Goal: Task Accomplishment & Management: Complete application form

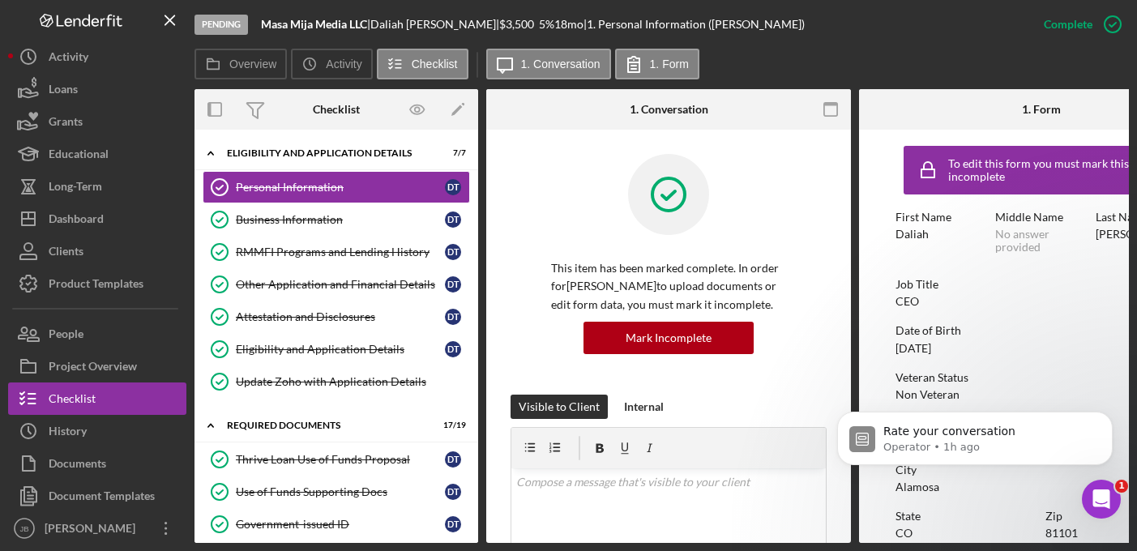
scroll to position [250, 0]
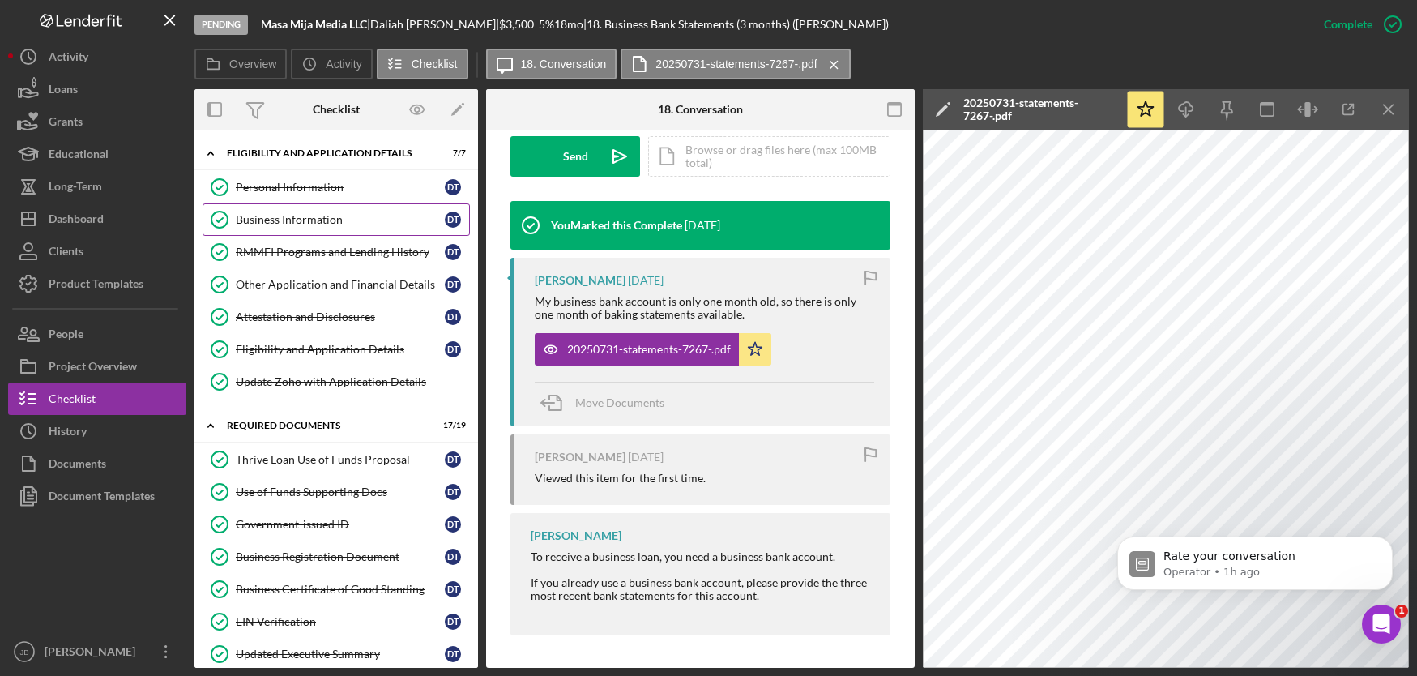
click at [318, 215] on div "Business Information" at bounding box center [340, 219] width 209 height 13
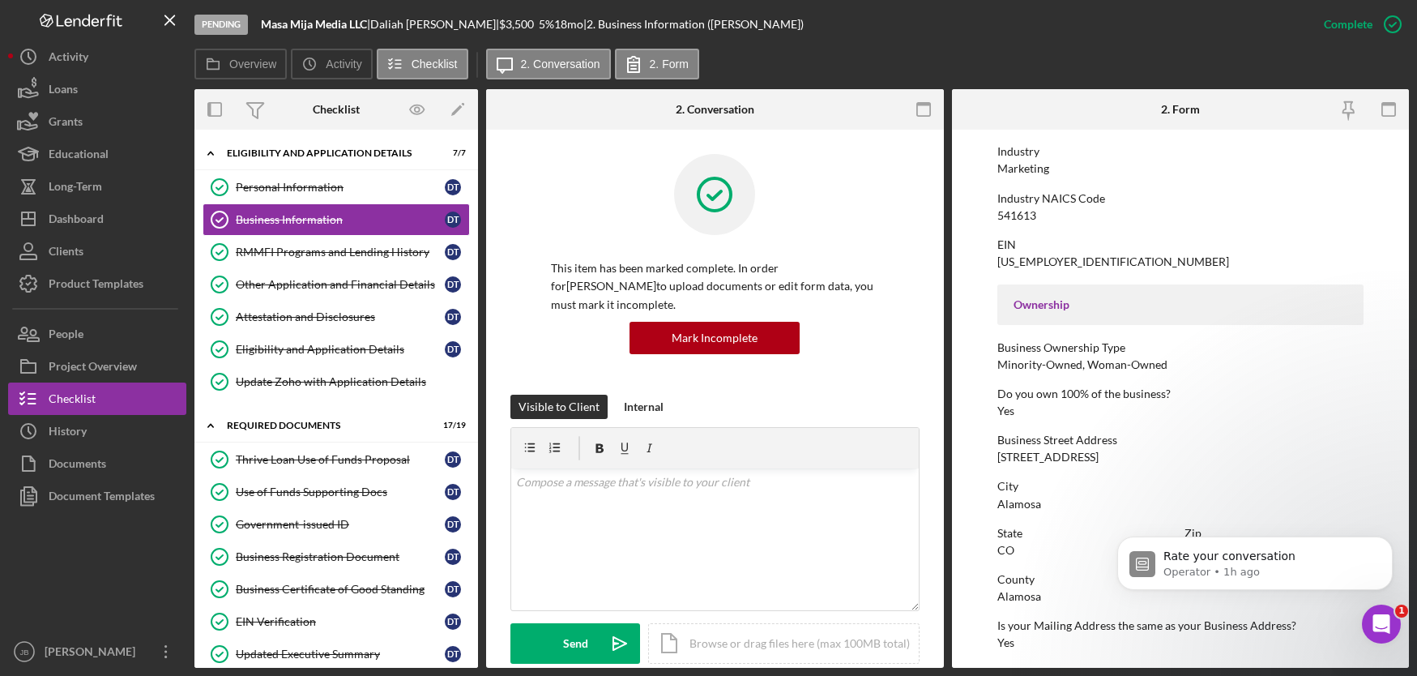
scroll to position [400, 0]
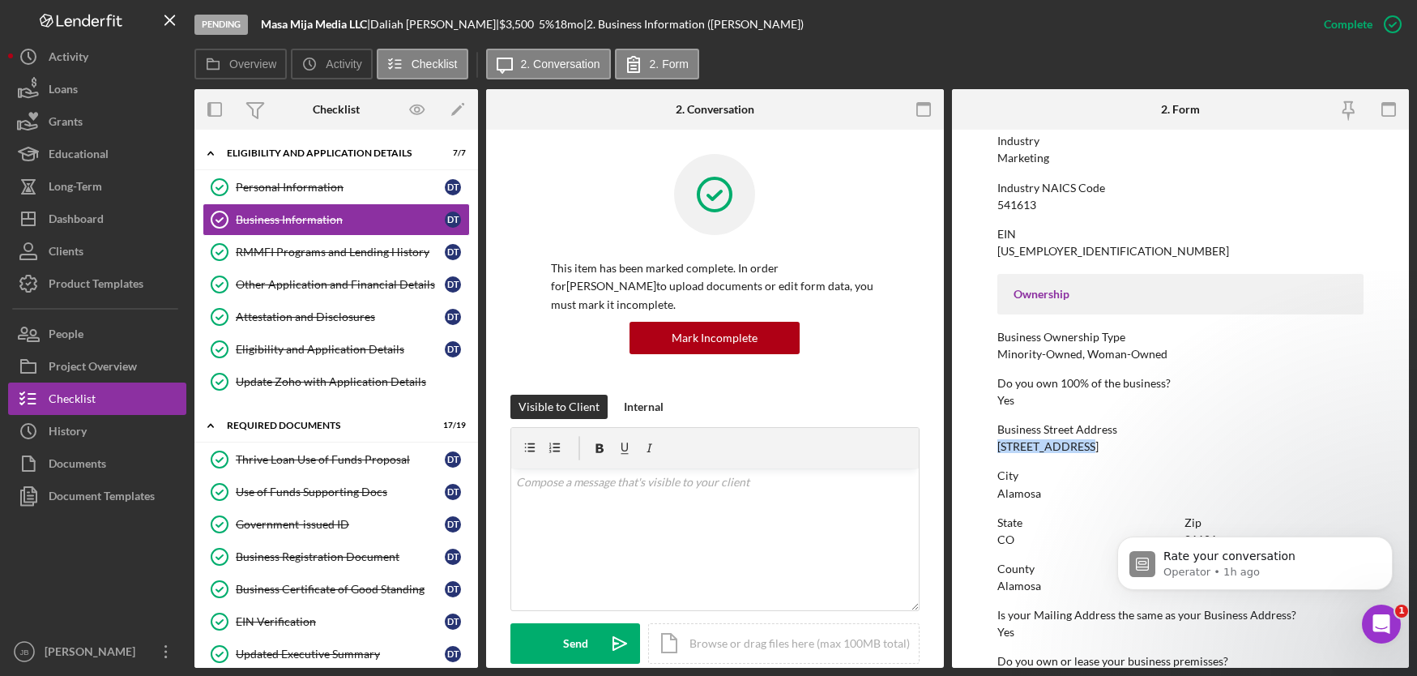
drag, startPoint x: 1090, startPoint y: 447, endPoint x: 987, endPoint y: 445, distance: 102.9
click at [987, 445] on form "To edit this form you must mark this item incomplete Business Name Masa Mija Me…" at bounding box center [1181, 399] width 458 height 538
copy div "[STREET_ADDRESS]"
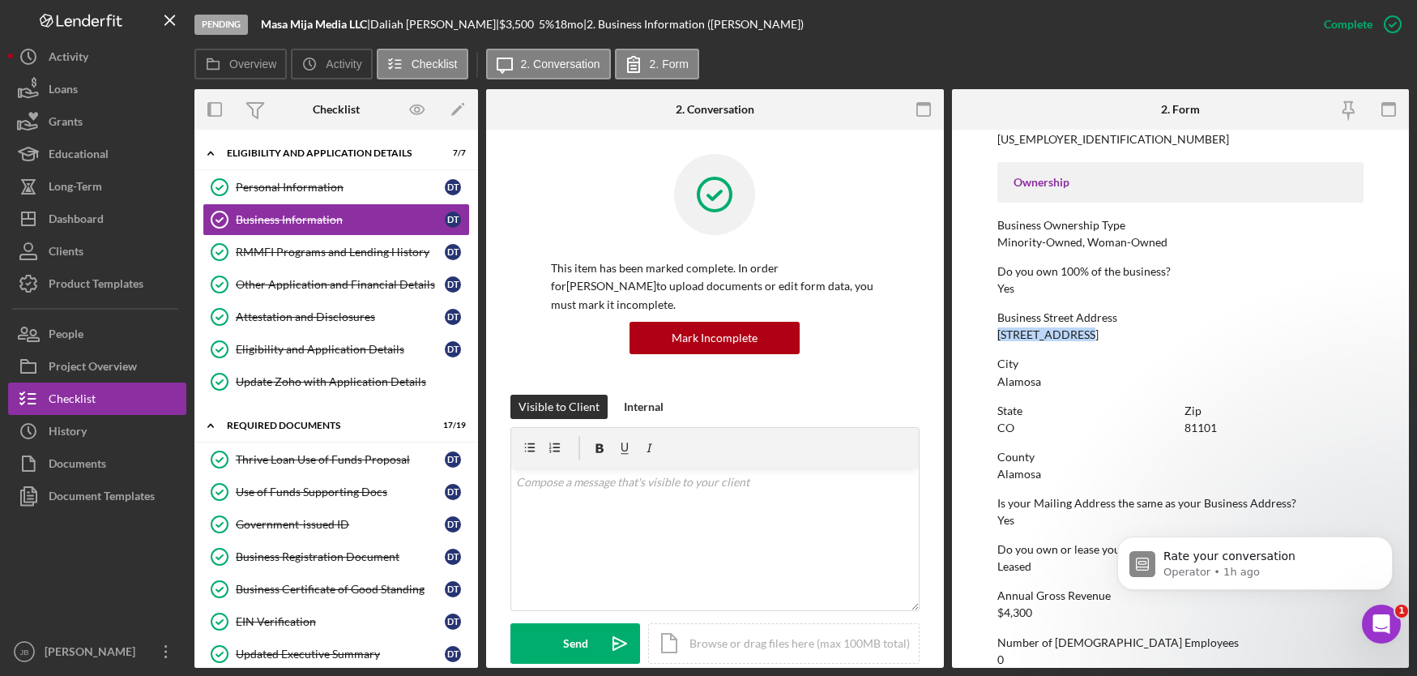
scroll to position [521, 0]
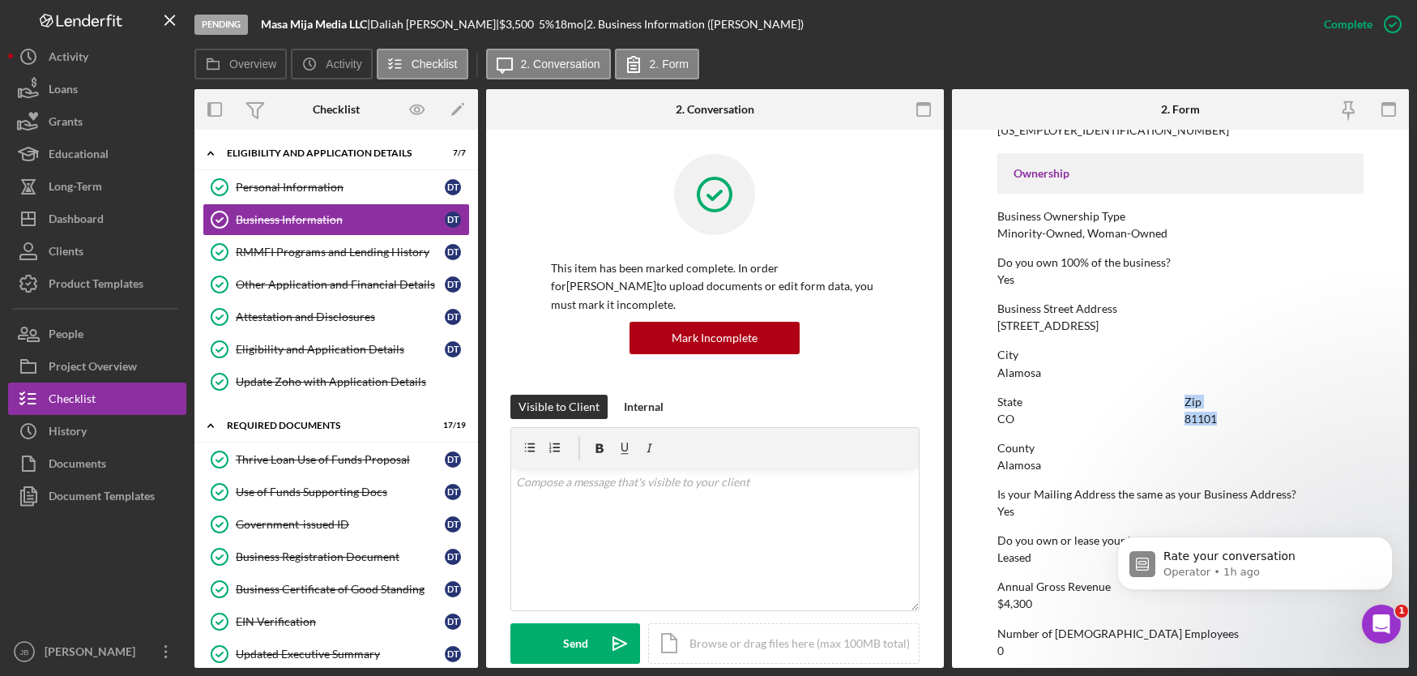
drag, startPoint x: 1224, startPoint y: 420, endPoint x: 1166, endPoint y: 419, distance: 58.4
click at [1166, 419] on div "State CO Zip 81101" at bounding box center [1180, 418] width 366 height 46
click at [1205, 424] on div "81101" at bounding box center [1200, 418] width 32 height 13
drag, startPoint x: 1216, startPoint y: 419, endPoint x: 1178, endPoint y: 420, distance: 38.1
click at [1178, 420] on div "State CO Zip 81101" at bounding box center [1180, 418] width 366 height 46
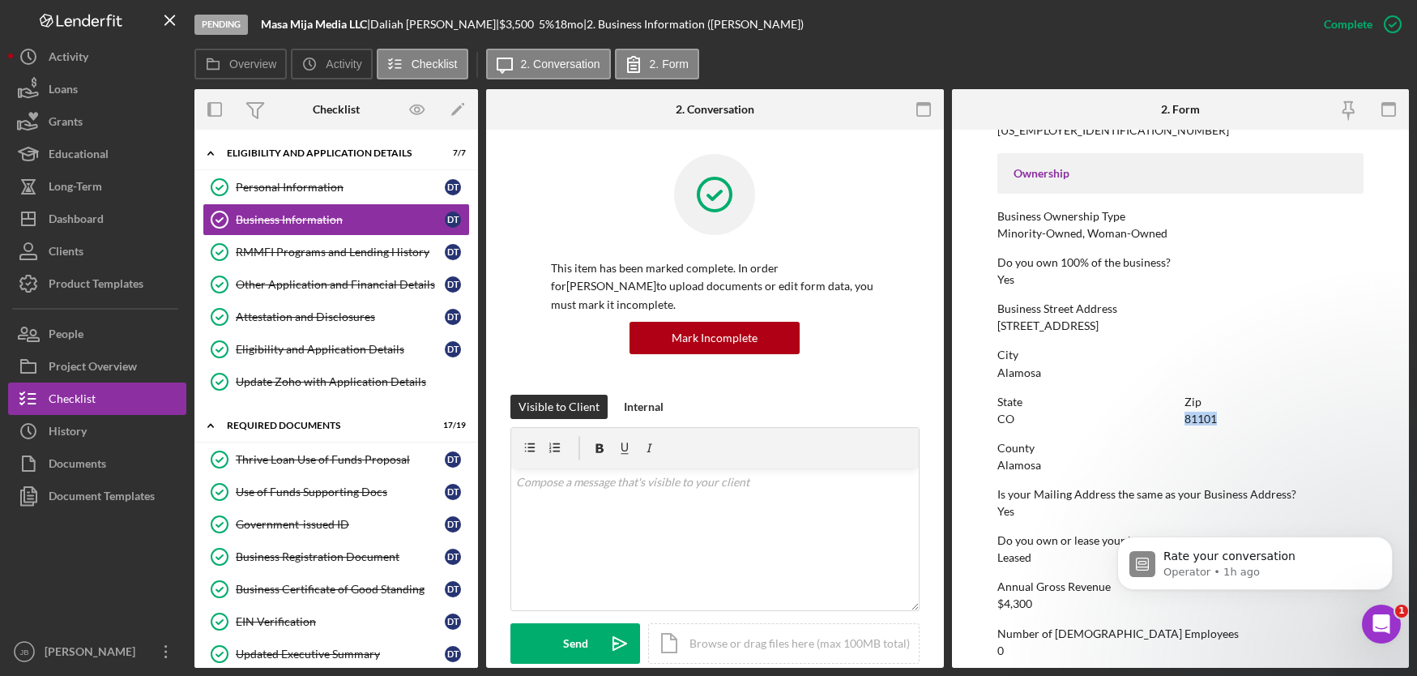
copy div "81101"
click at [345, 256] on div "RMMFI Programs and Lending History" at bounding box center [340, 251] width 209 height 13
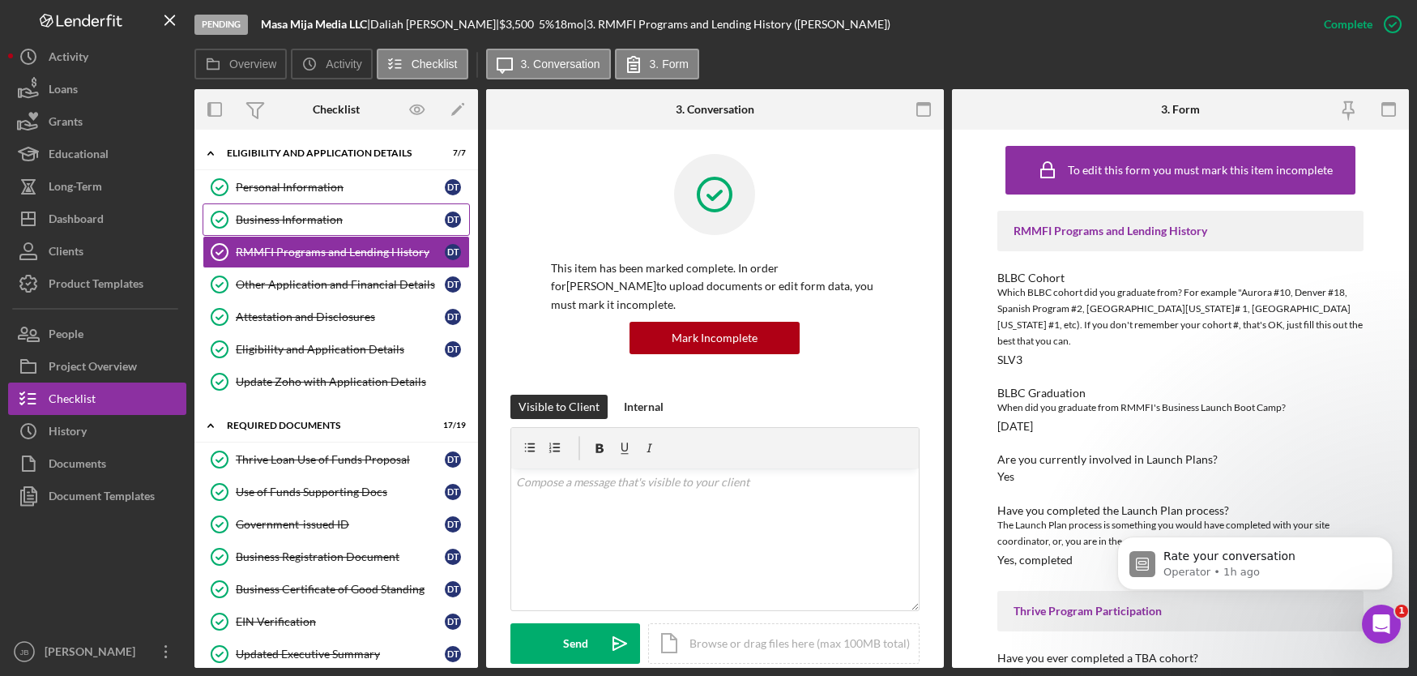
click at [331, 213] on div "Business Information" at bounding box center [340, 219] width 209 height 13
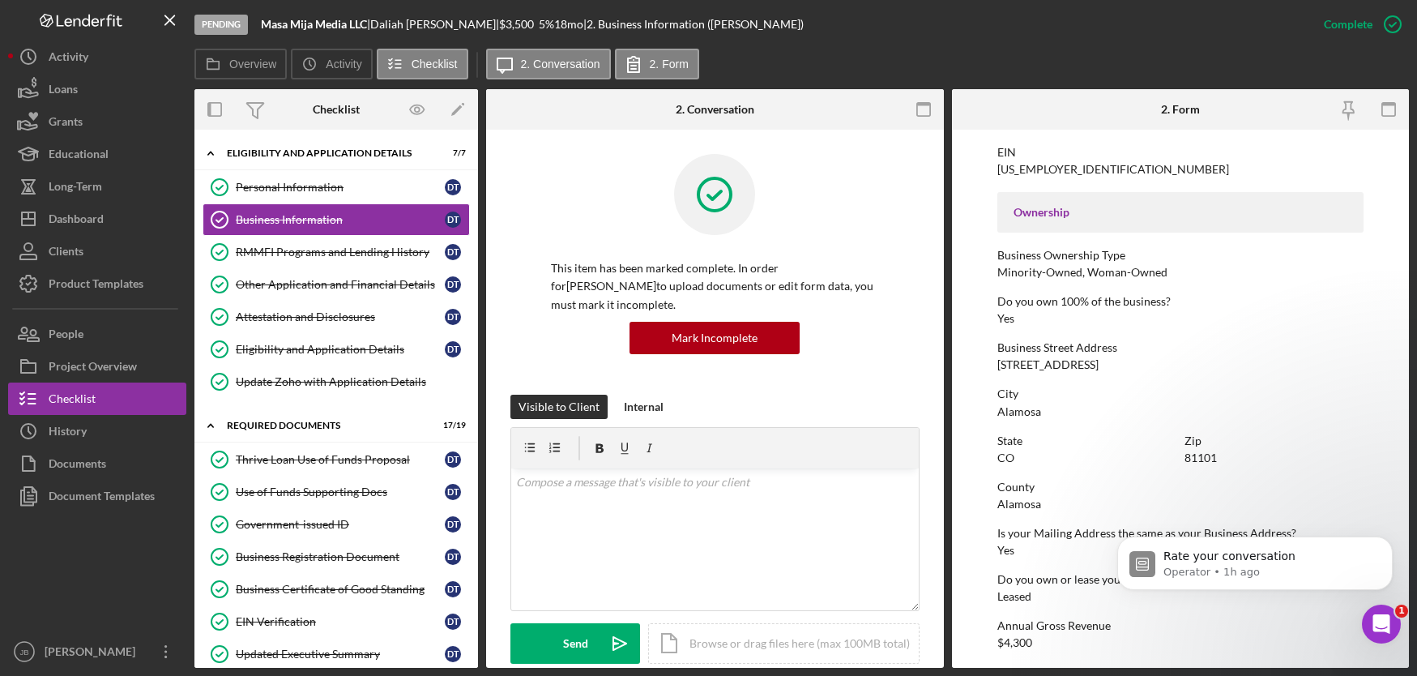
scroll to position [490, 0]
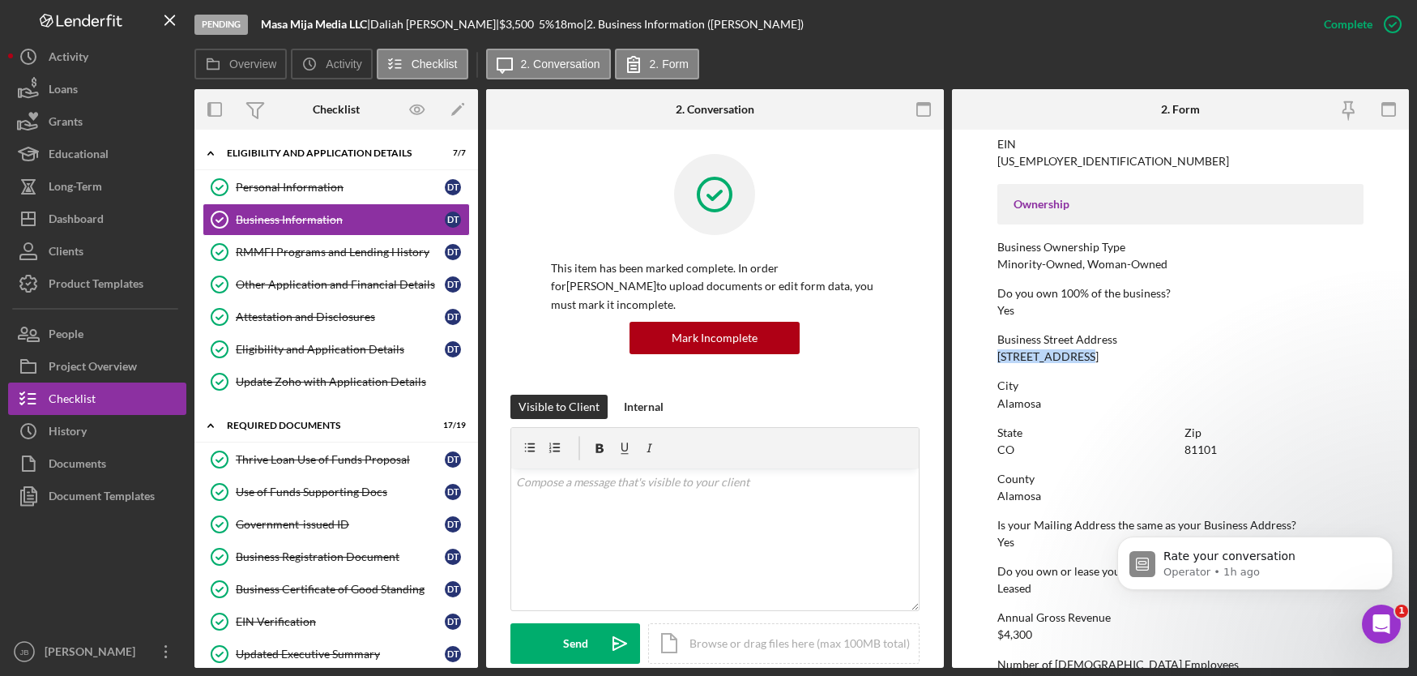
drag, startPoint x: 1094, startPoint y: 356, endPoint x: 998, endPoint y: 356, distance: 95.6
click at [998, 356] on div "Business Street Address 201 West Avenue" at bounding box center [1180, 348] width 366 height 30
copy div "[STREET_ADDRESS]"
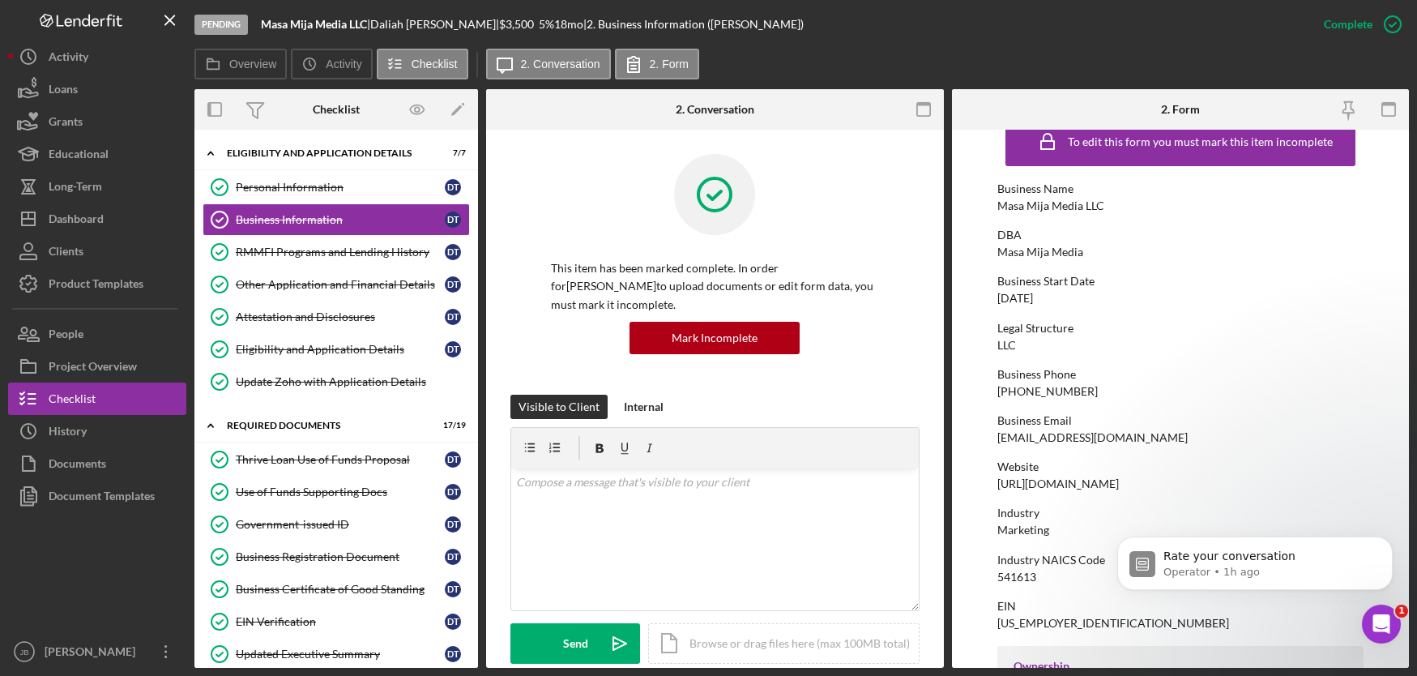
scroll to position [6, 0]
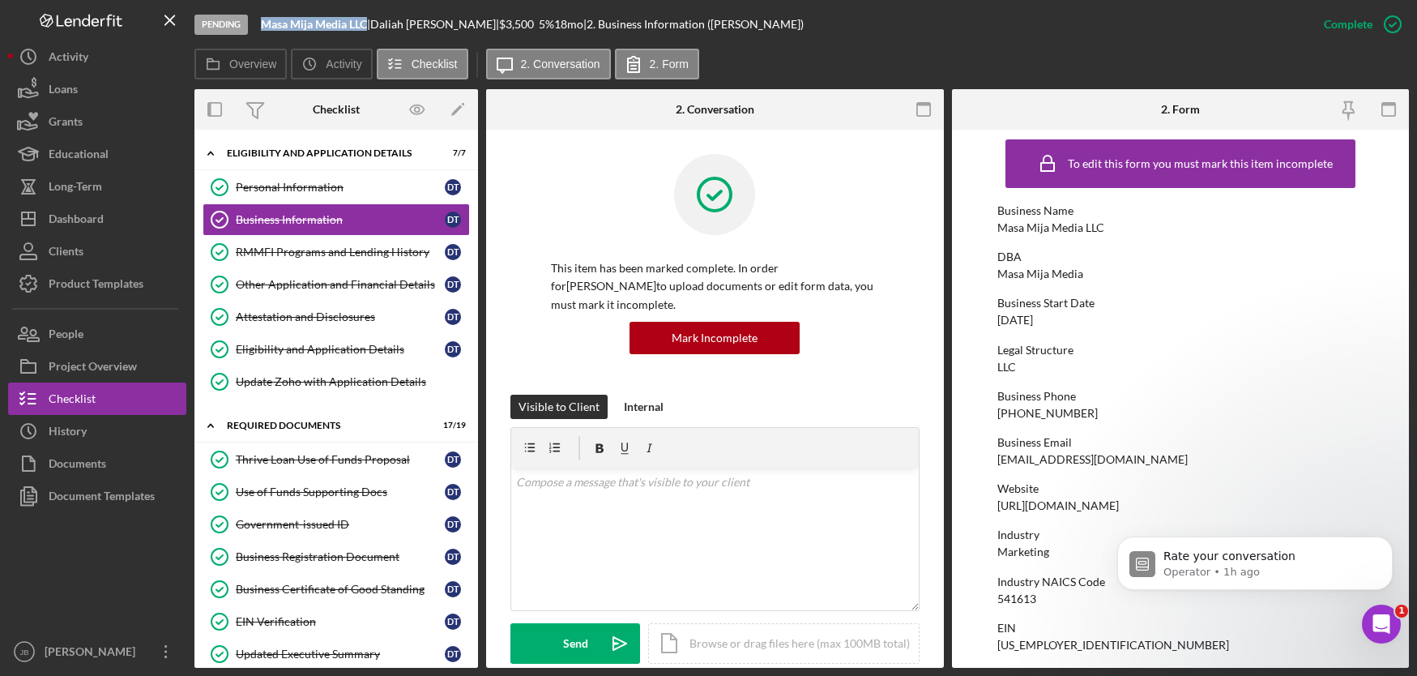
drag, startPoint x: 373, startPoint y: 24, endPoint x: 266, endPoint y: 25, distance: 106.9
click at [266, 25] on div "Masa Mija Media LLC |" at bounding box center [315, 24] width 109 height 13
copy b "Masa Mija Media LLC"
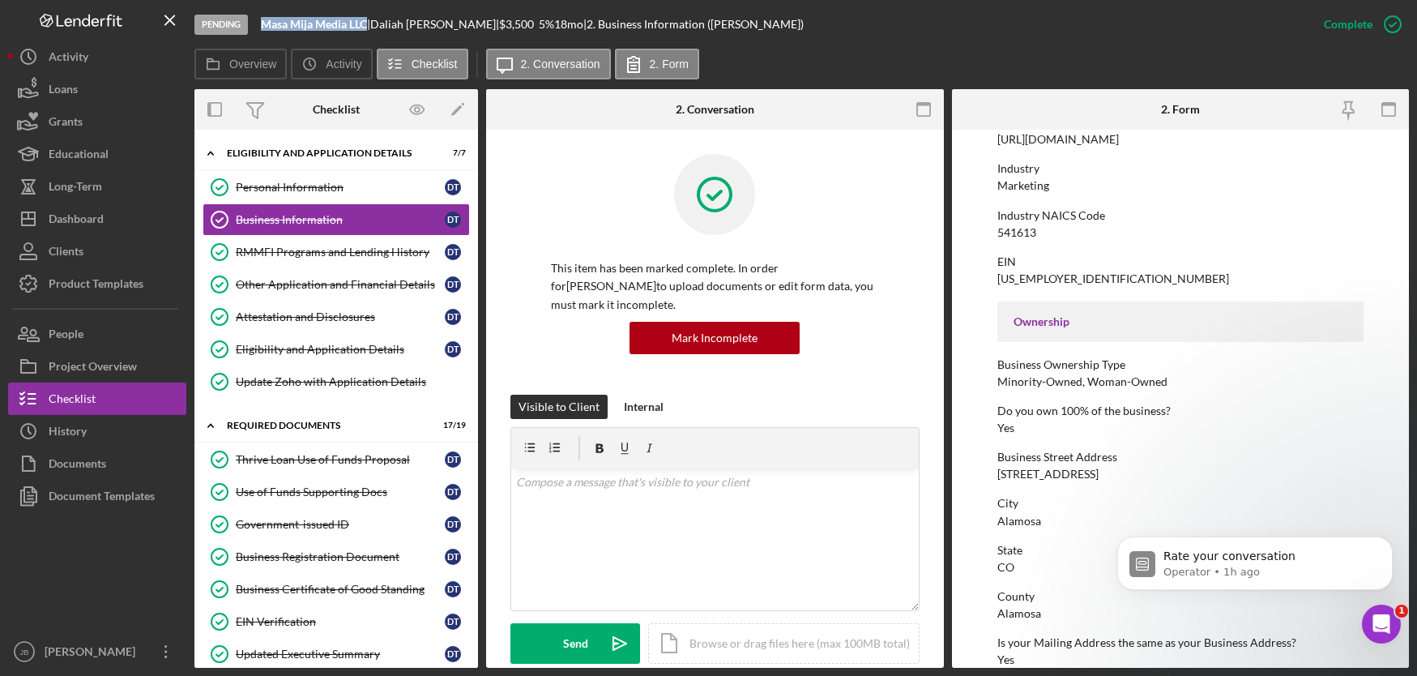
scroll to position [381, 0]
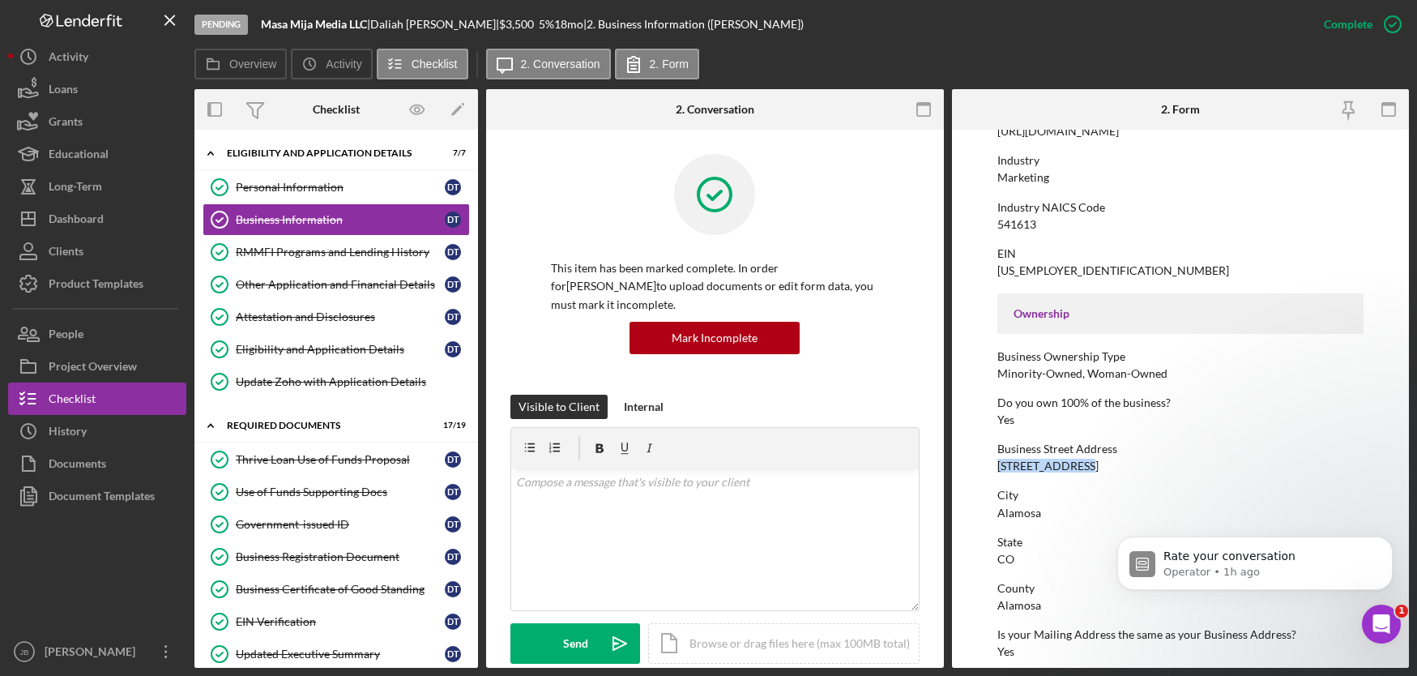
drag, startPoint x: 1094, startPoint y: 463, endPoint x: 996, endPoint y: 466, distance: 98.1
click at [996, 466] on form "To edit this form you must mark this item incomplete Business Name Masa Mija Me…" at bounding box center [1181, 399] width 458 height 538
copy div "[STREET_ADDRESS]"
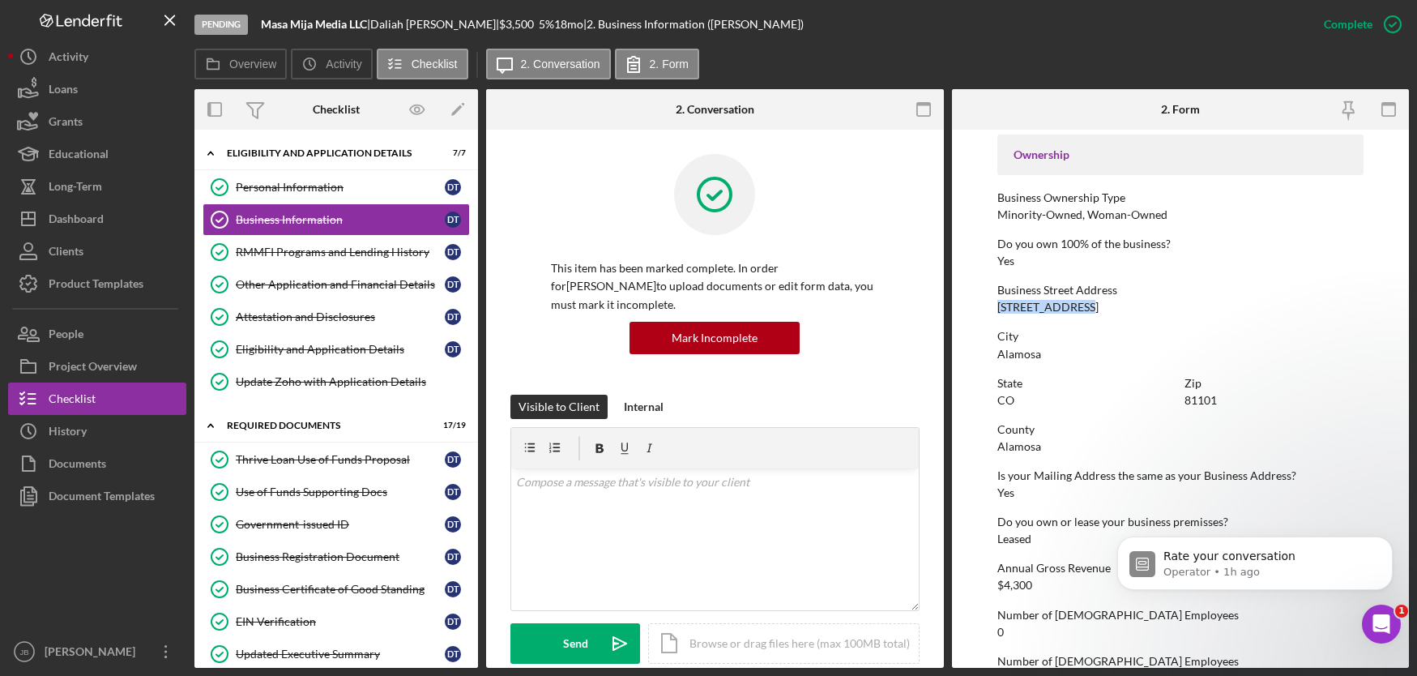
scroll to position [543, 0]
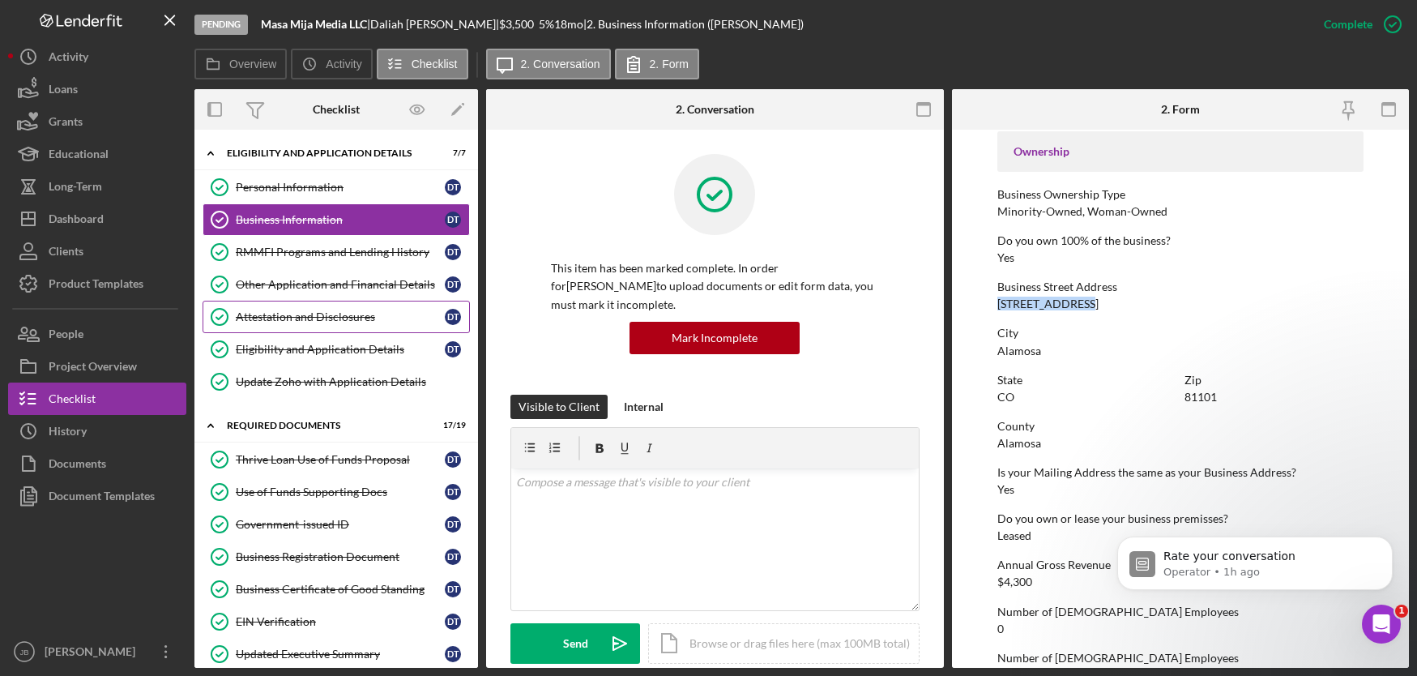
click at [356, 314] on div "Attestation and Disclosures" at bounding box center [340, 316] width 209 height 13
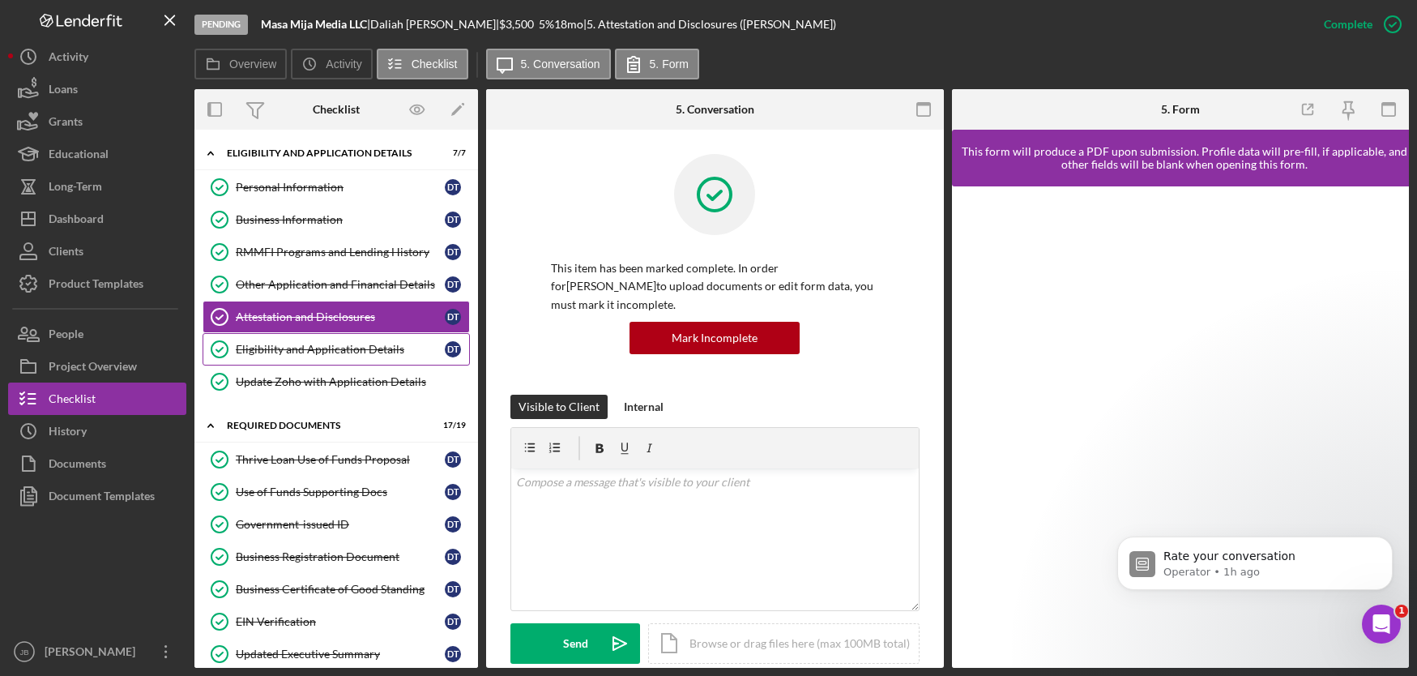
click at [339, 348] on div "Eligibility and Application Details" at bounding box center [340, 349] width 209 height 13
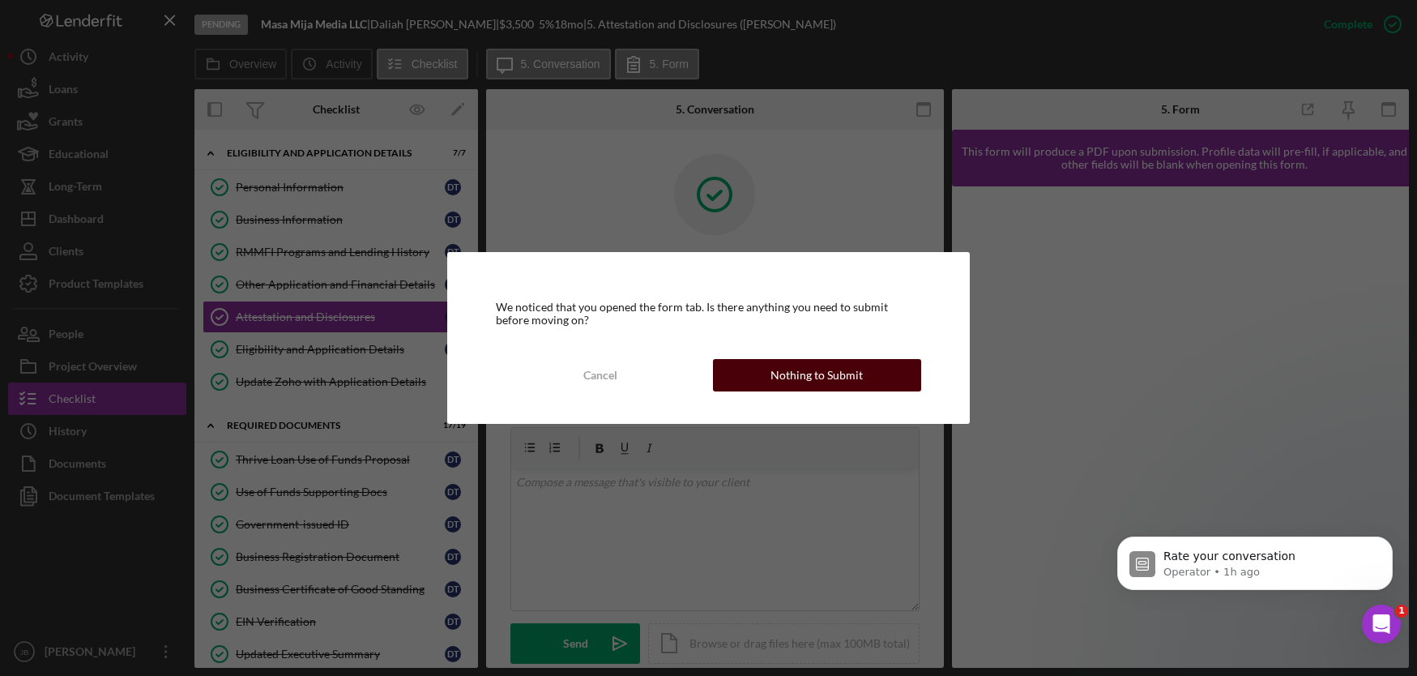
click at [855, 381] on div "Nothing to Submit" at bounding box center [816, 375] width 92 height 32
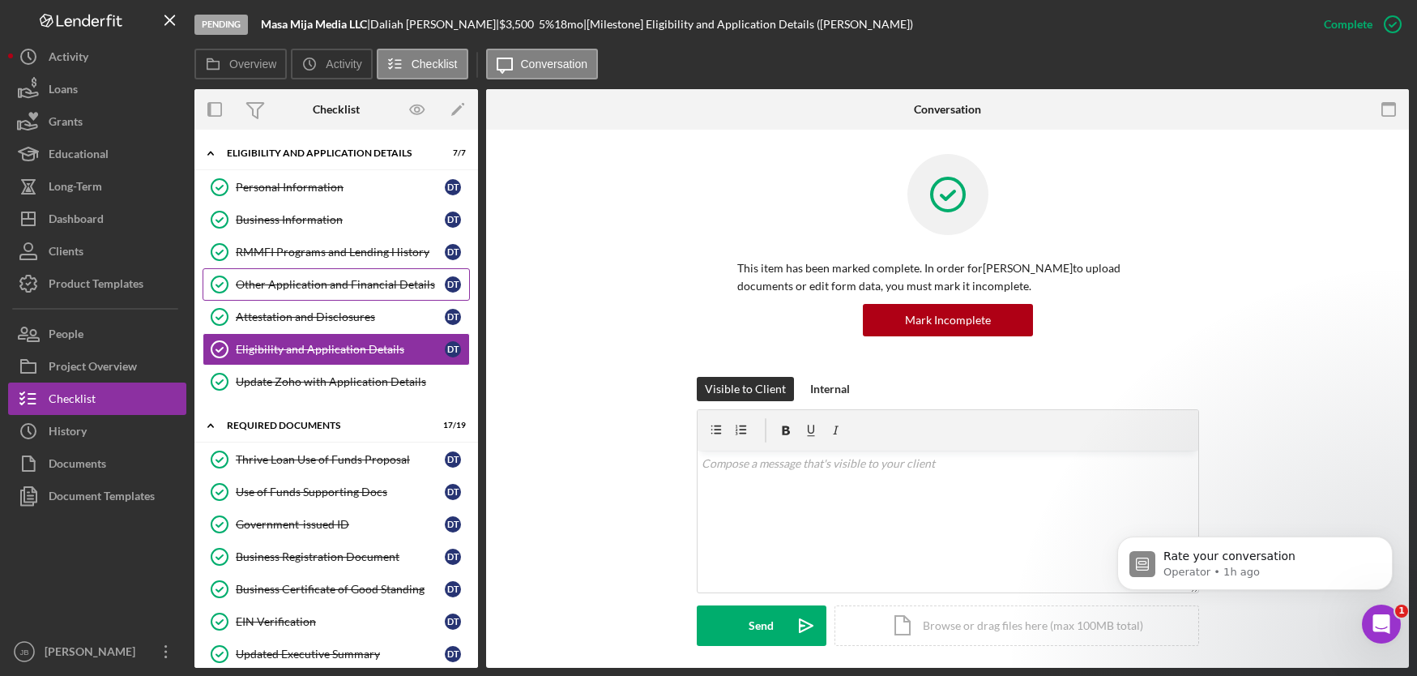
click at [354, 283] on div "Other Application and Financial Details" at bounding box center [340, 284] width 209 height 13
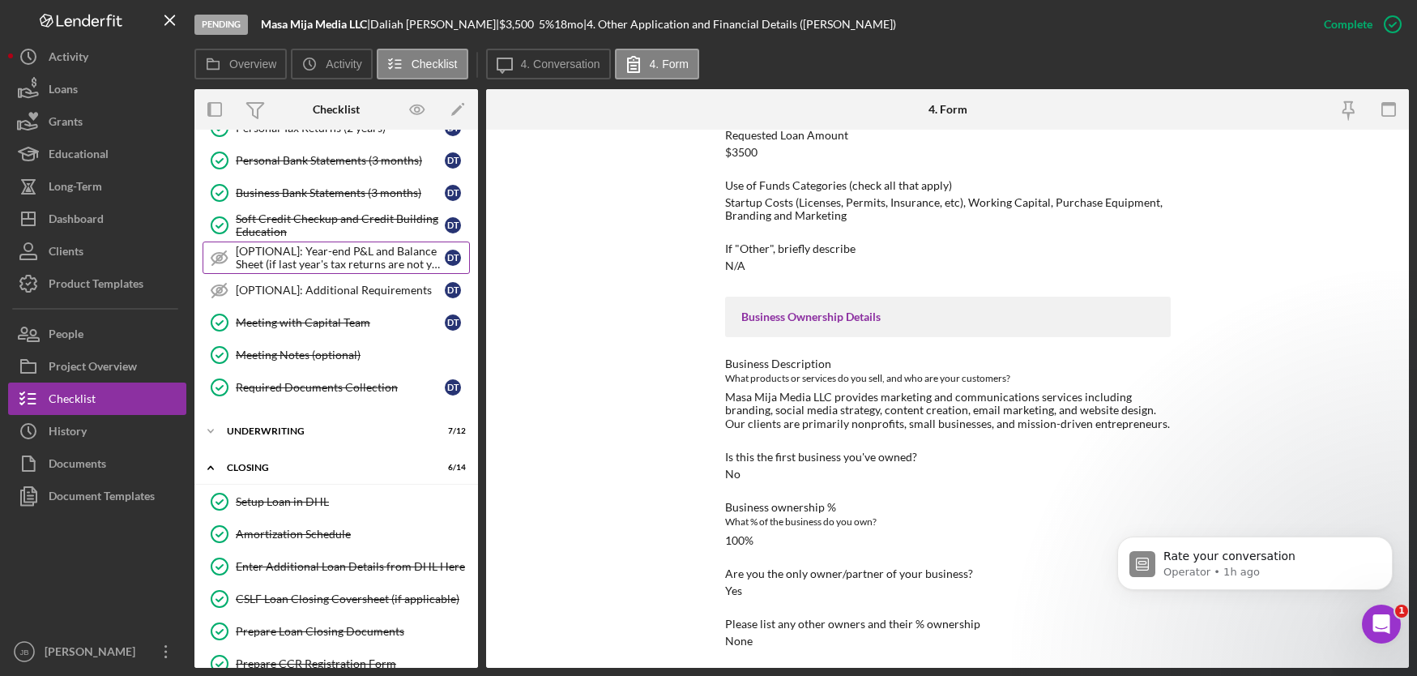
scroll to position [1016, 0]
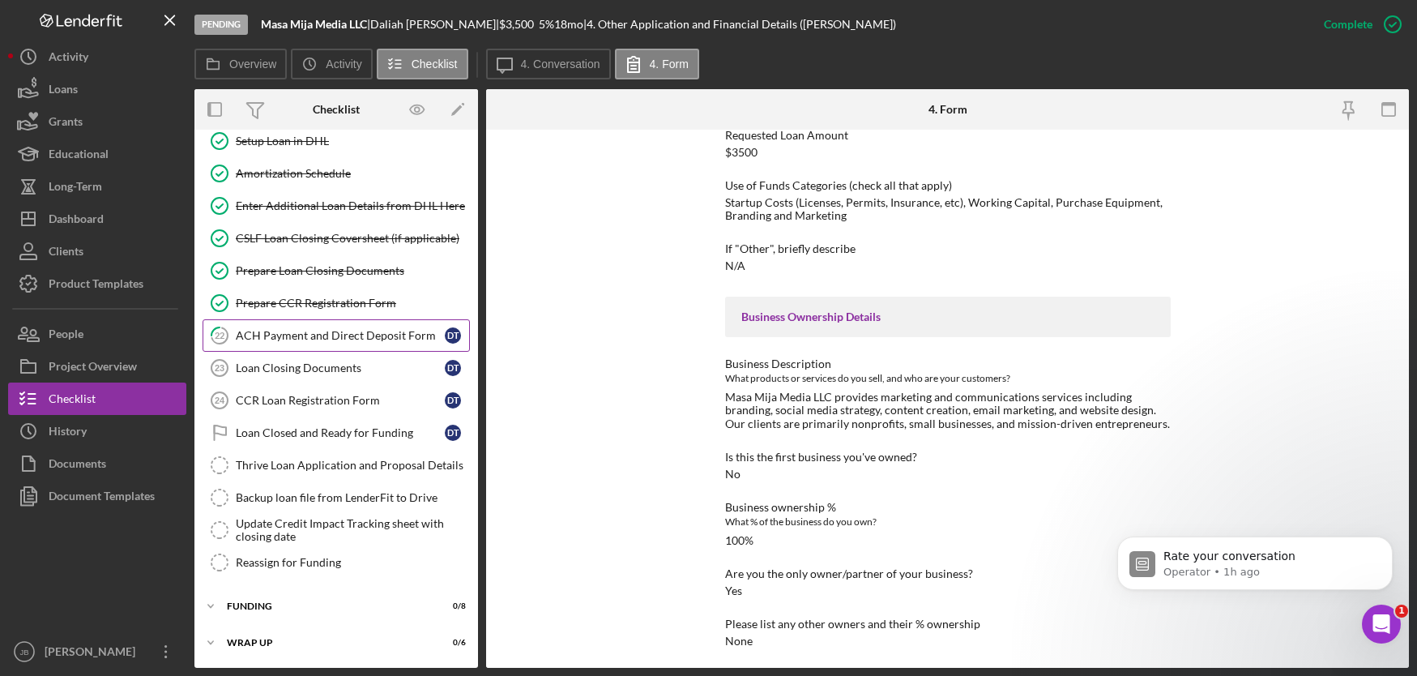
click at [361, 339] on div "ACH Payment and Direct Deposit Form" at bounding box center [340, 335] width 209 height 13
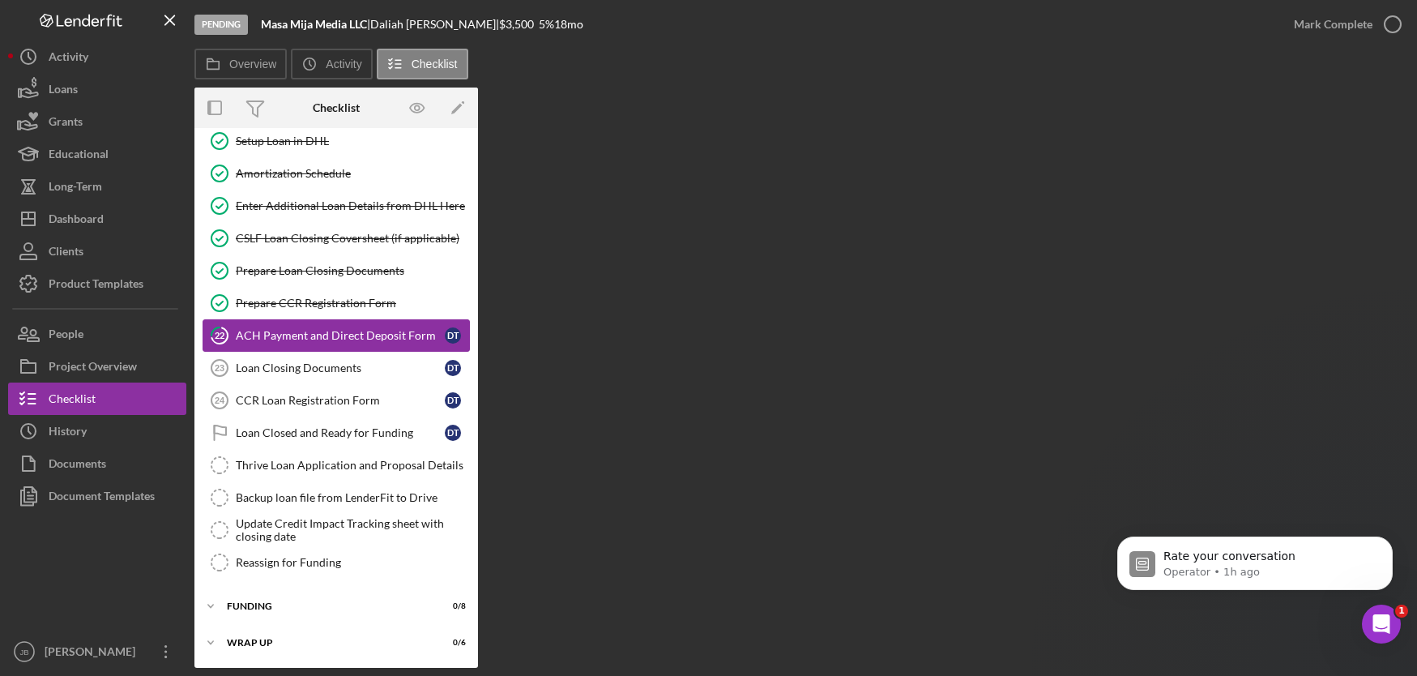
click at [373, 340] on div "ACH Payment and Direct Deposit Form" at bounding box center [340, 335] width 209 height 13
click at [352, 369] on div "Loan Closing Documents" at bounding box center [340, 367] width 209 height 13
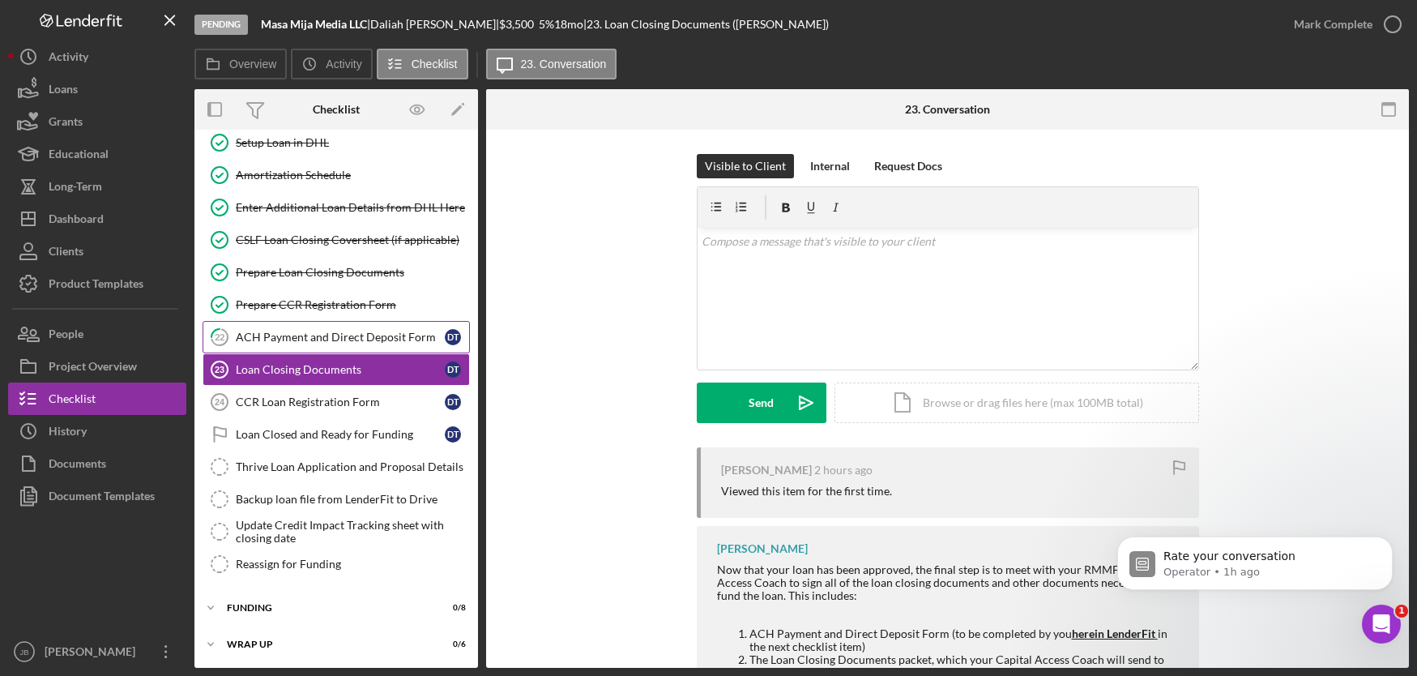
click at [385, 342] on div "ACH Payment and Direct Deposit Form" at bounding box center [340, 337] width 209 height 13
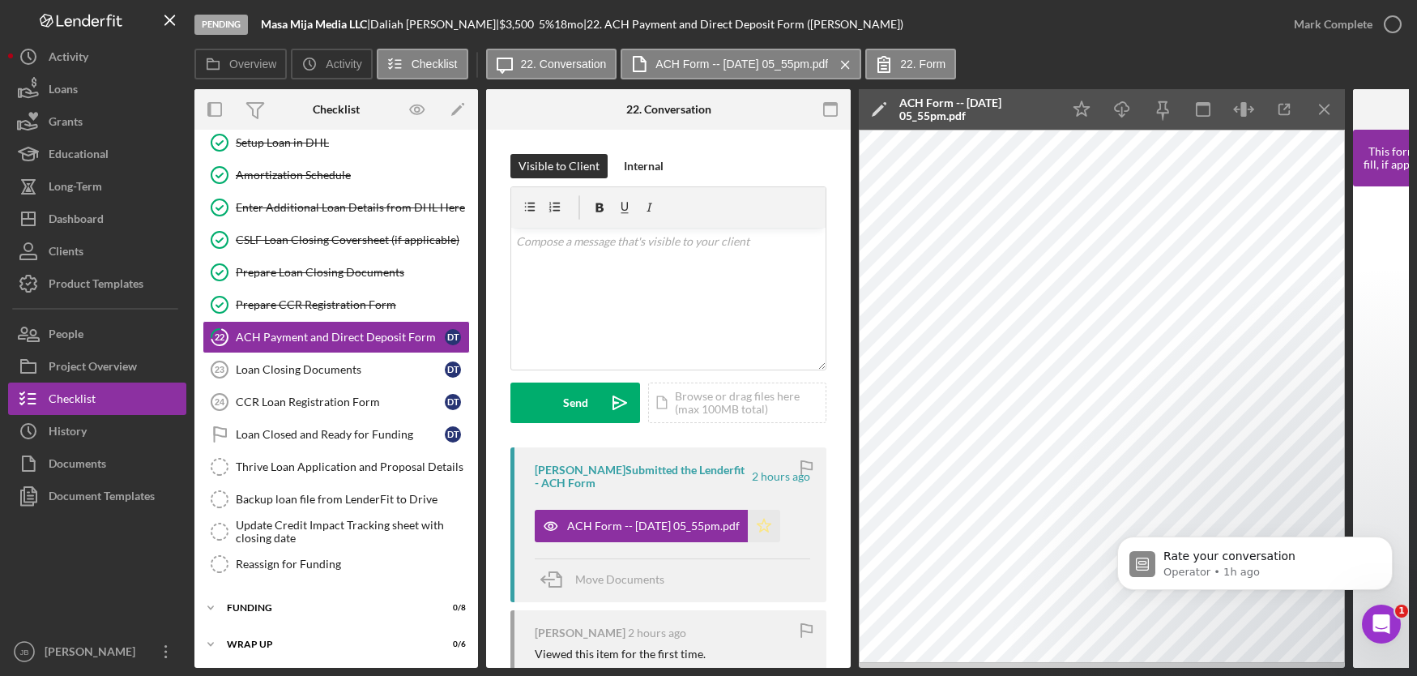
click at [774, 518] on icon "Icon/Star" at bounding box center [764, 526] width 32 height 32
click at [1397, 28] on icon "button" at bounding box center [1392, 24] width 41 height 41
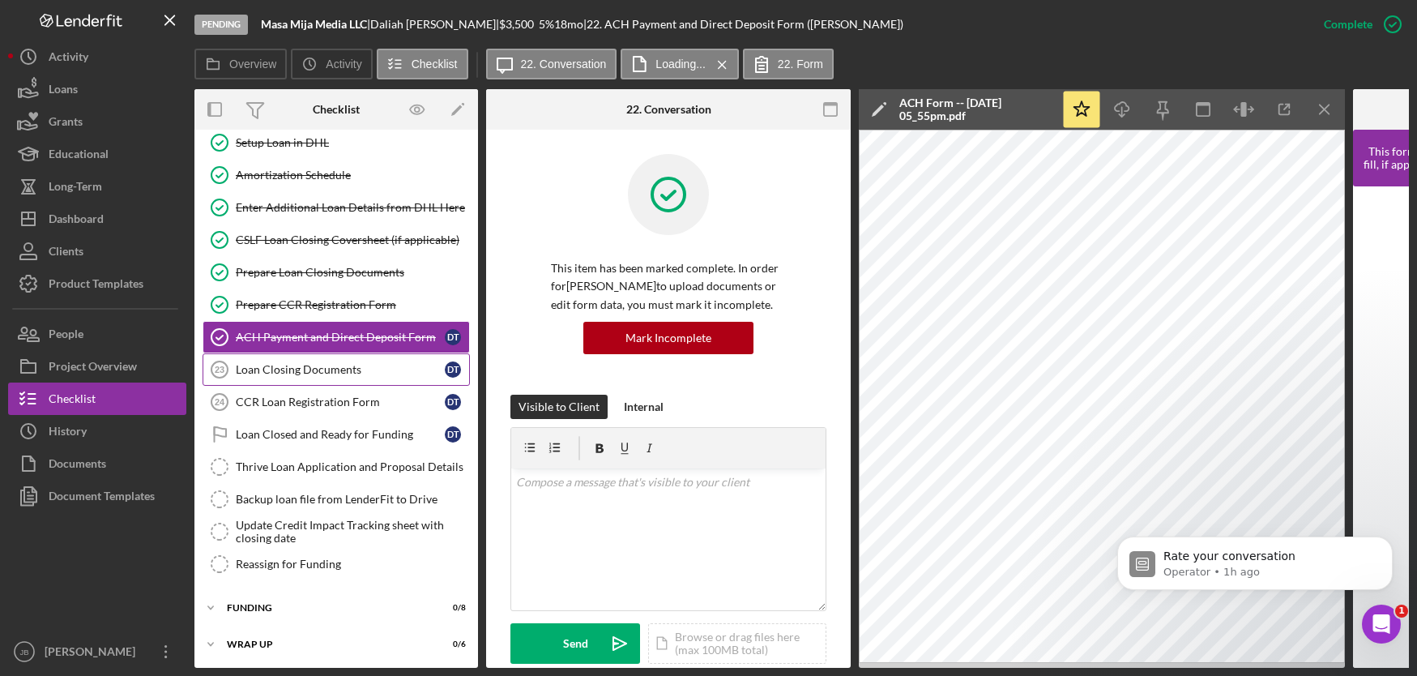
click at [366, 374] on div "Loan Closing Documents" at bounding box center [340, 369] width 209 height 13
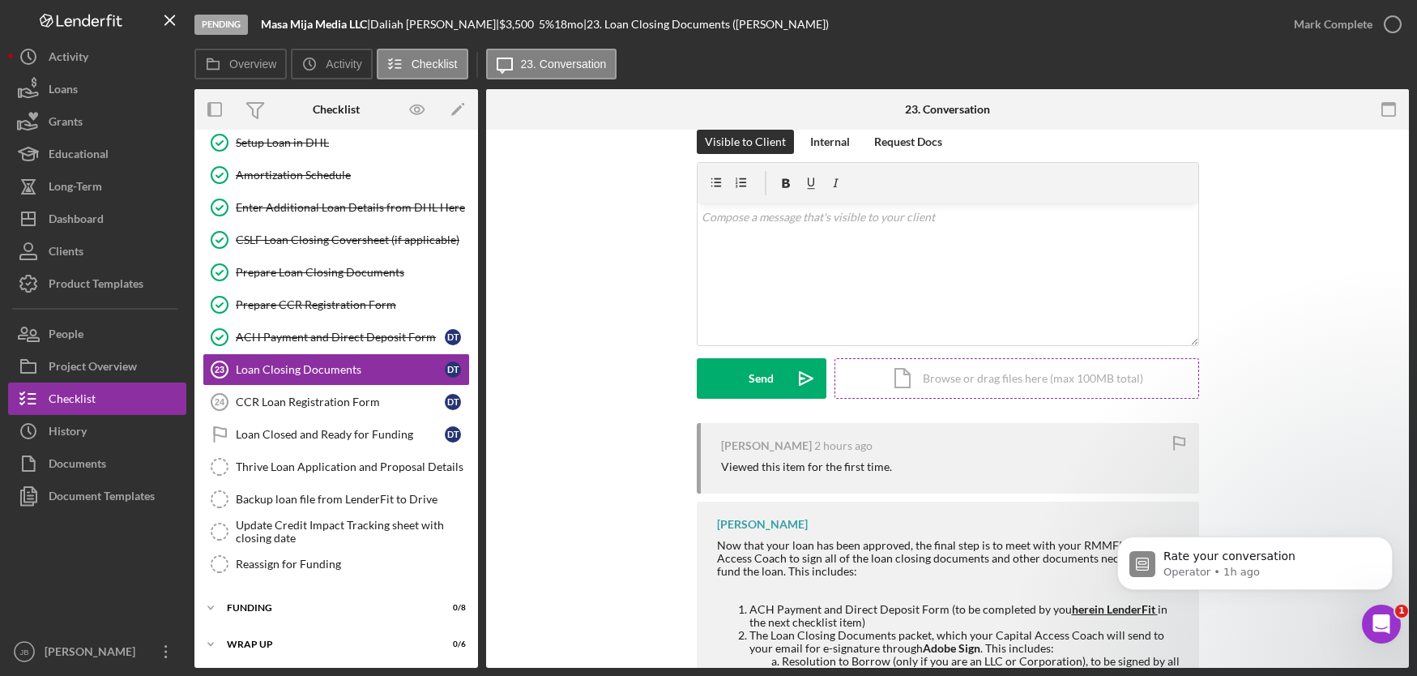
scroll to position [6, 0]
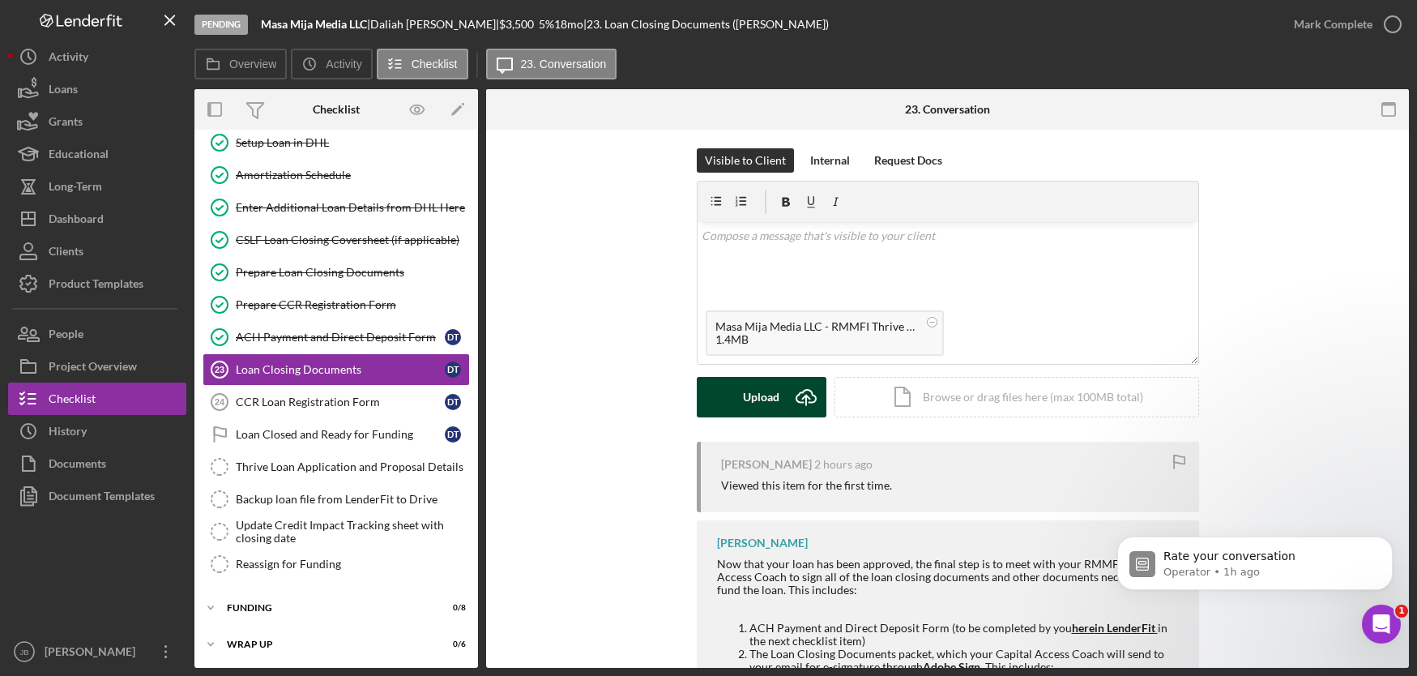
click at [810, 396] on icon "Icon/Upload" at bounding box center [806, 397] width 41 height 41
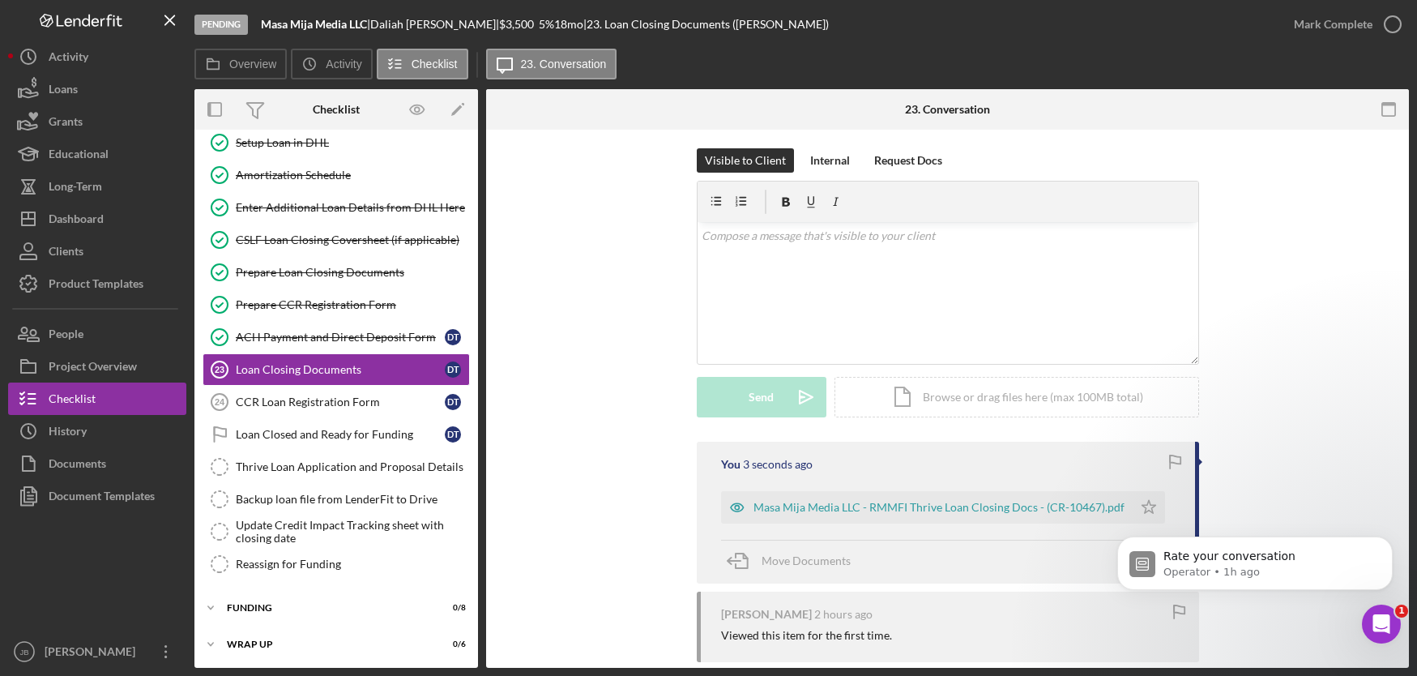
click at [1133, 509] on body "Rate your conversation Operator • 1h ago" at bounding box center [1254, 567] width 311 height 117
click at [1387, 22] on icon "button" at bounding box center [1392, 24] width 41 height 41
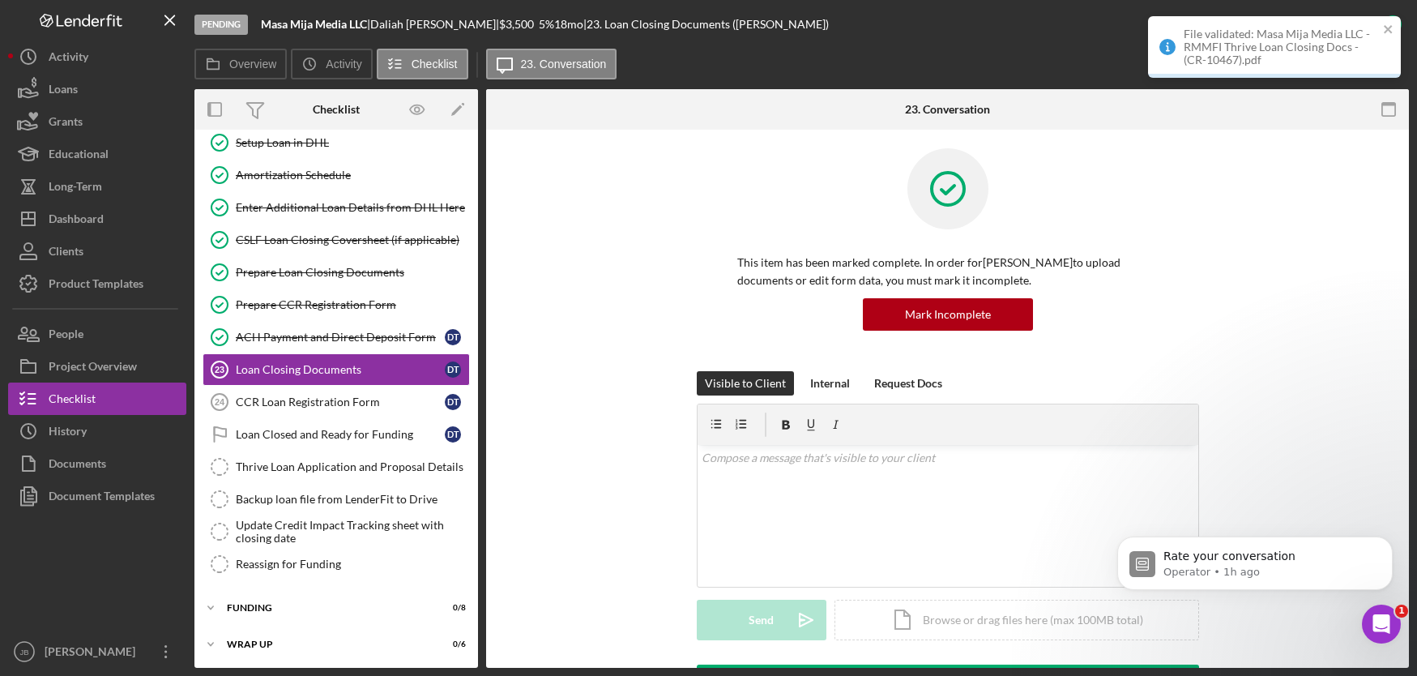
scroll to position [228, 0]
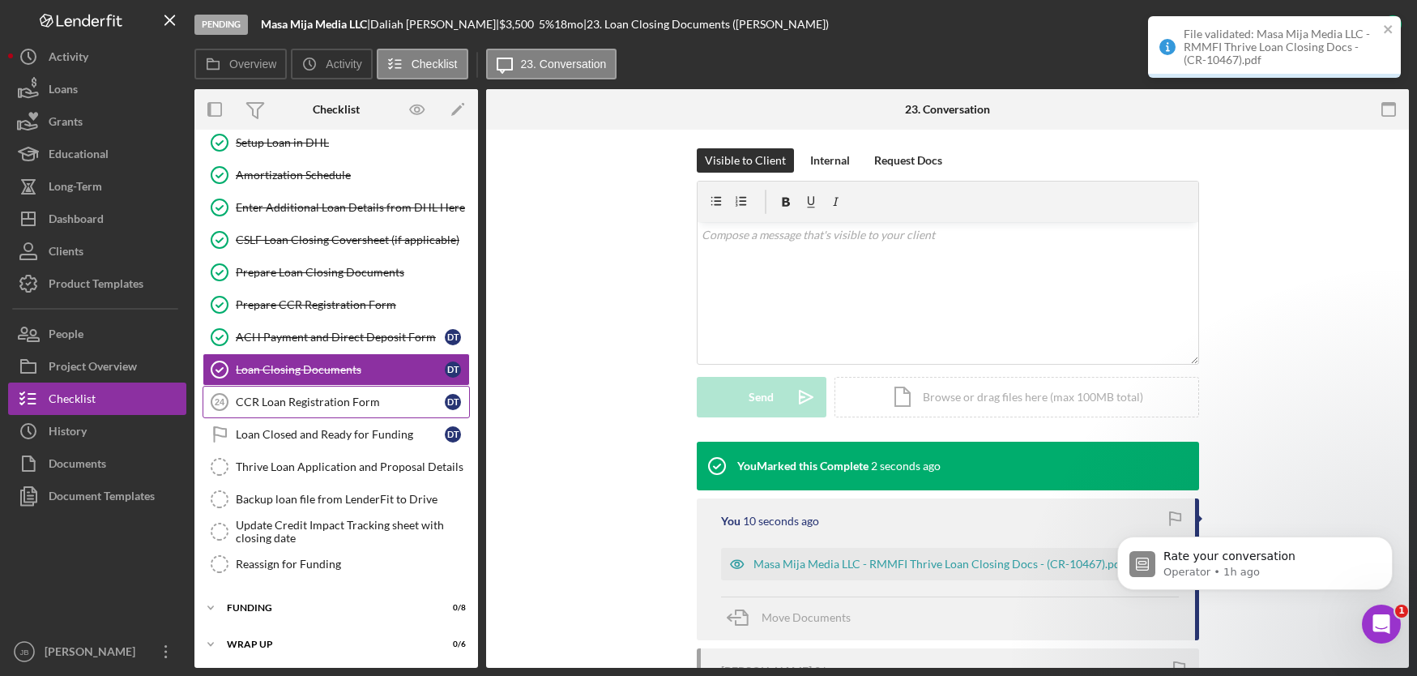
click at [338, 408] on link "CCR Loan Registration Form 24 CCR Loan Registration Form D T" at bounding box center [336, 402] width 267 height 32
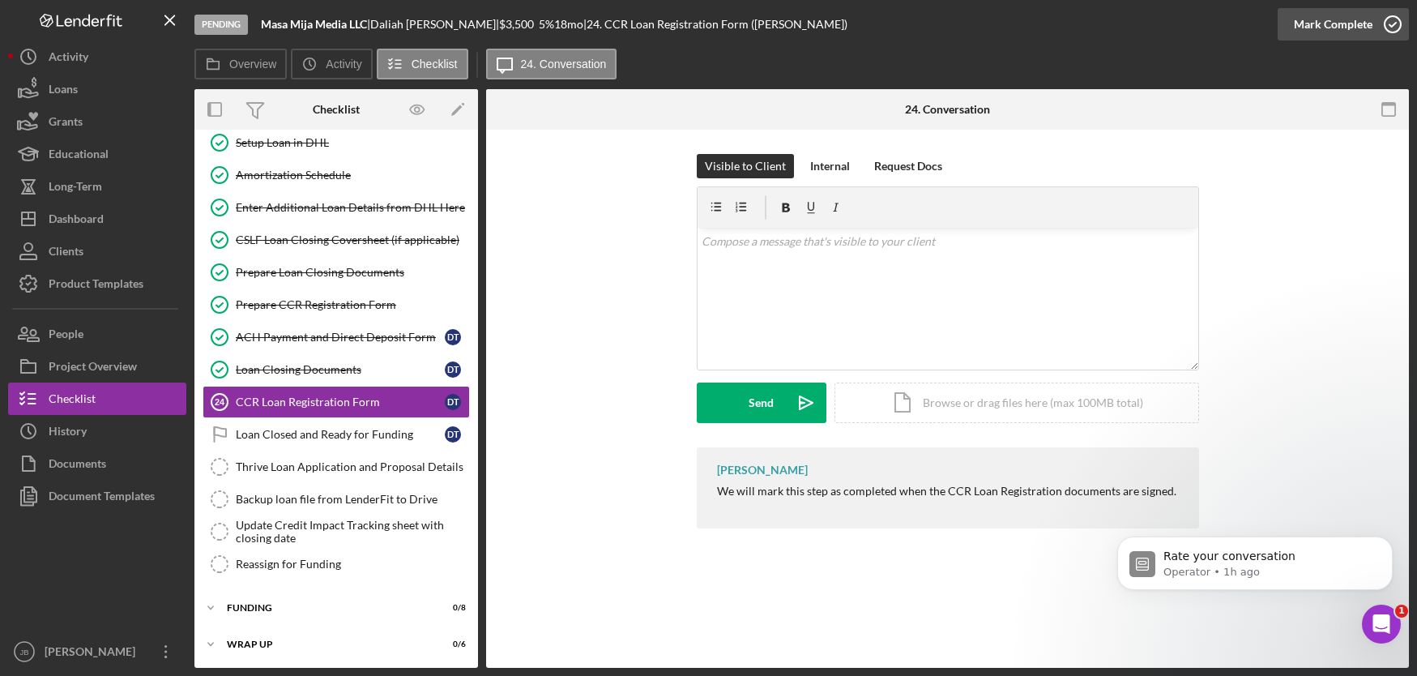
click at [1397, 26] on icon "button" at bounding box center [1392, 24] width 41 height 41
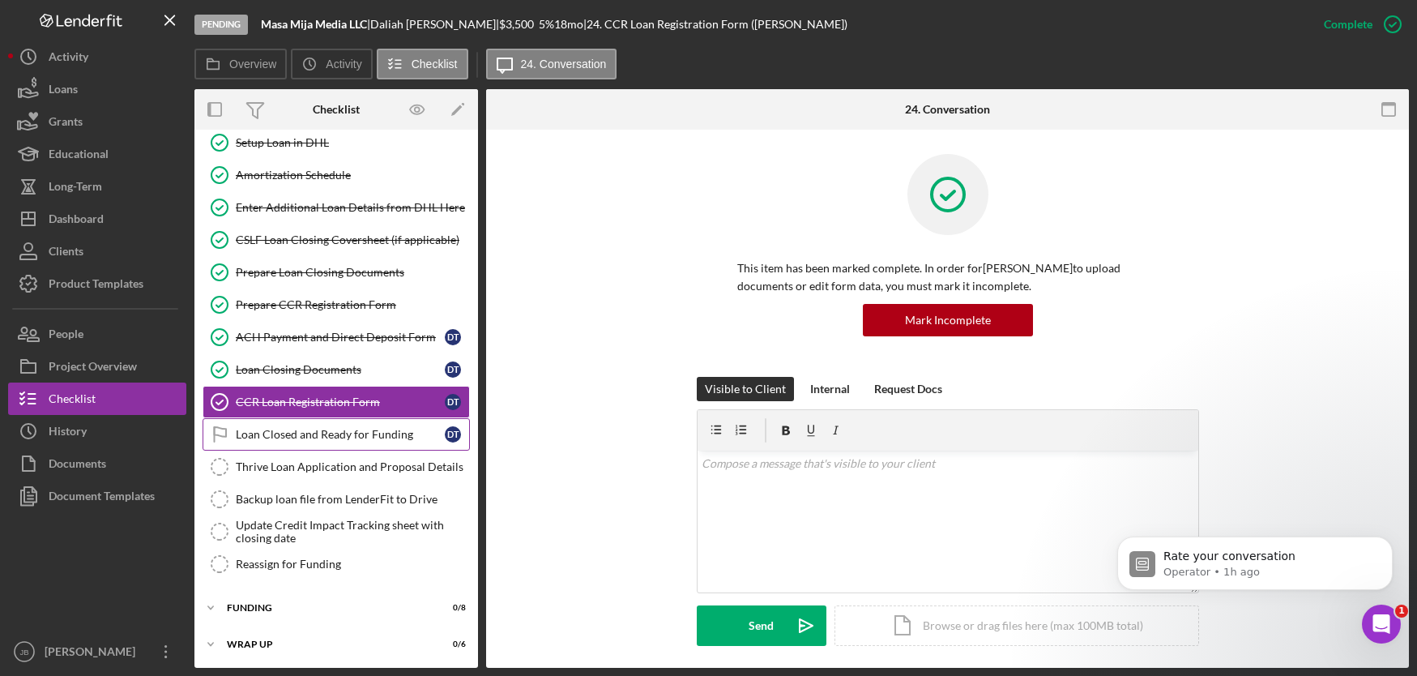
click at [362, 439] on div "Loan Closed and Ready for Funding" at bounding box center [340, 434] width 209 height 13
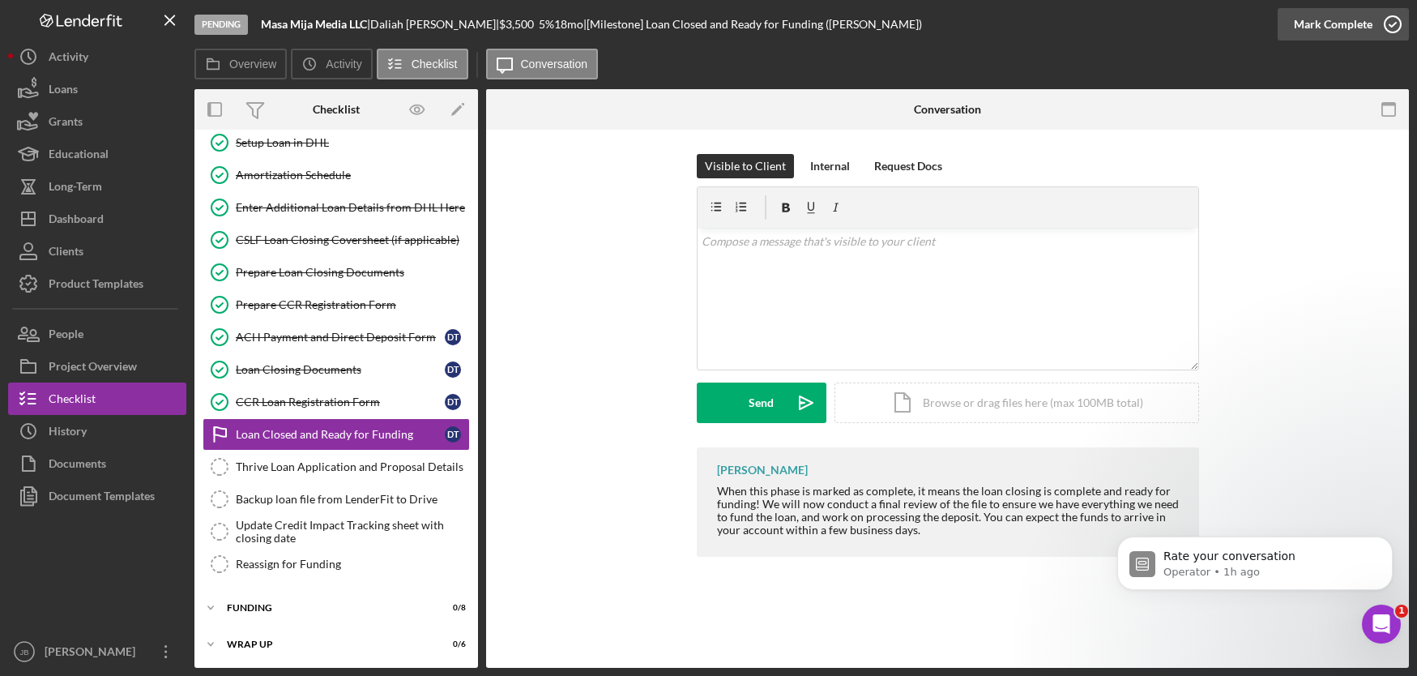
click at [1397, 23] on icon "button" at bounding box center [1392, 24] width 41 height 41
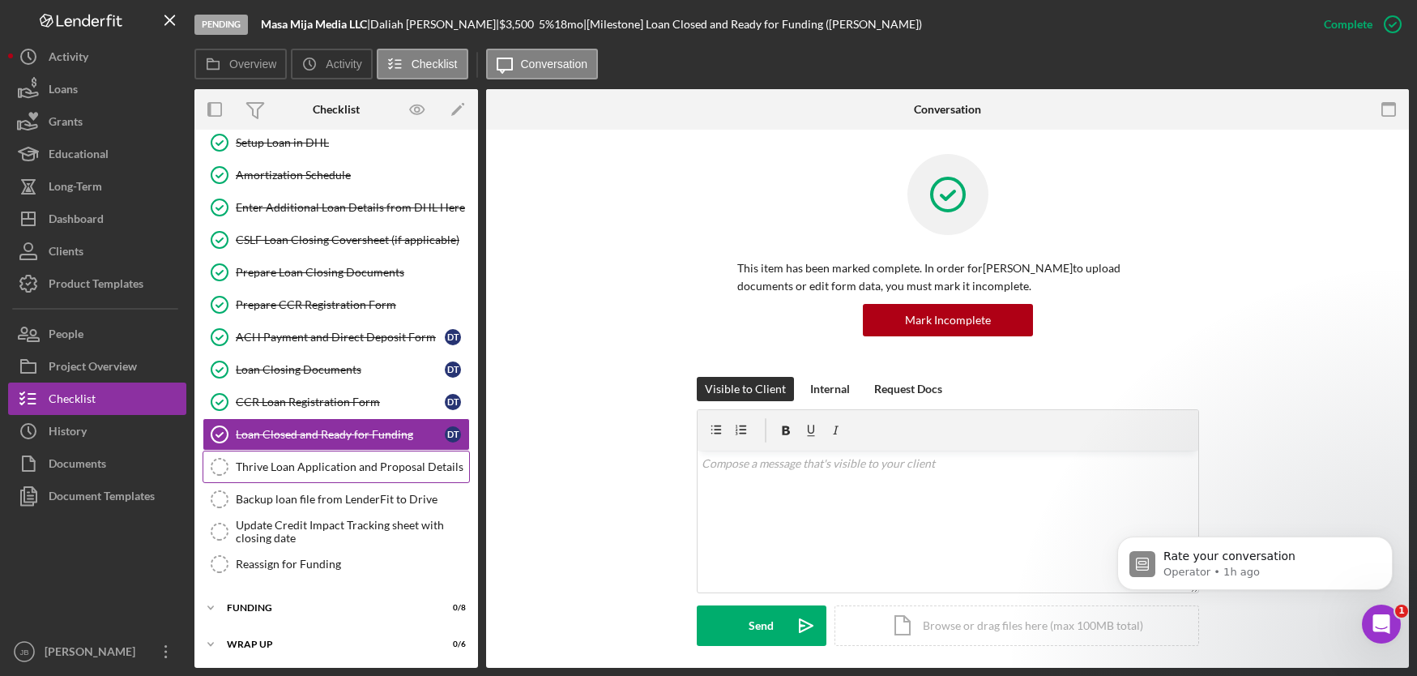
click at [391, 464] on div "Thrive Loan Application and Proposal Details" at bounding box center [352, 466] width 233 height 13
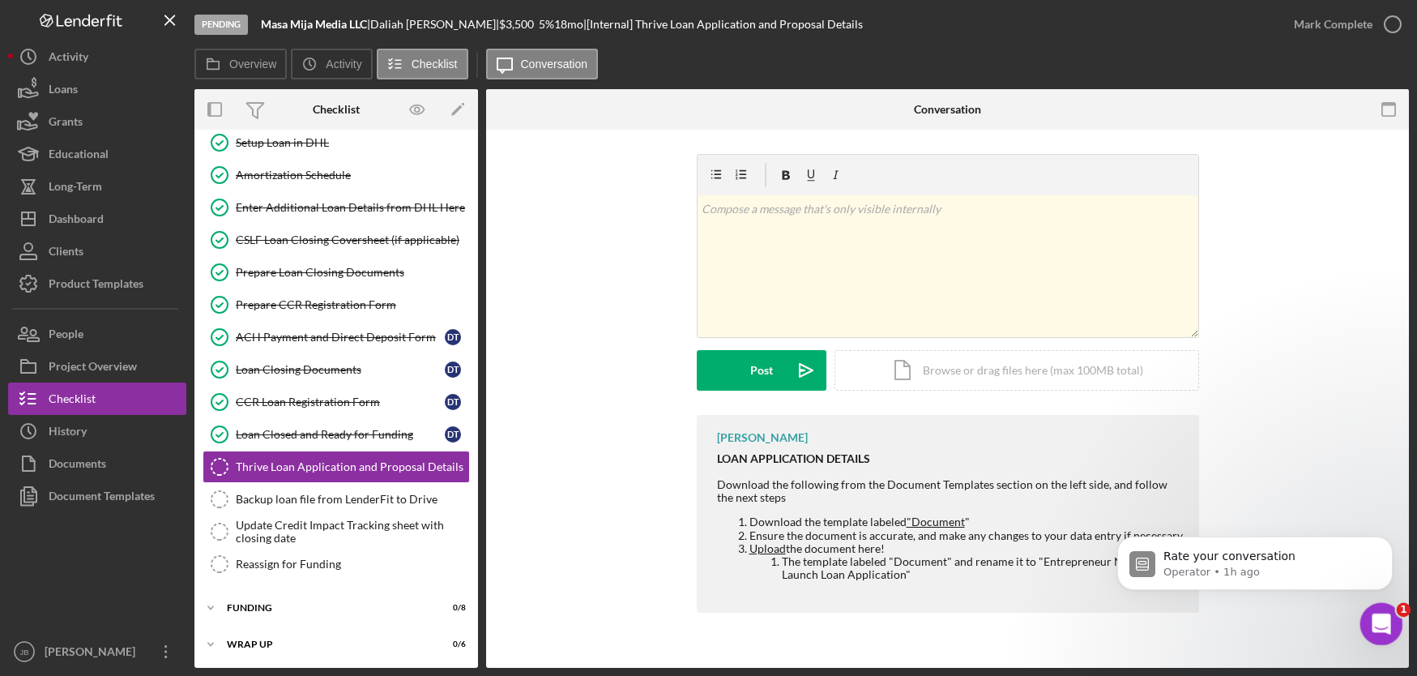
click at [1362, 612] on div "Open Intercom Messenger" at bounding box center [1378, 621] width 53 height 53
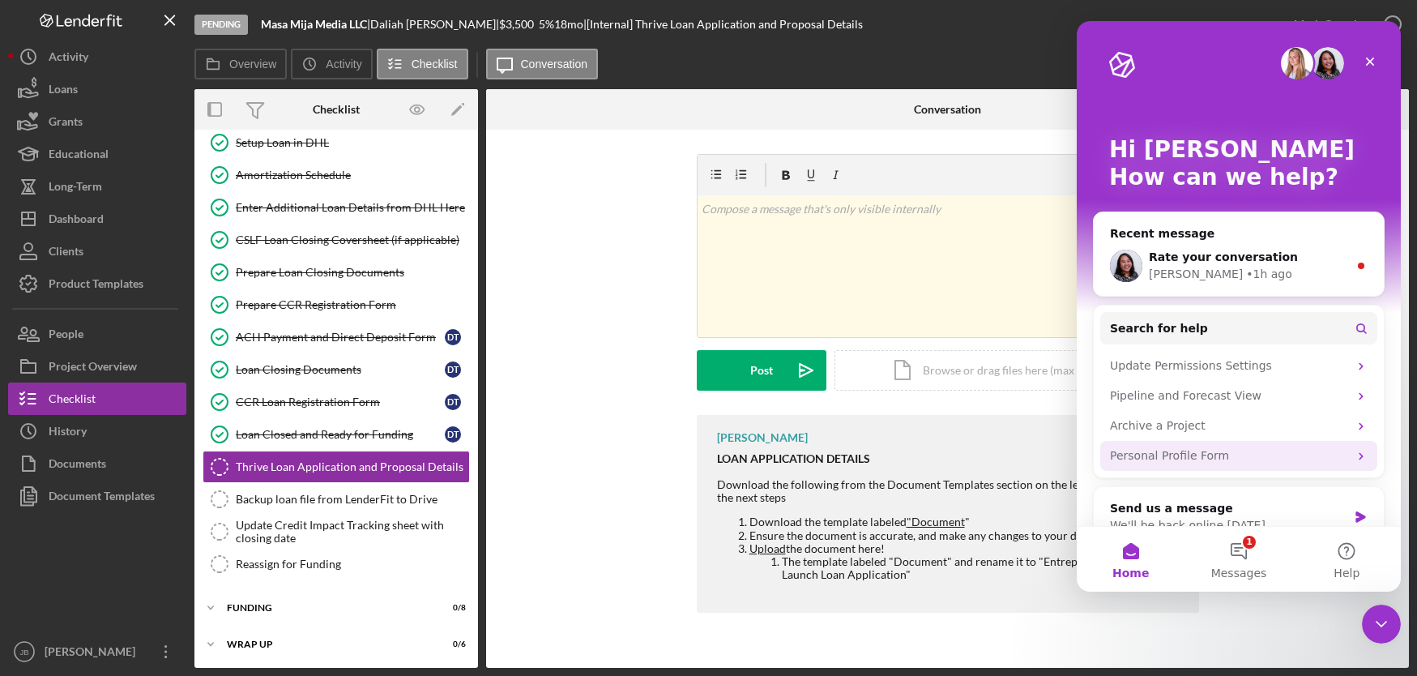
scroll to position [30, 0]
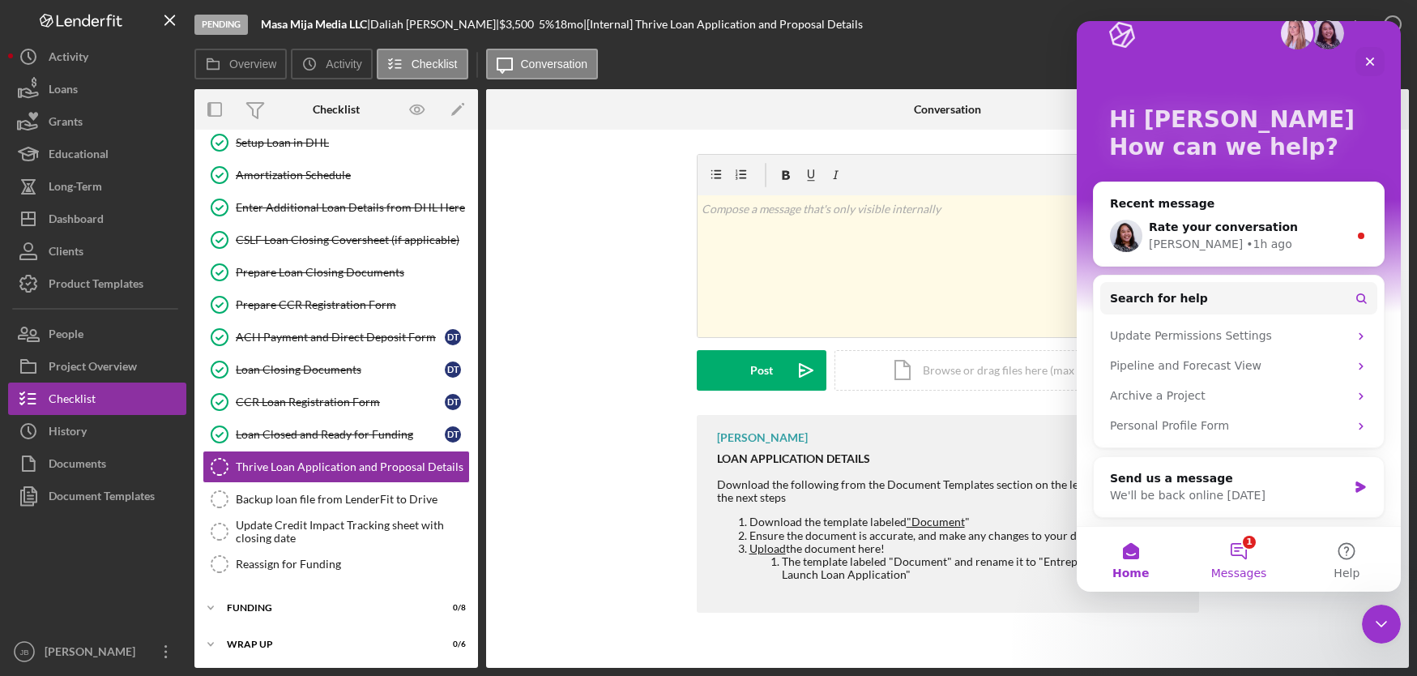
click at [1246, 548] on button "1 Messages" at bounding box center [1238, 559] width 108 height 65
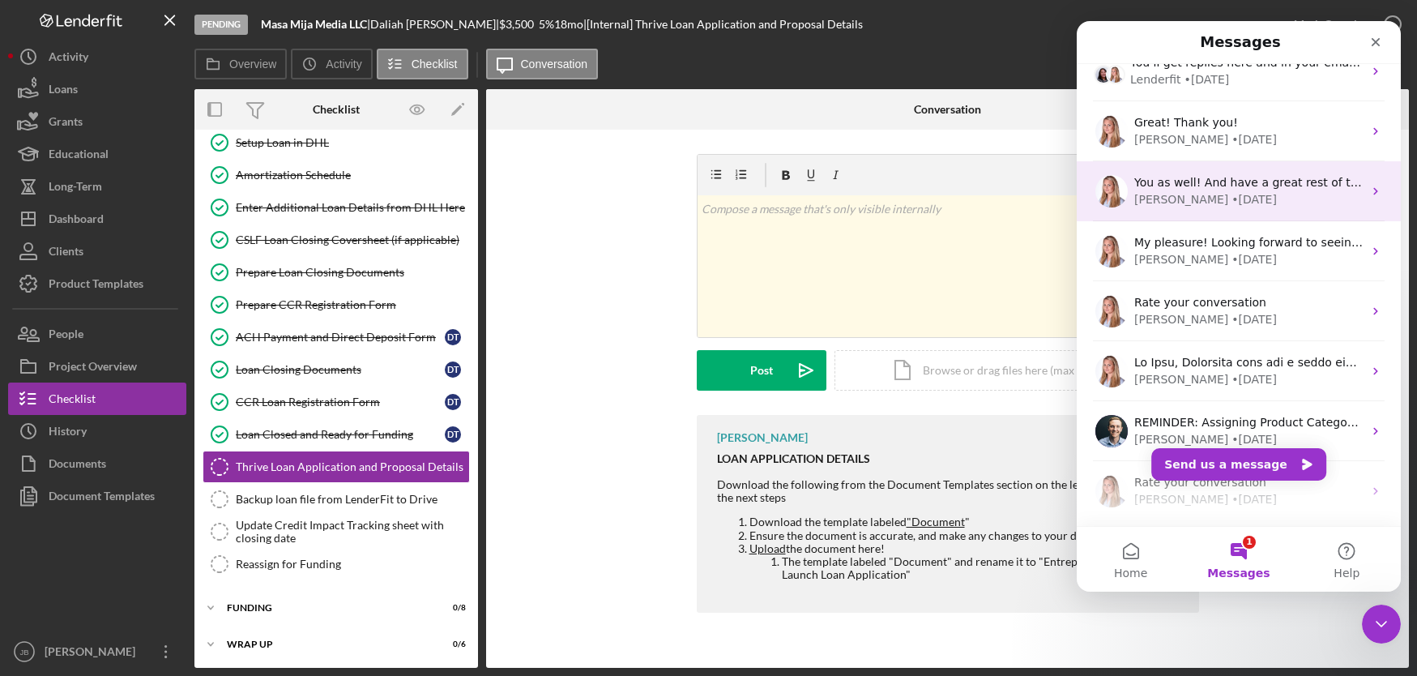
scroll to position [0, 0]
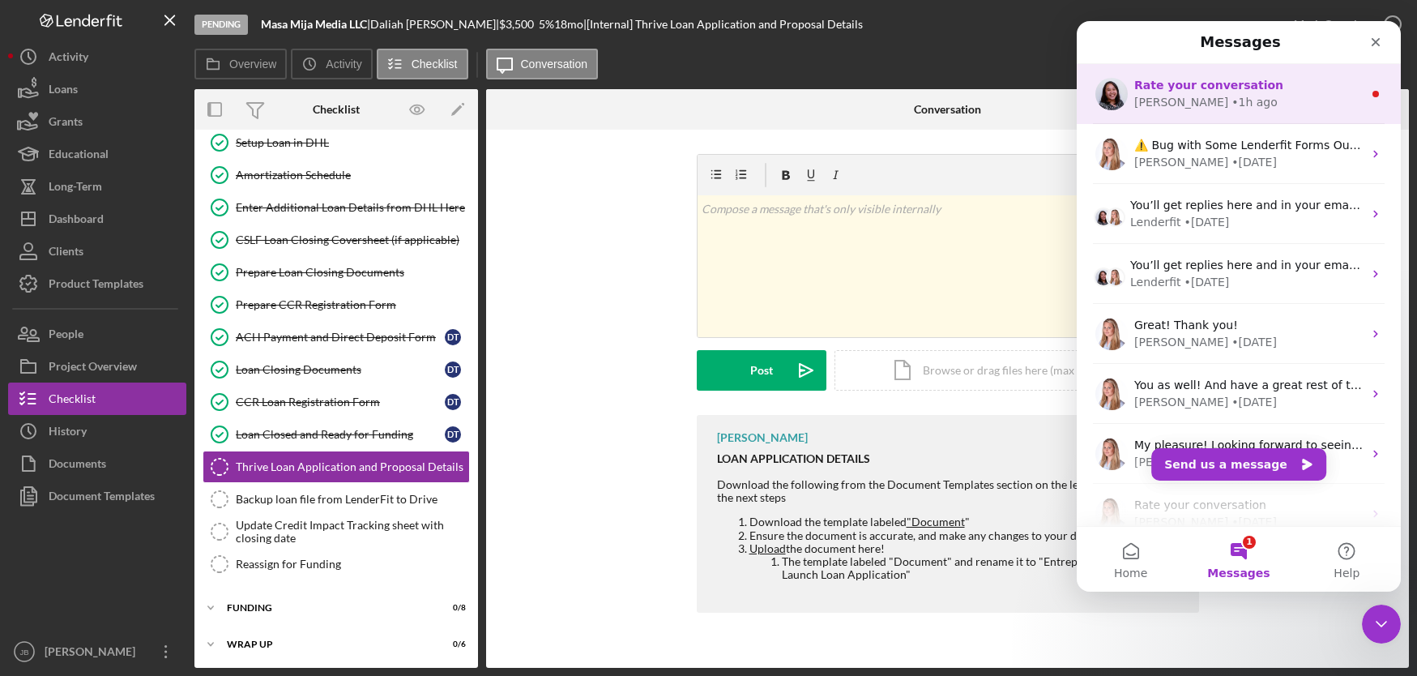
click at [1309, 95] on div "Christina • 1h ago" at bounding box center [1248, 102] width 228 height 17
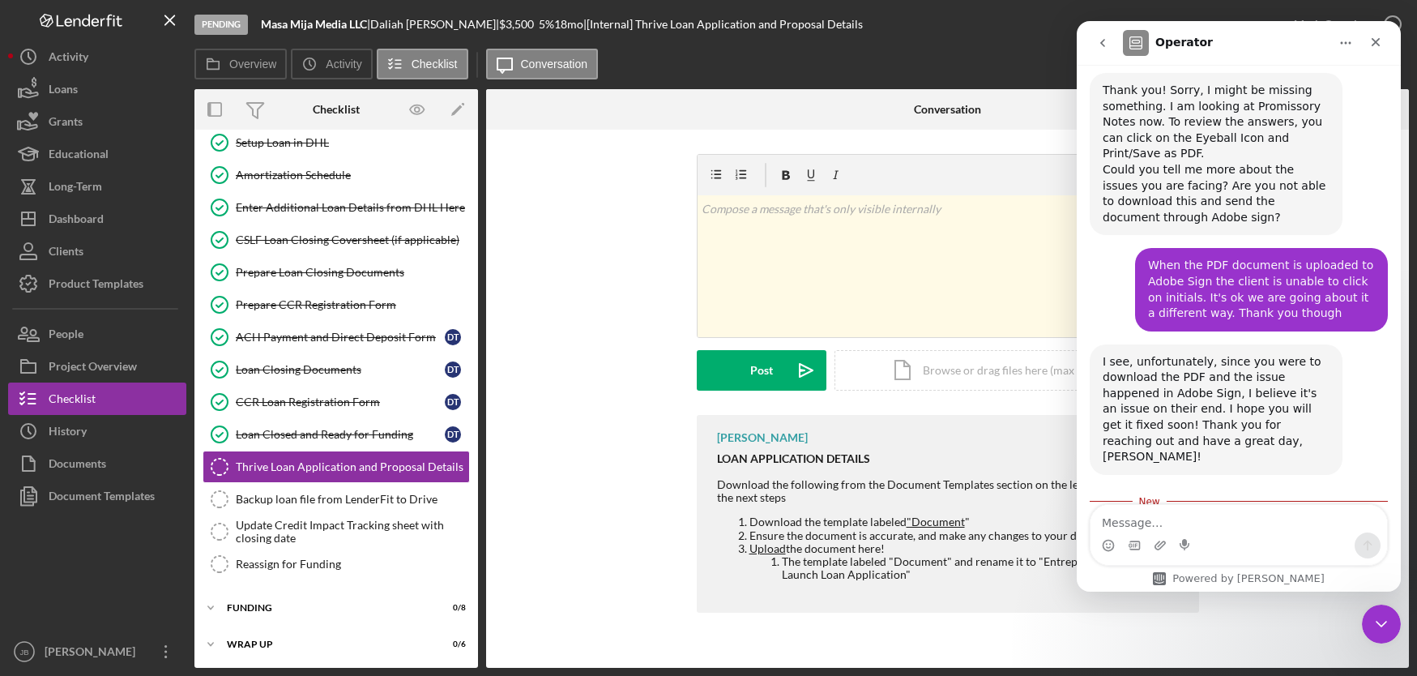
scroll to position [1914, 0]
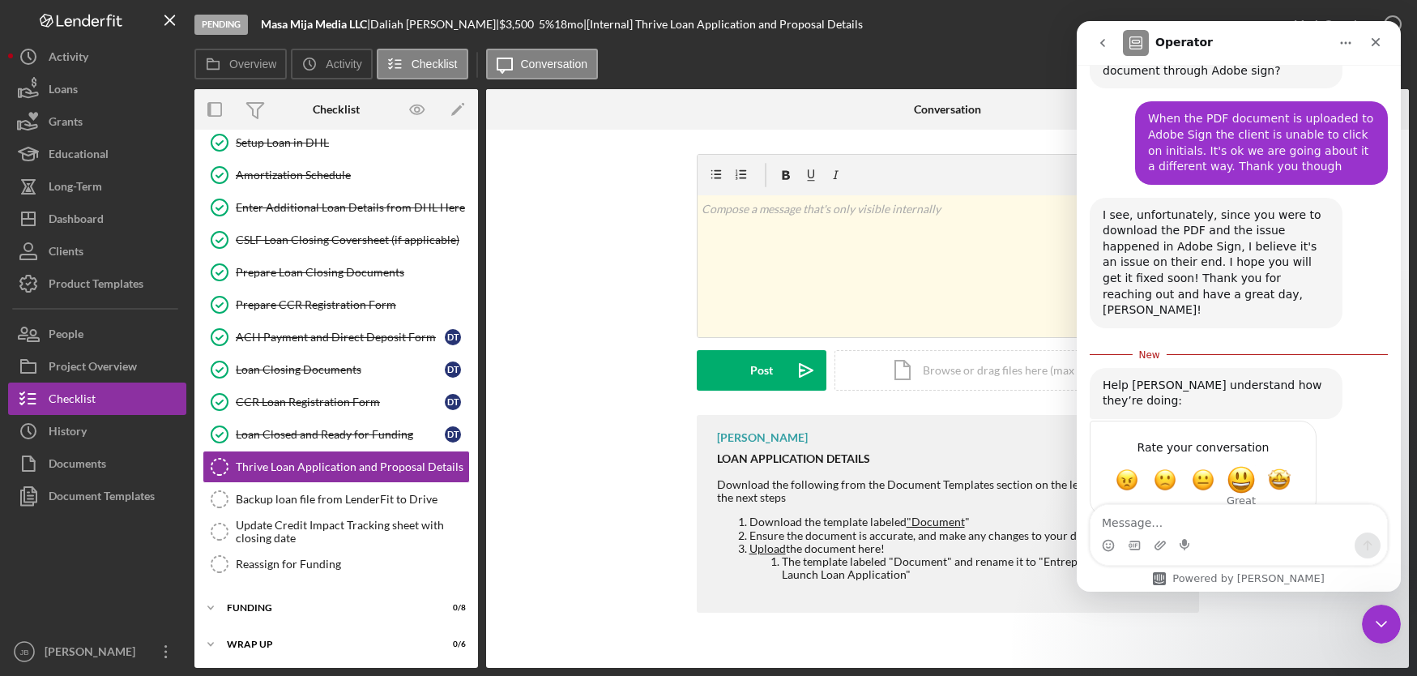
click at [1246, 465] on span "Great" at bounding box center [1241, 479] width 29 height 29
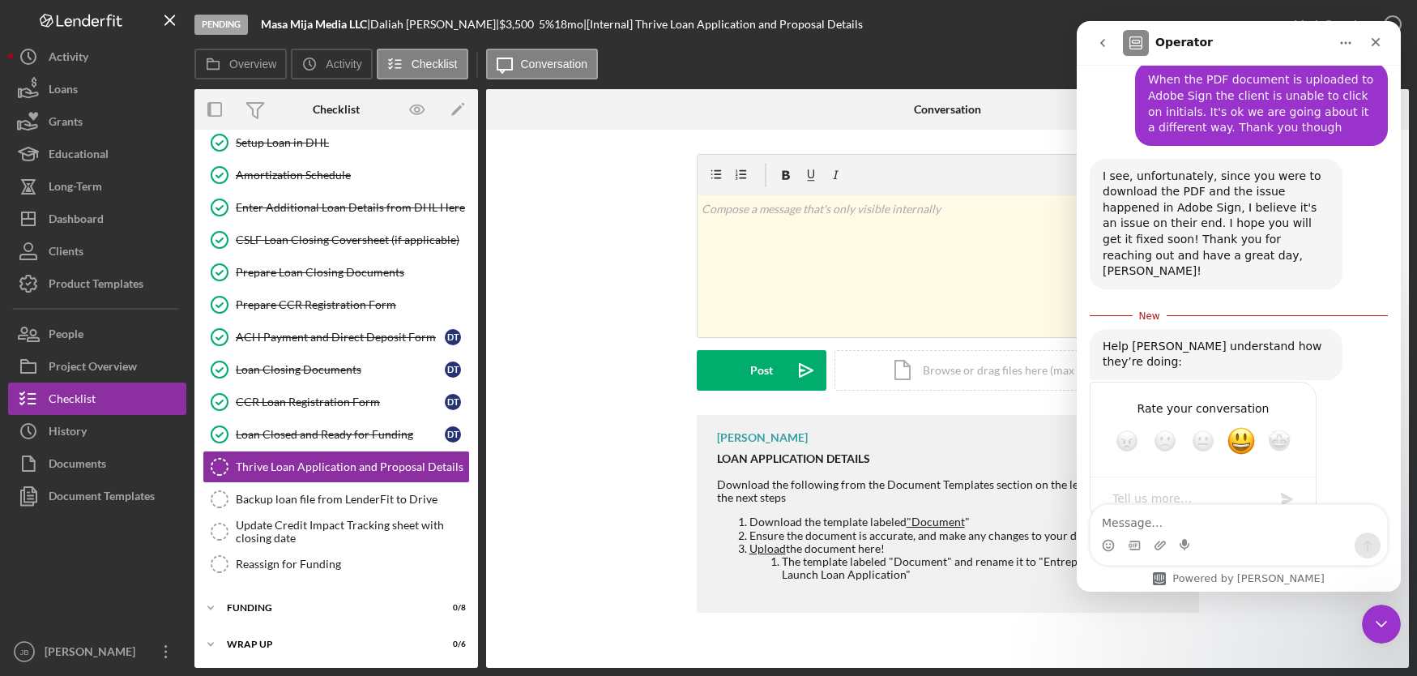
scroll to position [1958, 0]
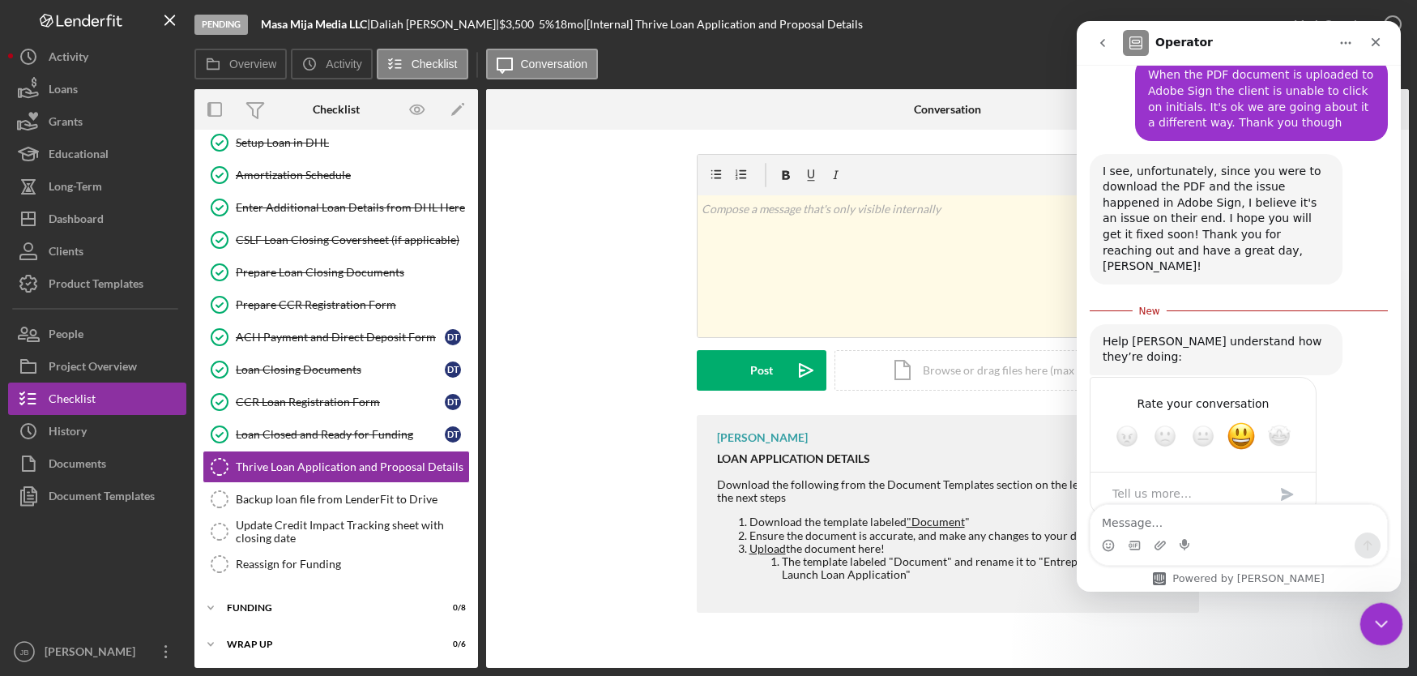
click at [1386, 617] on icon "Close Intercom Messenger" at bounding box center [1378, 621] width 19 height 19
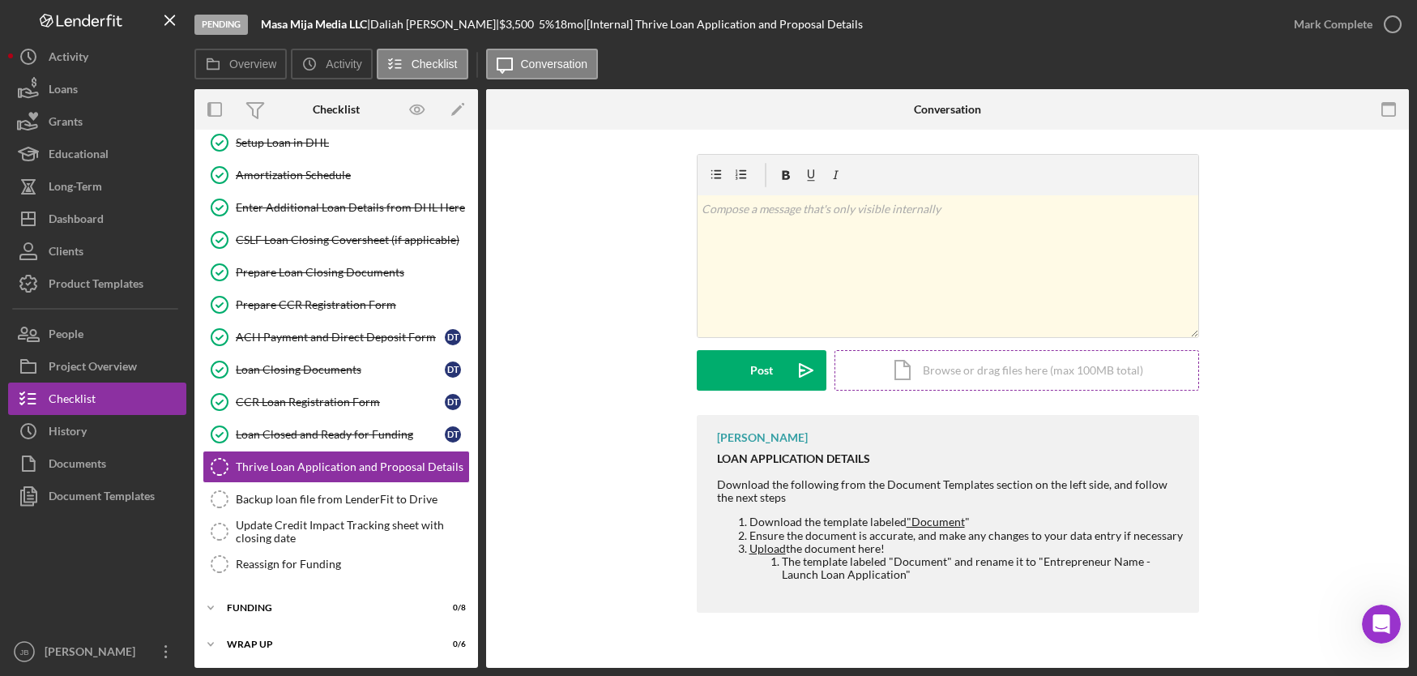
scroll to position [1931, 0]
drag, startPoint x: 384, startPoint y: 23, endPoint x: 429, endPoint y: 23, distance: 45.4
click at [429, 23] on div "Daliah Torrez |" at bounding box center [434, 24] width 129 height 13
drag, startPoint x: 386, startPoint y: 26, endPoint x: 450, endPoint y: 29, distance: 64.1
click at [450, 29] on div "Daliah Torrez |" at bounding box center [434, 24] width 129 height 13
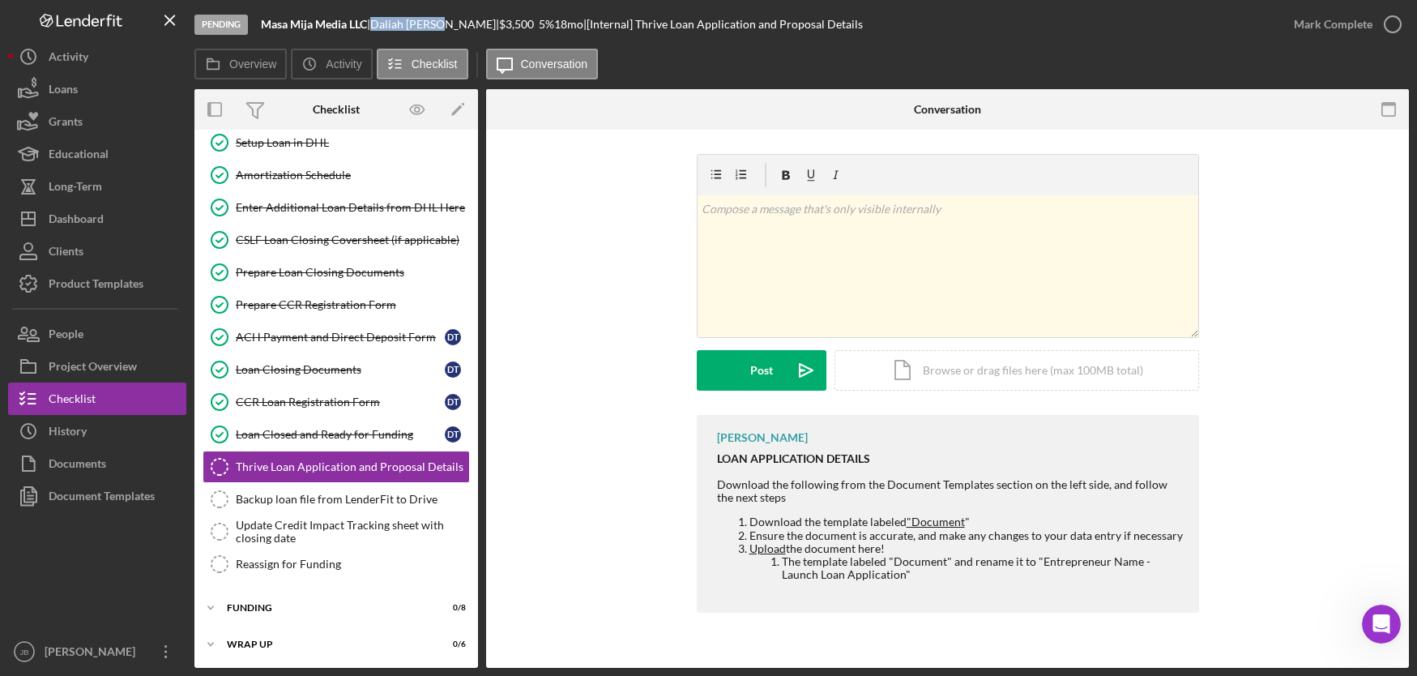
copy div "Daliah Torrez"
click at [149, 502] on div "Document Templates" at bounding box center [102, 498] width 106 height 36
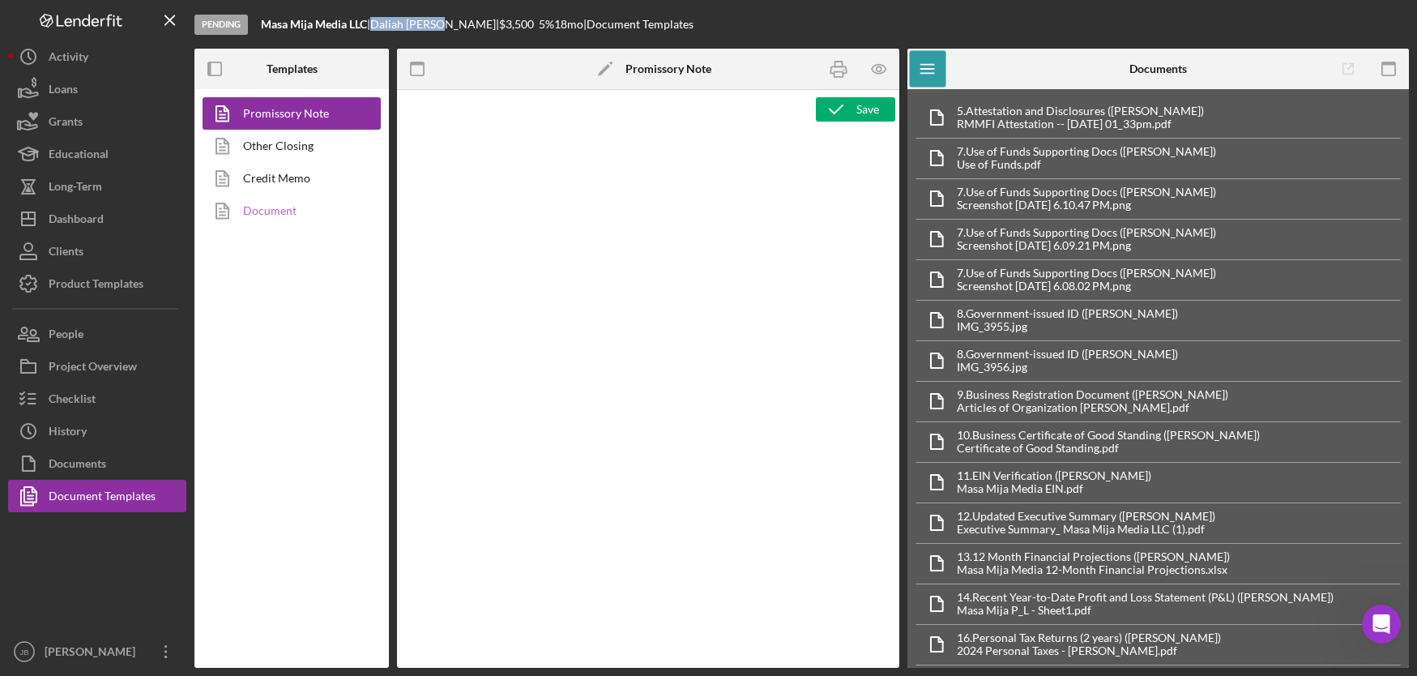
type textarea "<div> <p style="text-align: center"><span style="font-size: 14pt"><strong><span…"
click at [294, 215] on link "Document" at bounding box center [288, 210] width 170 height 32
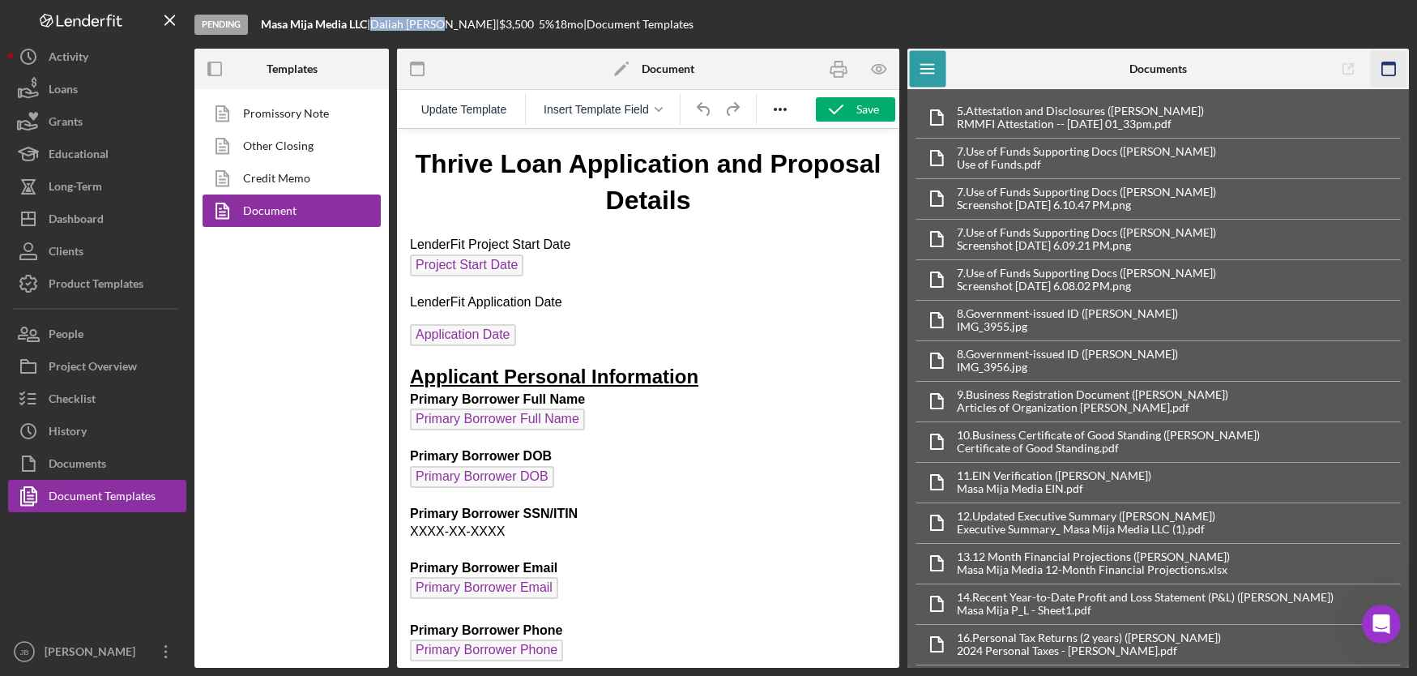
click at [1385, 55] on icon "button" at bounding box center [1389, 69] width 36 height 36
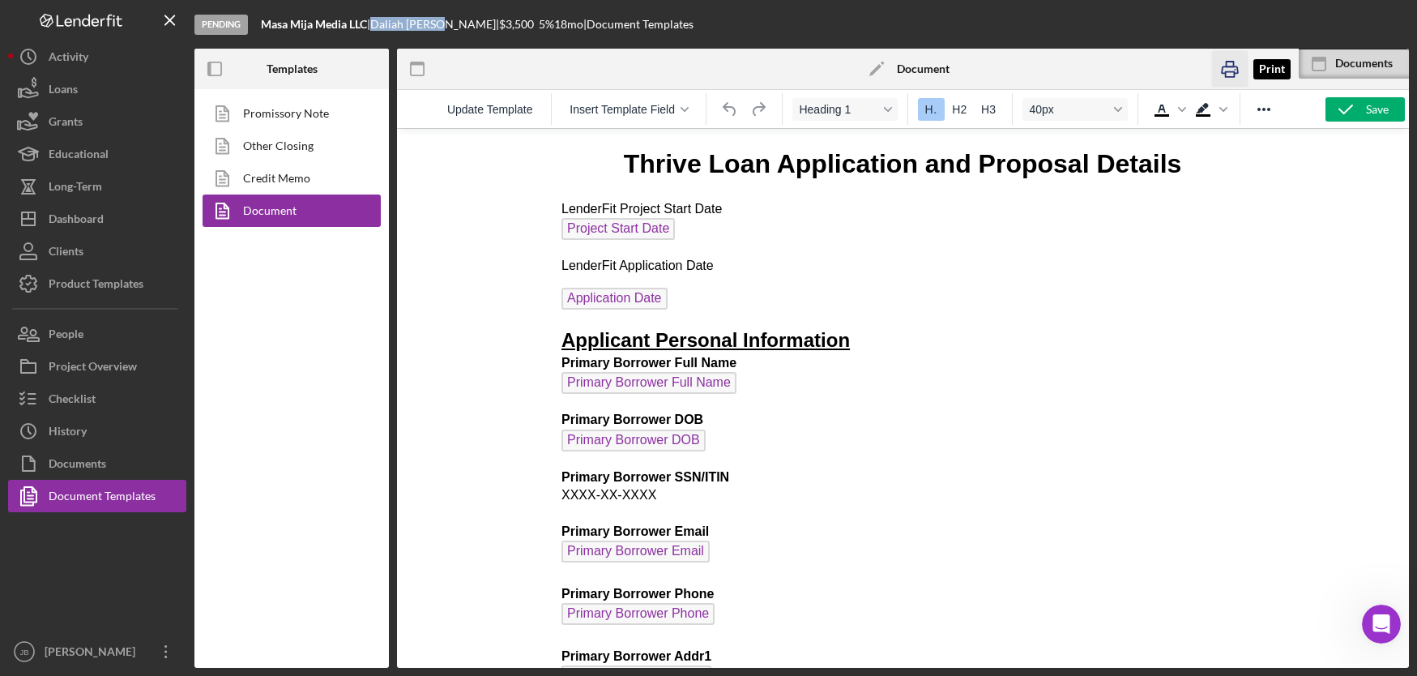
drag, startPoint x: 1222, startPoint y: 70, endPoint x: 598, endPoint y: 275, distance: 657.4
click at [1222, 70] on icon "button" at bounding box center [1229, 69] width 36 height 36
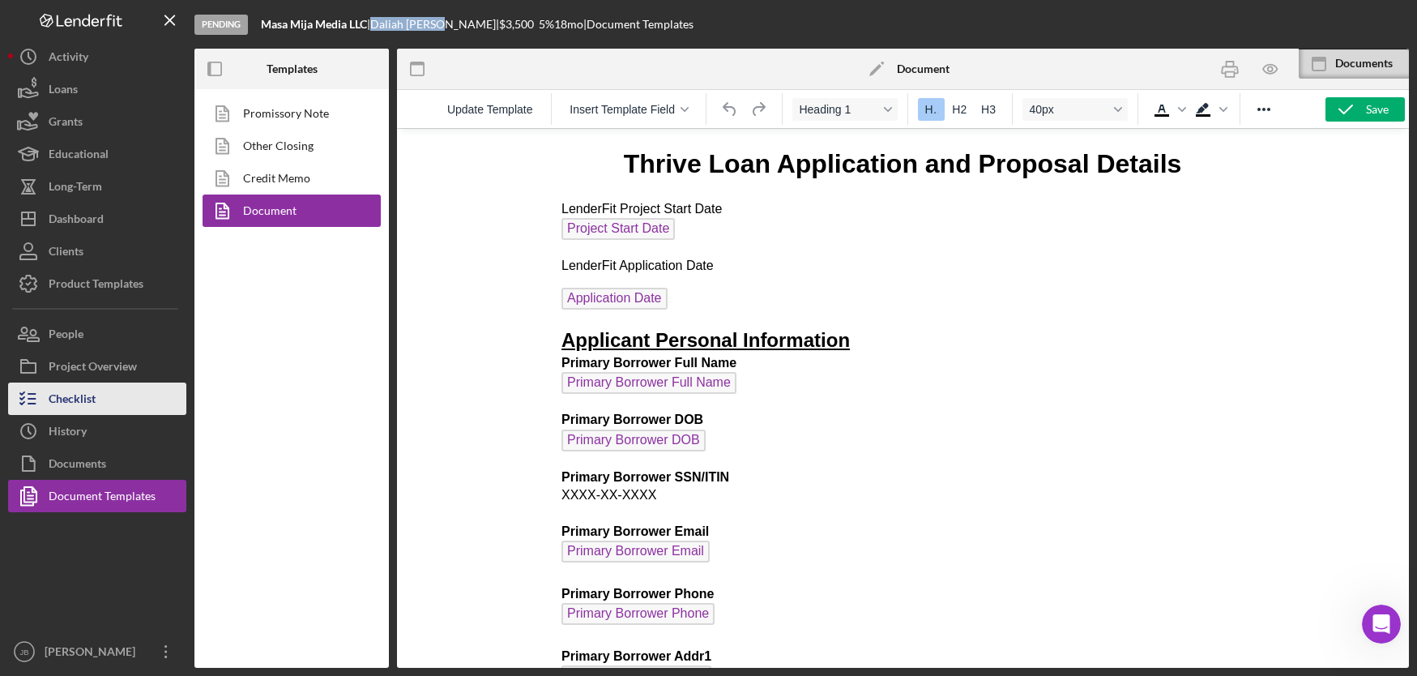
click at [61, 395] on div "Checklist" at bounding box center [72, 400] width 47 height 36
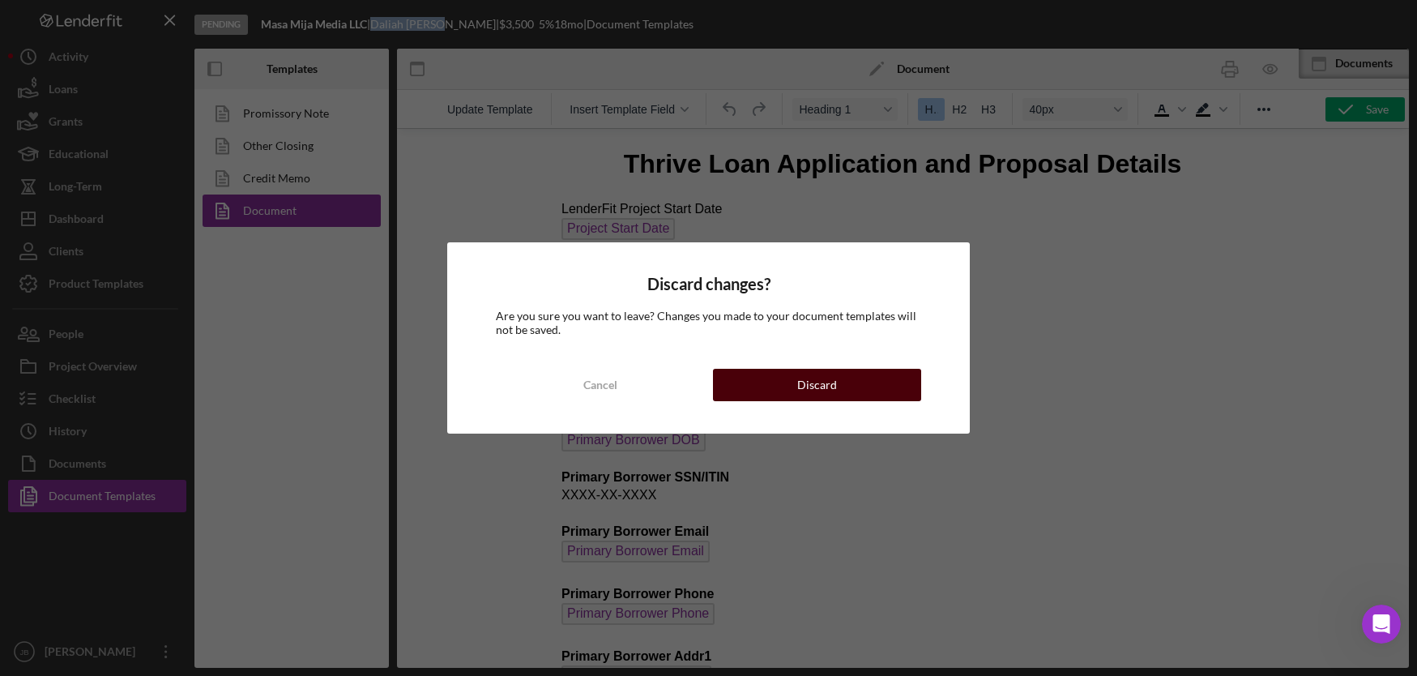
click at [751, 389] on button "Discard" at bounding box center [817, 385] width 208 height 32
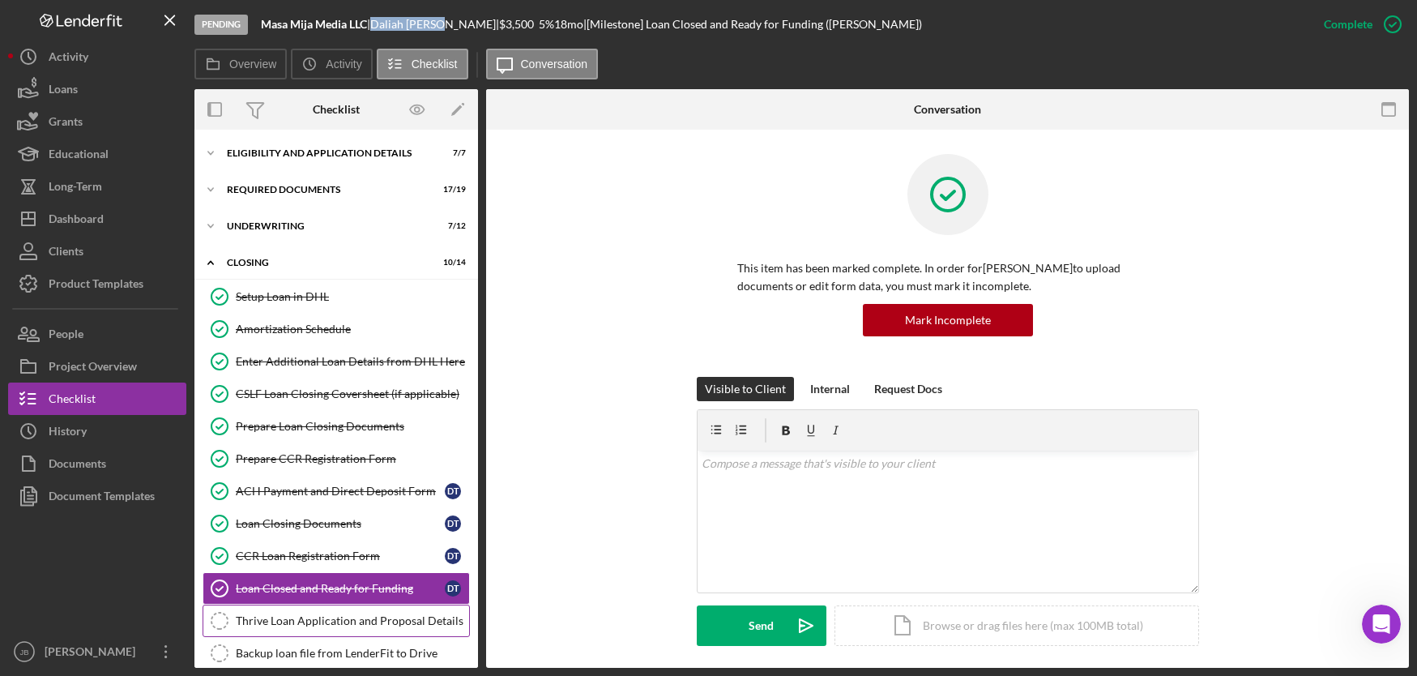
click at [358, 604] on link "Thrive Loan Application and Proposal Details Thrive Loan Application and Propos…" at bounding box center [336, 620] width 267 height 32
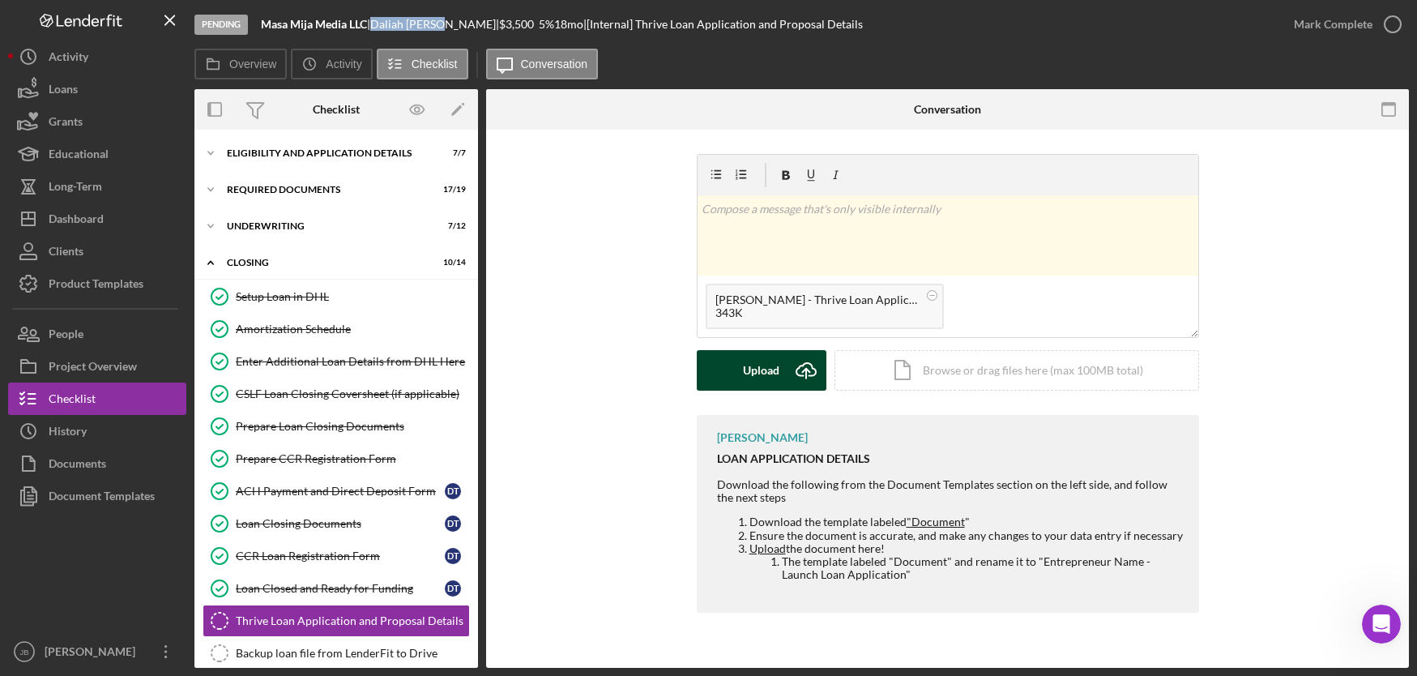
click at [800, 370] on icon "Icon/Upload" at bounding box center [806, 370] width 41 height 41
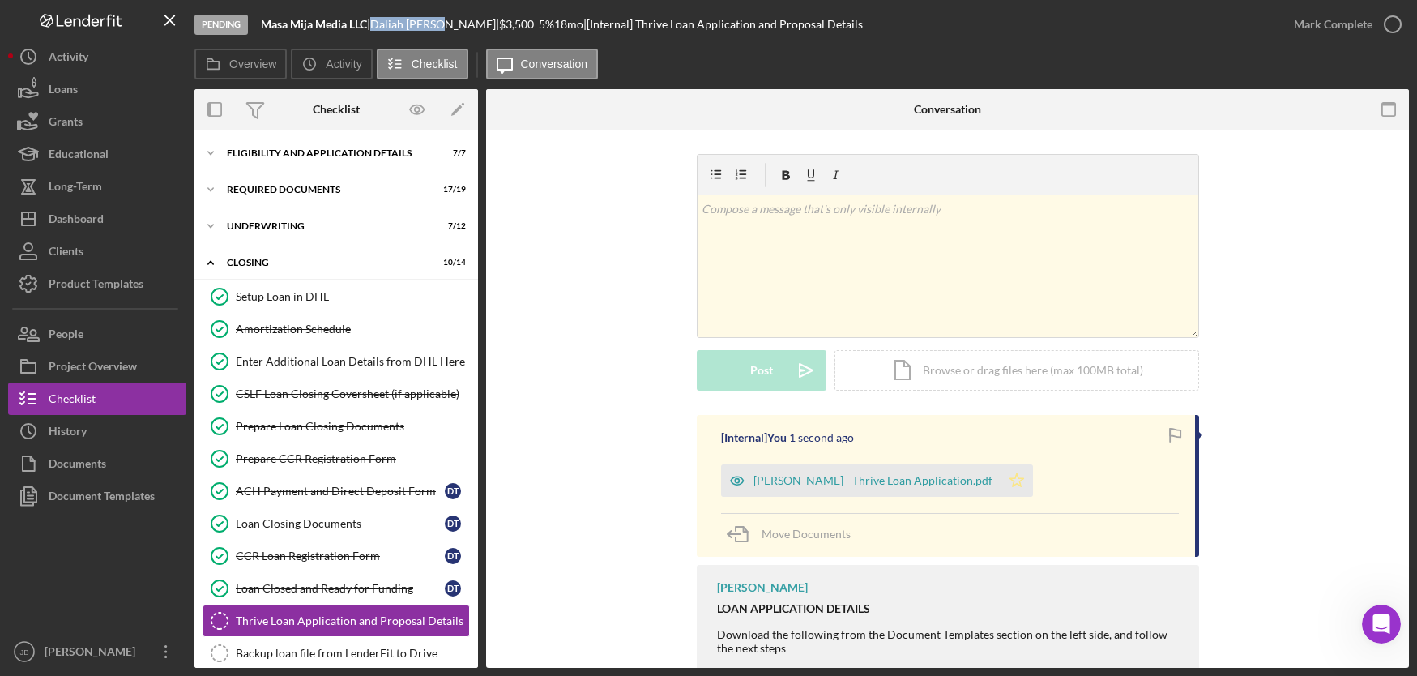
click at [1001, 479] on icon "Icon/Star" at bounding box center [1017, 480] width 32 height 32
click at [1395, 24] on icon "button" at bounding box center [1392, 24] width 41 height 41
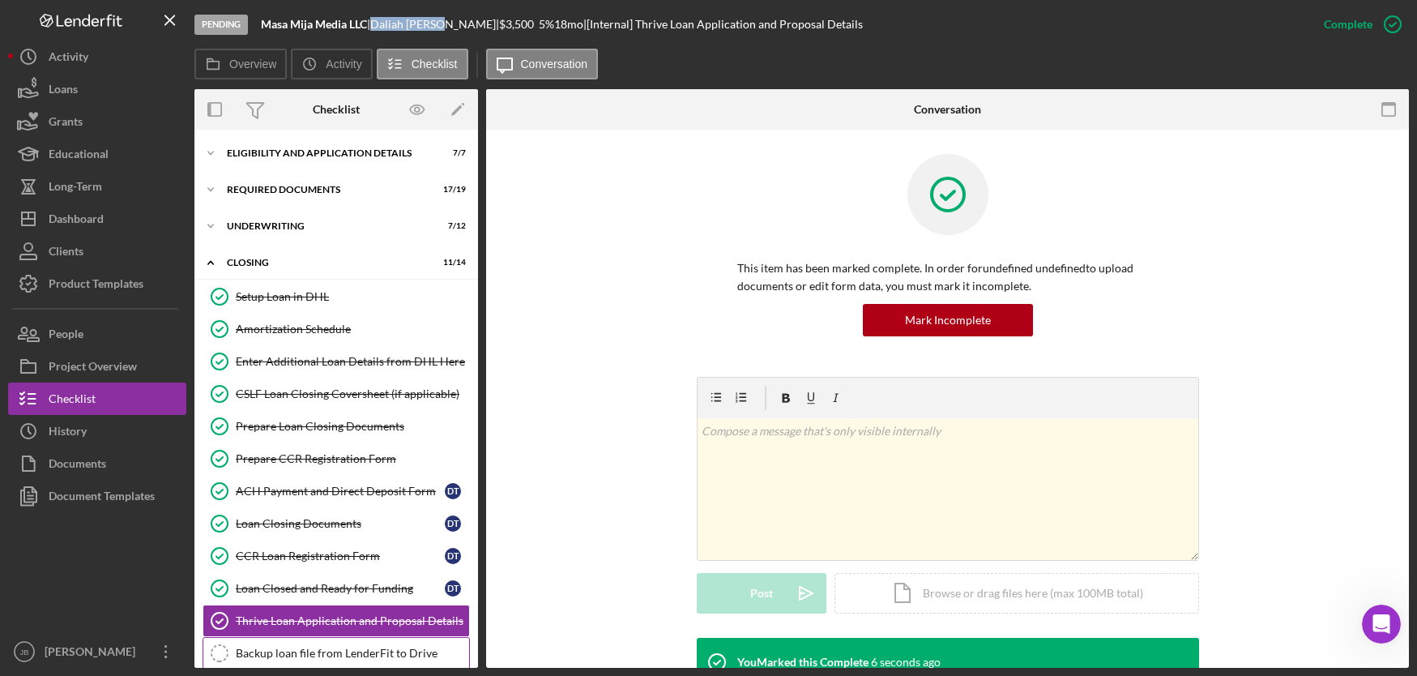
click at [398, 646] on div "Backup loan file from LenderFit to Drive" at bounding box center [352, 652] width 233 height 13
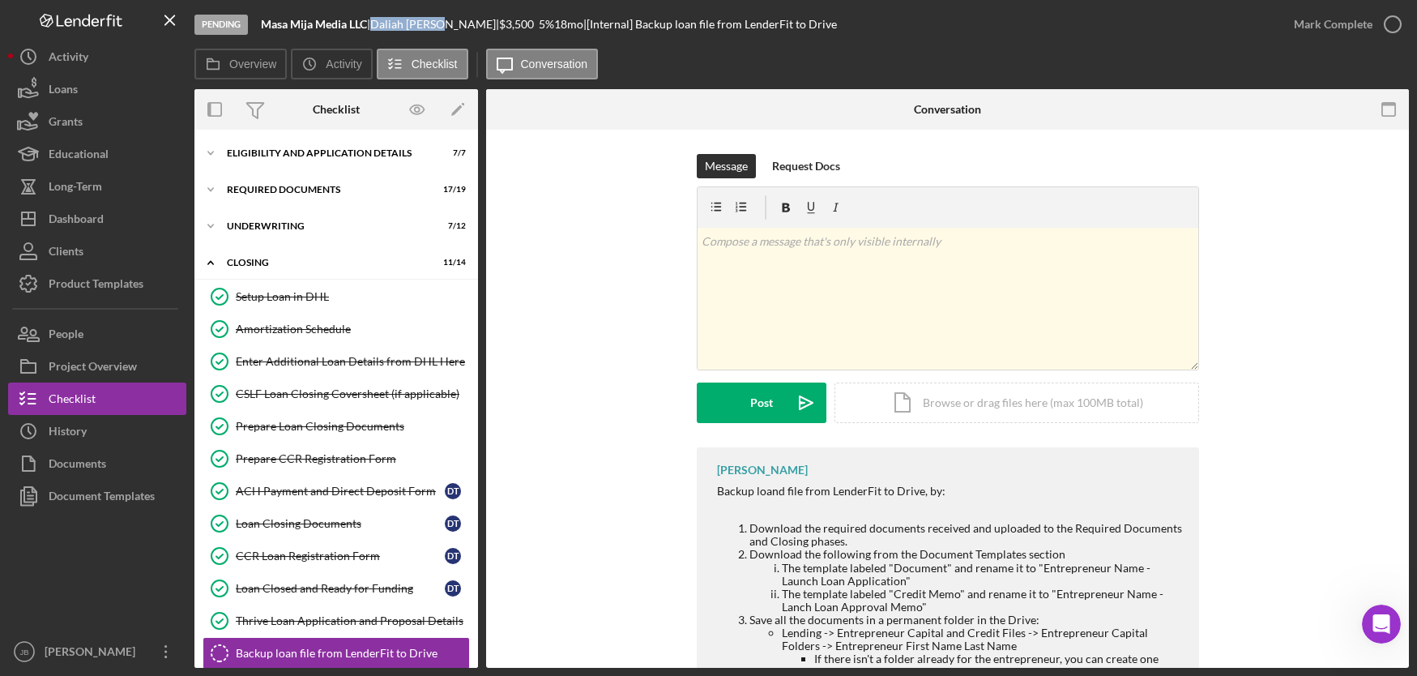
drag, startPoint x: 264, startPoint y: 24, endPoint x: 373, endPoint y: 28, distance: 108.6
click at [370, 28] on div "Masa Mija Media LLC |" at bounding box center [315, 24] width 109 height 13
click at [124, 464] on button "Documents" at bounding box center [97, 463] width 178 height 32
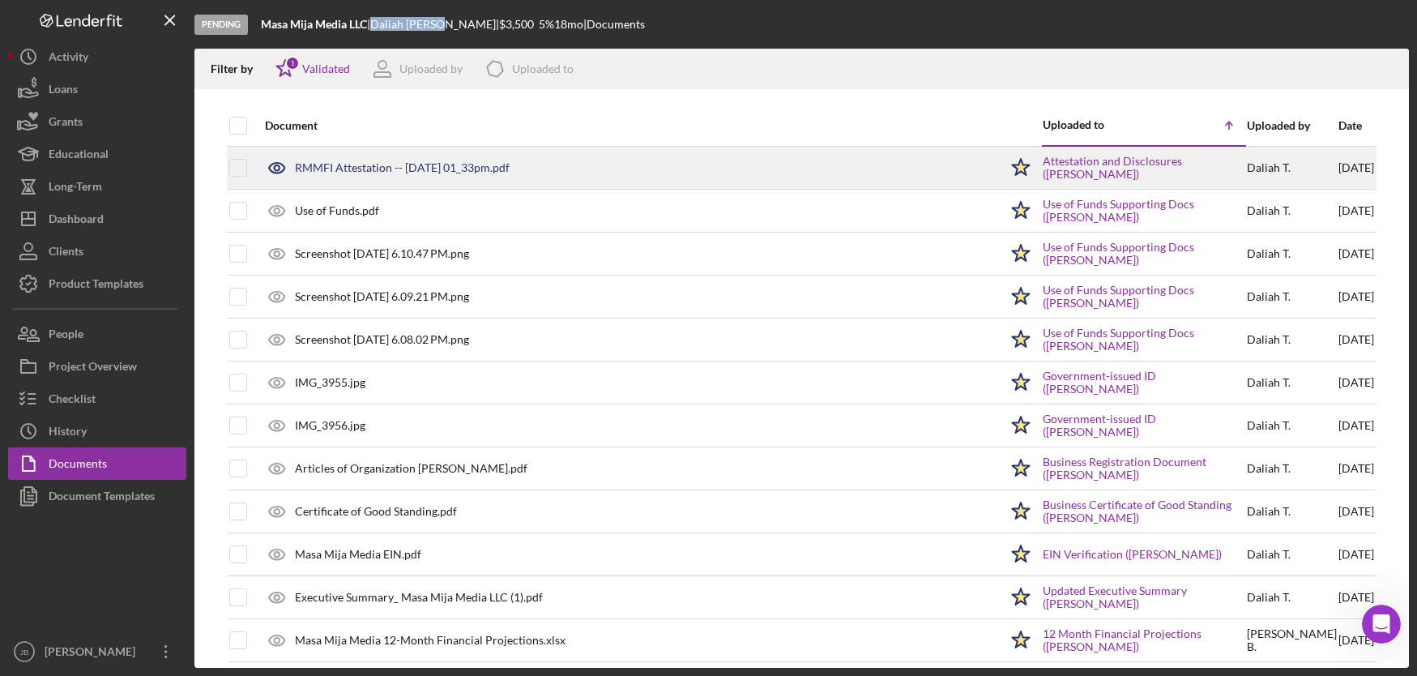
click at [403, 174] on div "RMMFI Attestation -- 2025-07-11 01_33pm.pdf" at bounding box center [628, 167] width 742 height 41
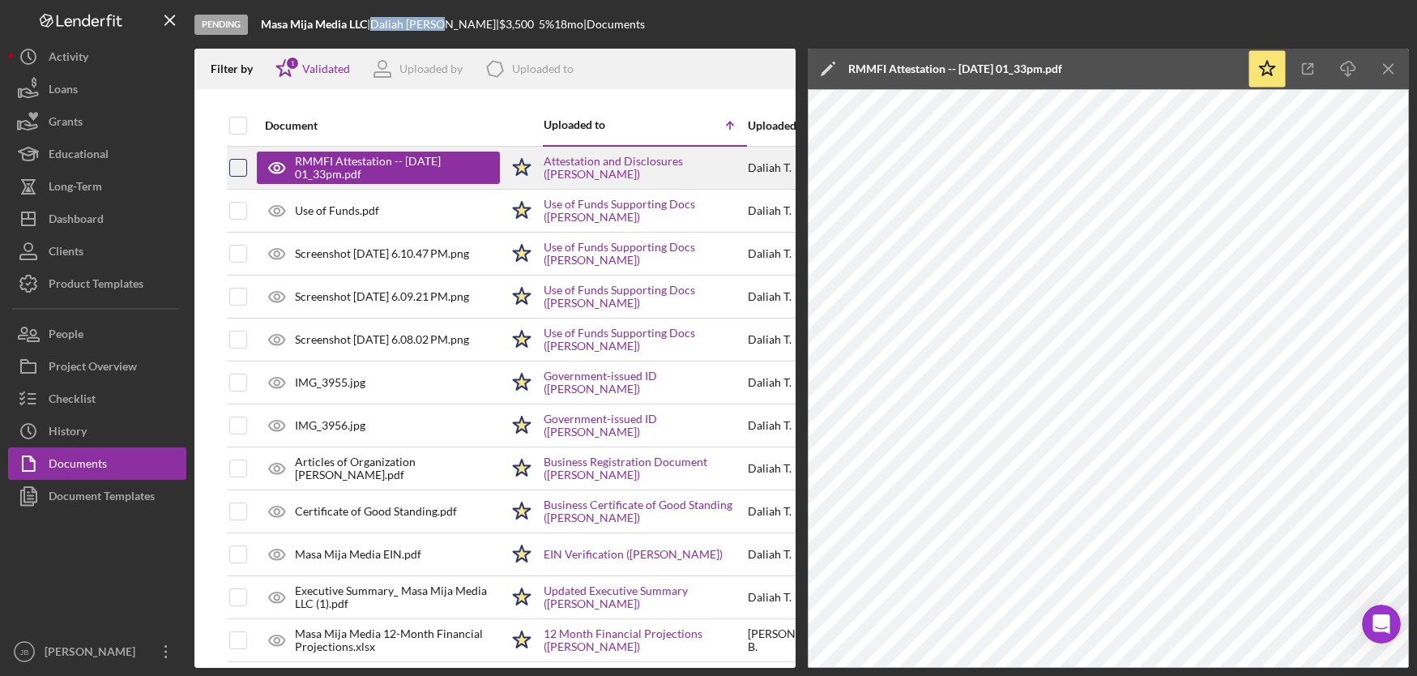
click at [237, 167] on input "checkbox" at bounding box center [238, 168] width 16 height 16
checkbox input "true"
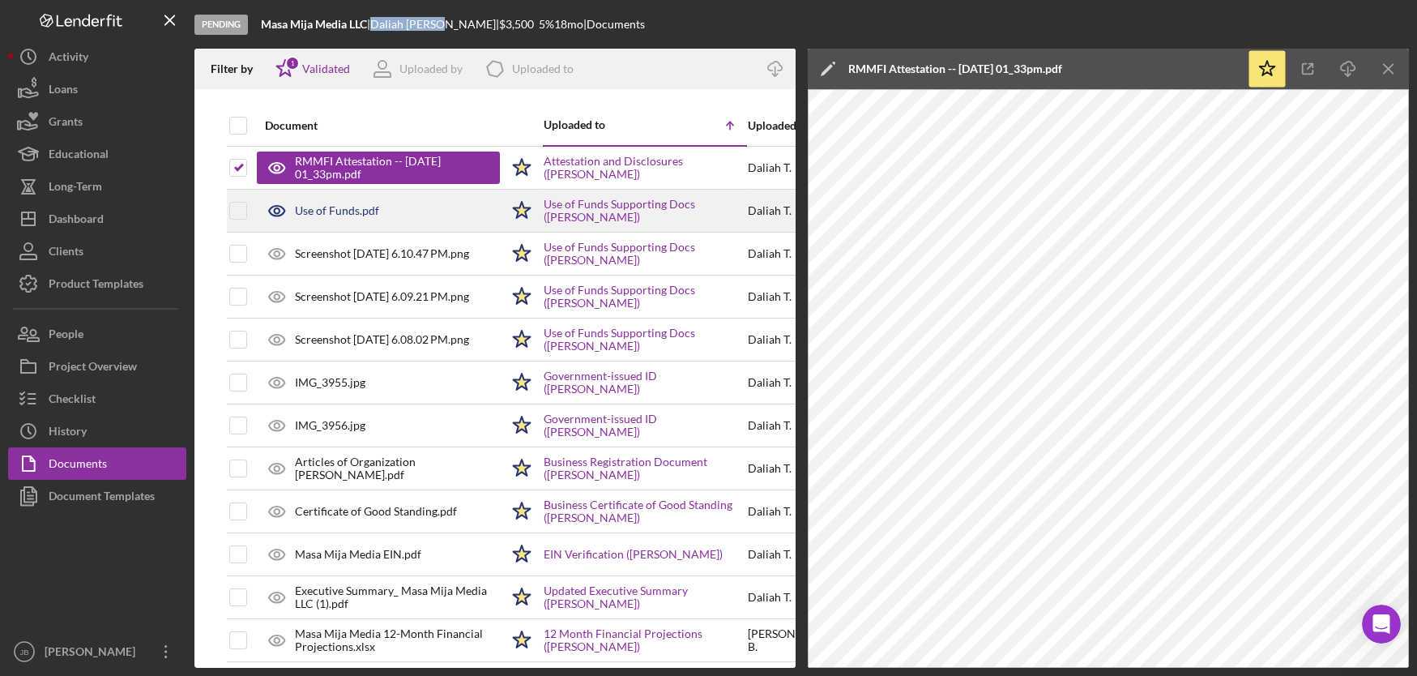
click at [313, 207] on div "Use of Funds.pdf" at bounding box center [337, 210] width 84 height 13
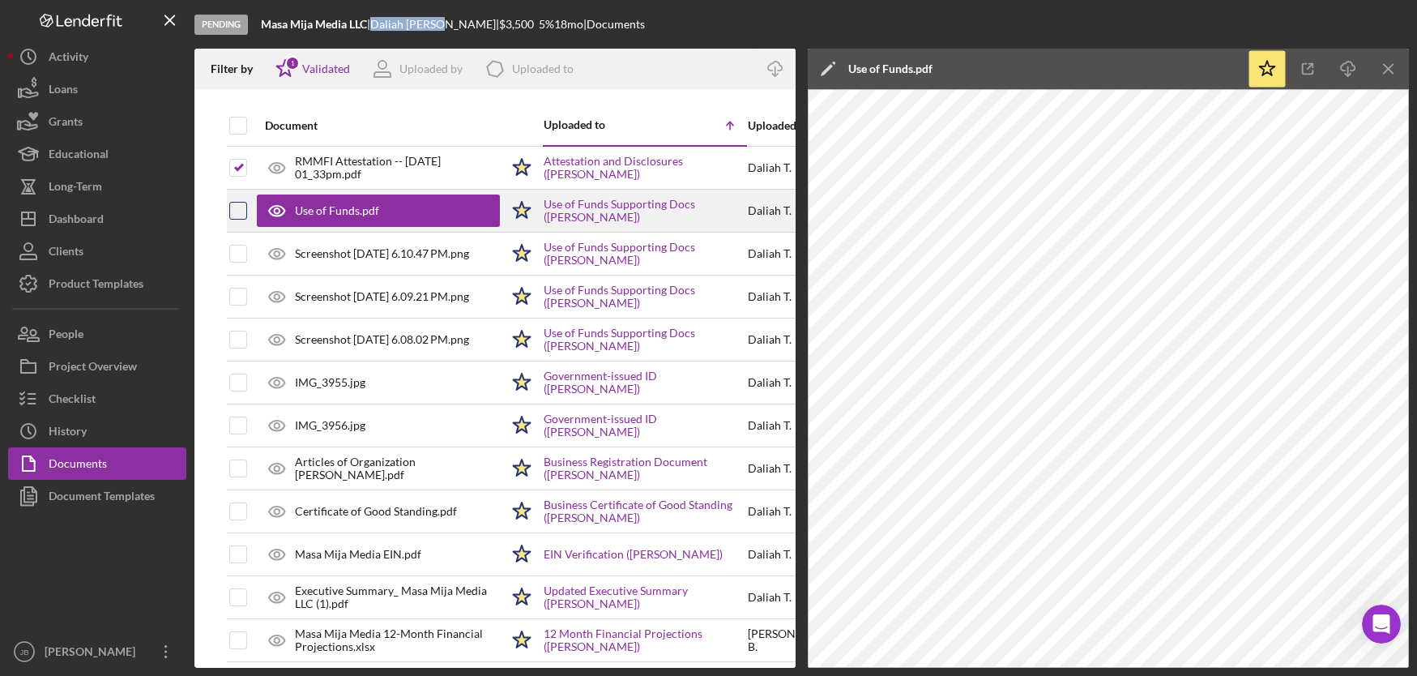
click at [243, 215] on input "checkbox" at bounding box center [238, 211] width 16 height 16
checkbox input "true"
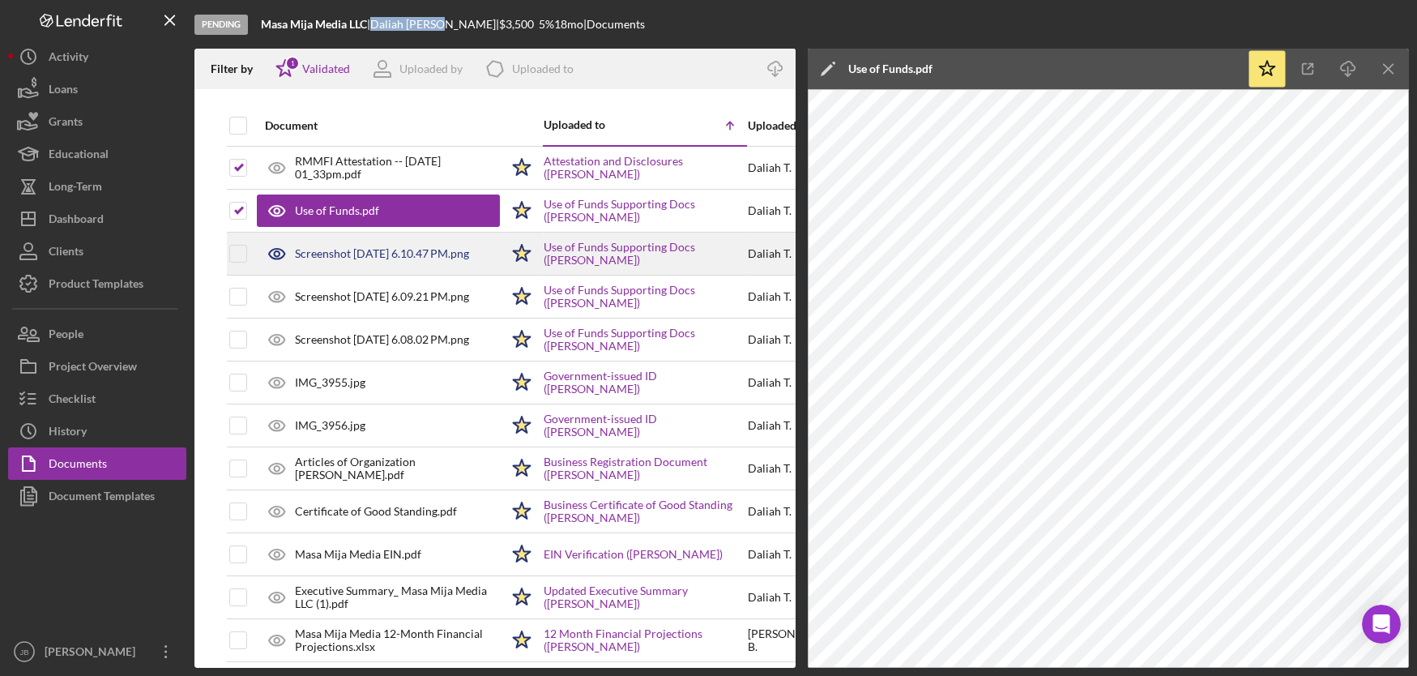
click at [331, 254] on div "Screenshot 2025-08-19 at 6.10.47 PM.png" at bounding box center [382, 253] width 174 height 13
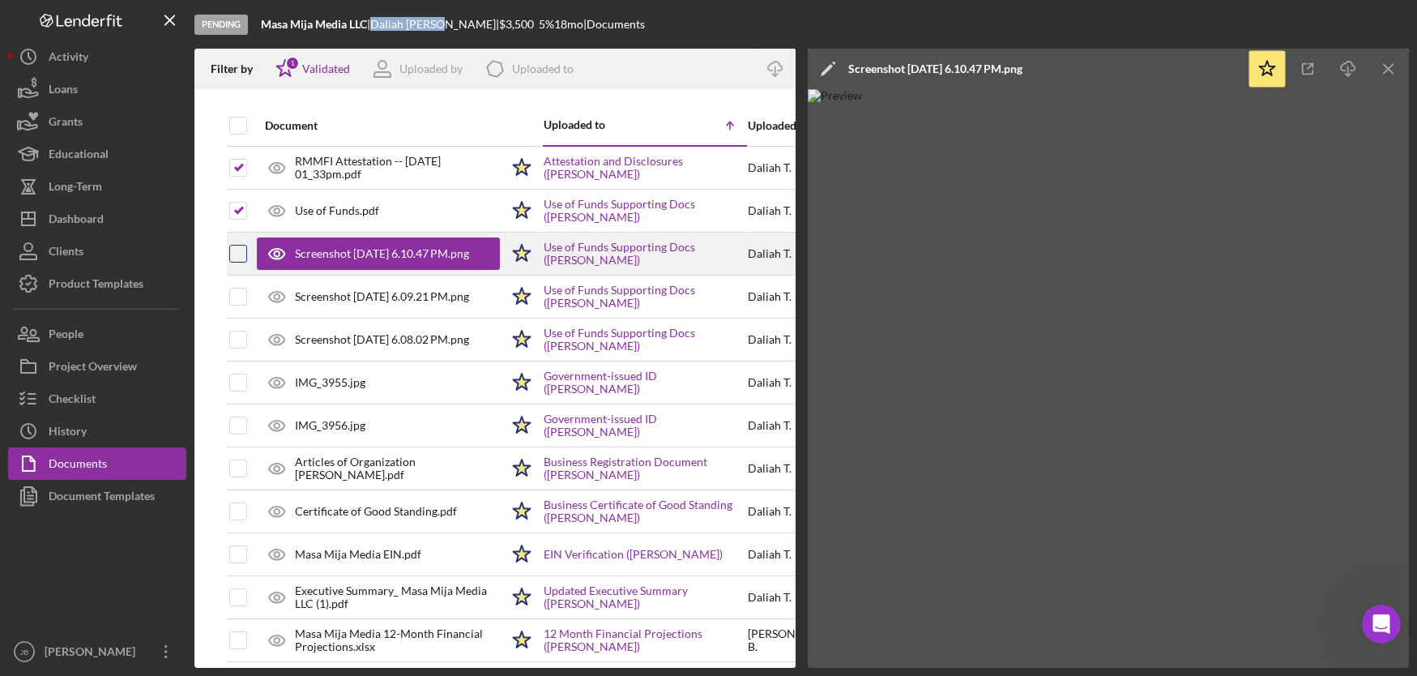
click at [243, 257] on input "checkbox" at bounding box center [238, 253] width 16 height 16
checkbox input "true"
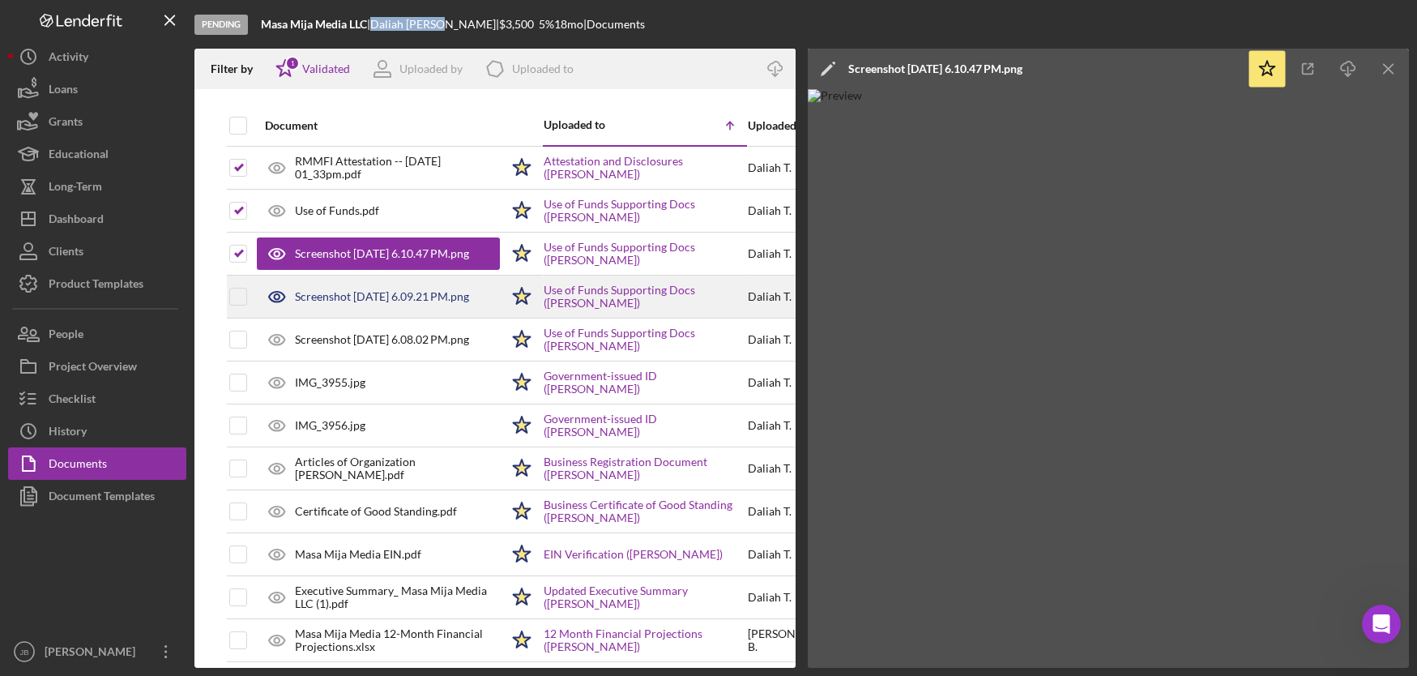
click at [326, 290] on div "Screenshot 2025-08-19 at 6.09.21 PM.png" at bounding box center [382, 296] width 174 height 13
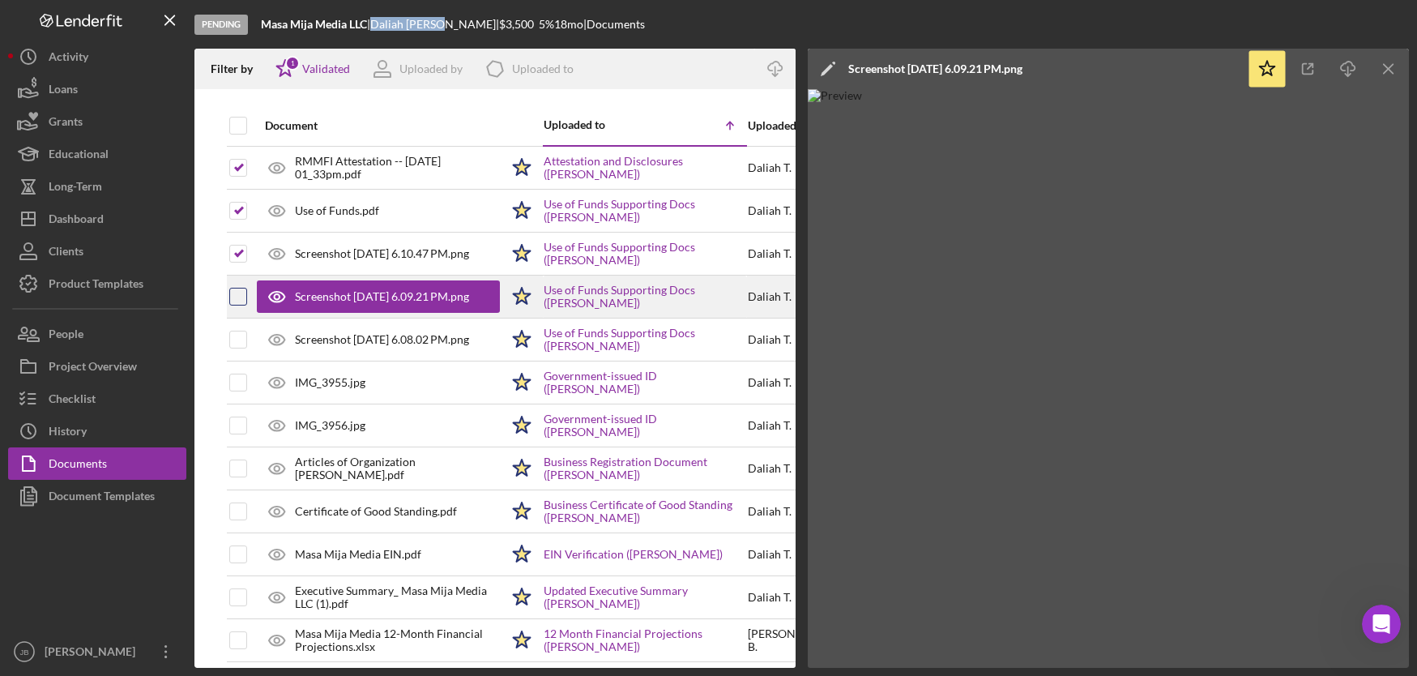
click at [241, 289] on input "checkbox" at bounding box center [238, 296] width 16 height 16
checkbox input "true"
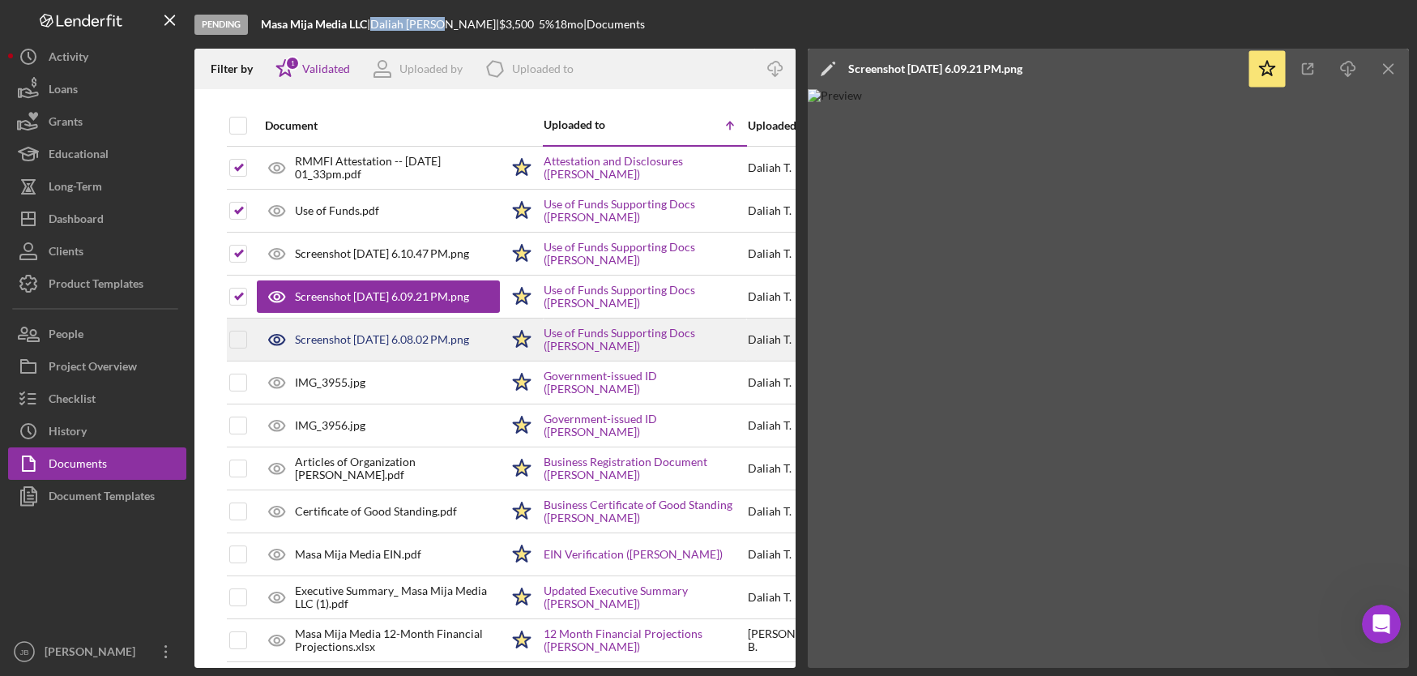
click at [345, 338] on div "Screenshot 2025-08-19 at 6.08.02 PM.png" at bounding box center [382, 339] width 174 height 13
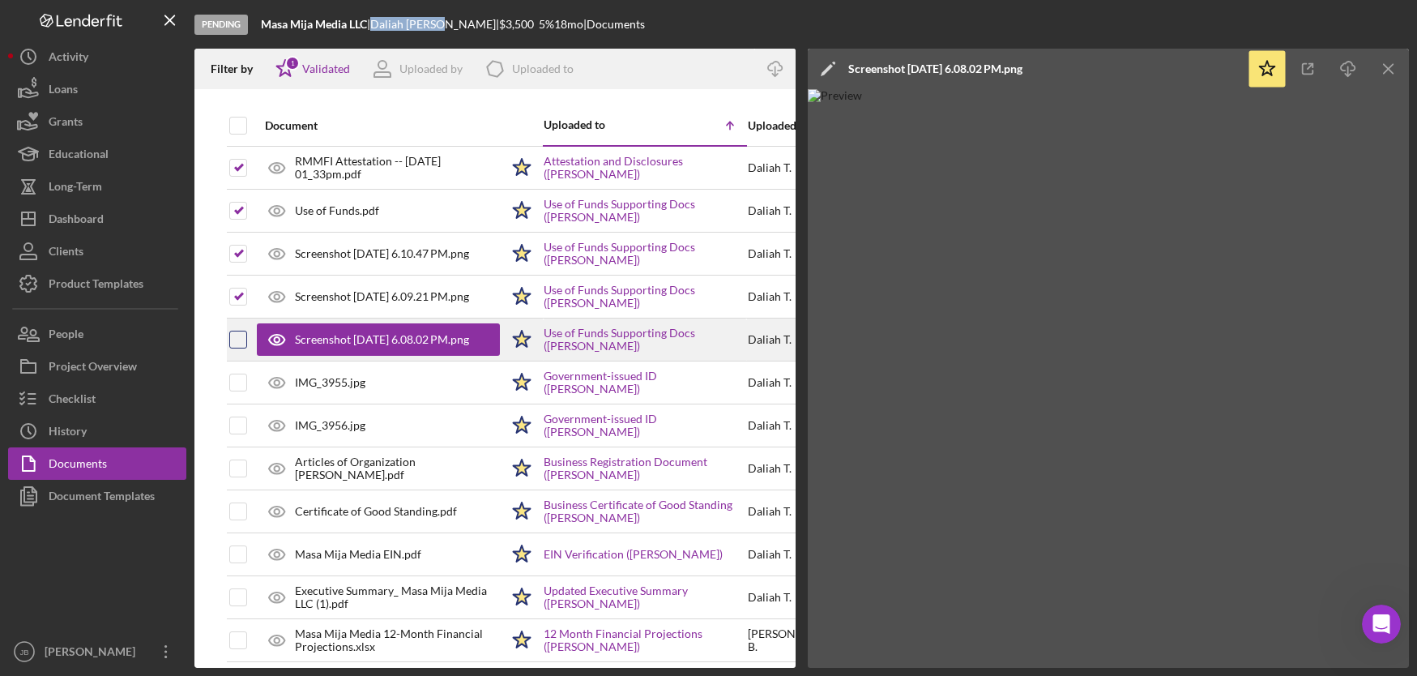
click at [241, 343] on input "checkbox" at bounding box center [238, 339] width 16 height 16
checkbox input "true"
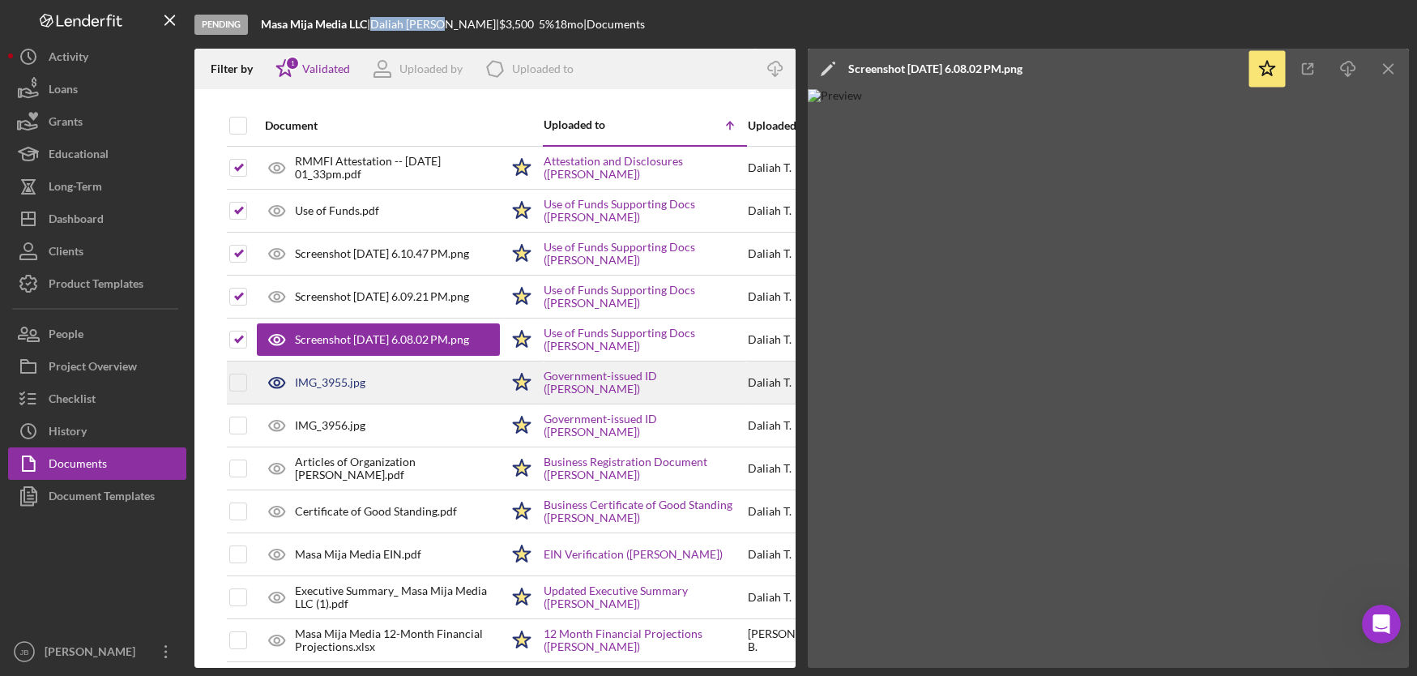
click at [330, 384] on div "IMG_3955.jpg" at bounding box center [330, 382] width 70 height 13
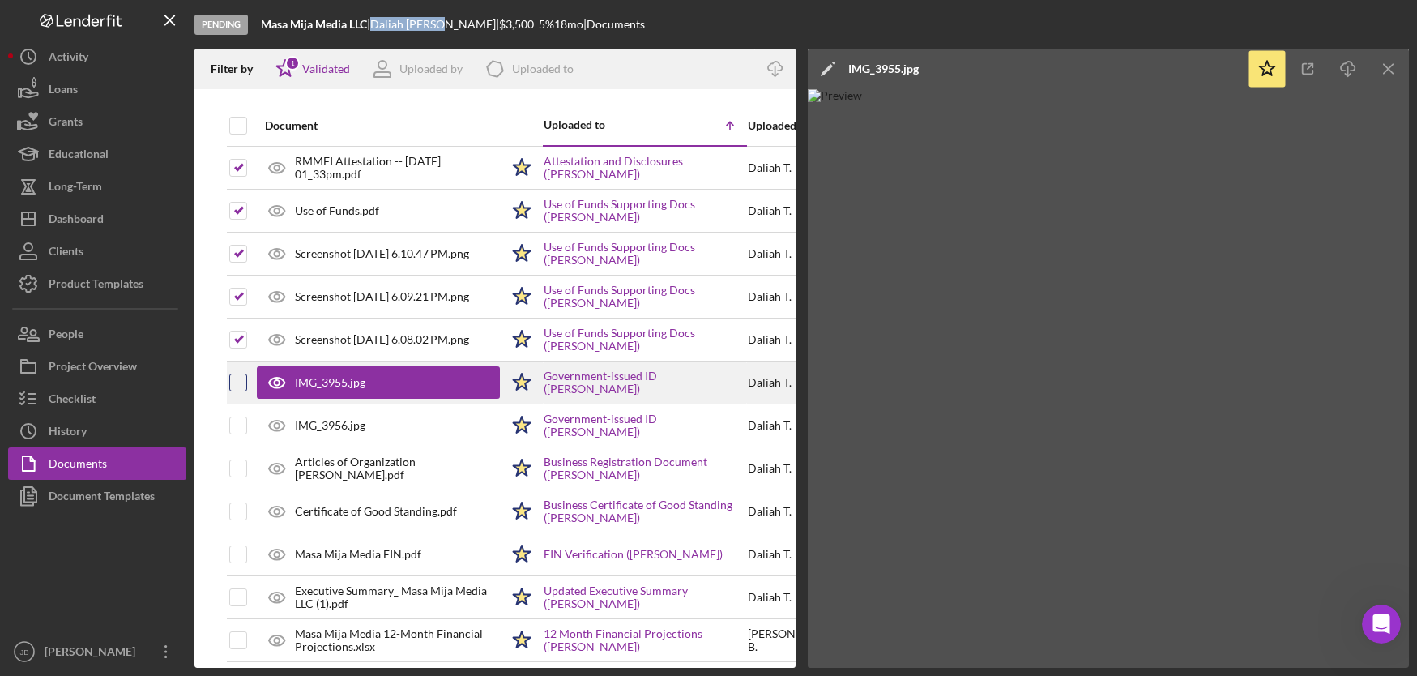
click at [241, 385] on input "checkbox" at bounding box center [238, 382] width 16 height 16
checkbox input "true"
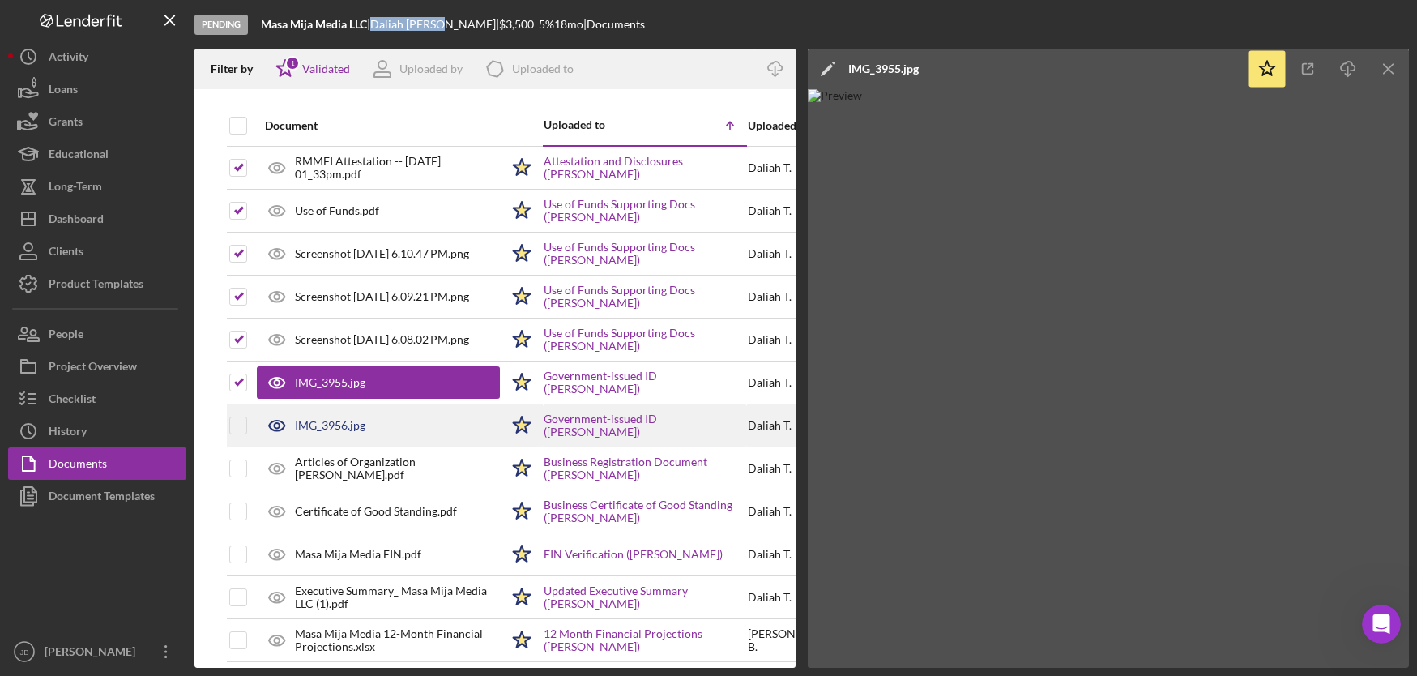
click at [331, 421] on div "IMG_3956.jpg" at bounding box center [330, 425] width 70 height 13
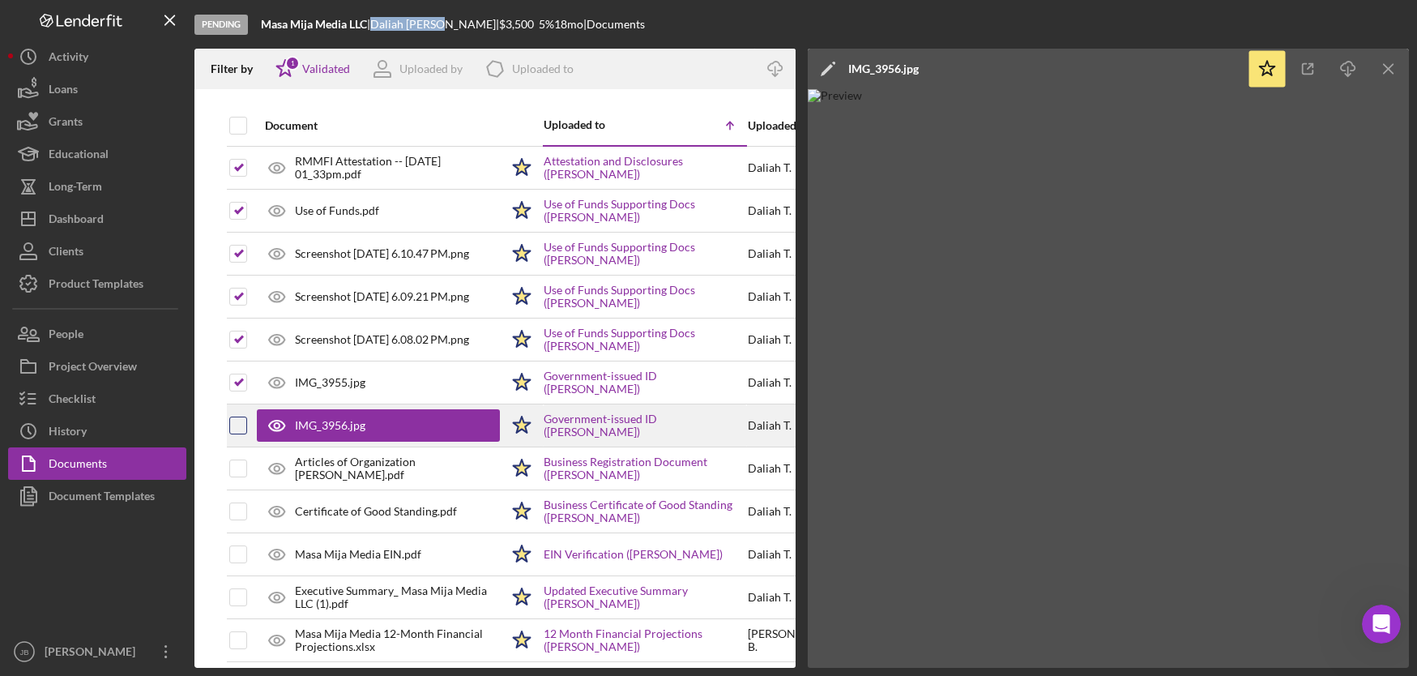
click at [238, 431] on input "checkbox" at bounding box center [238, 425] width 16 height 16
checkbox input "true"
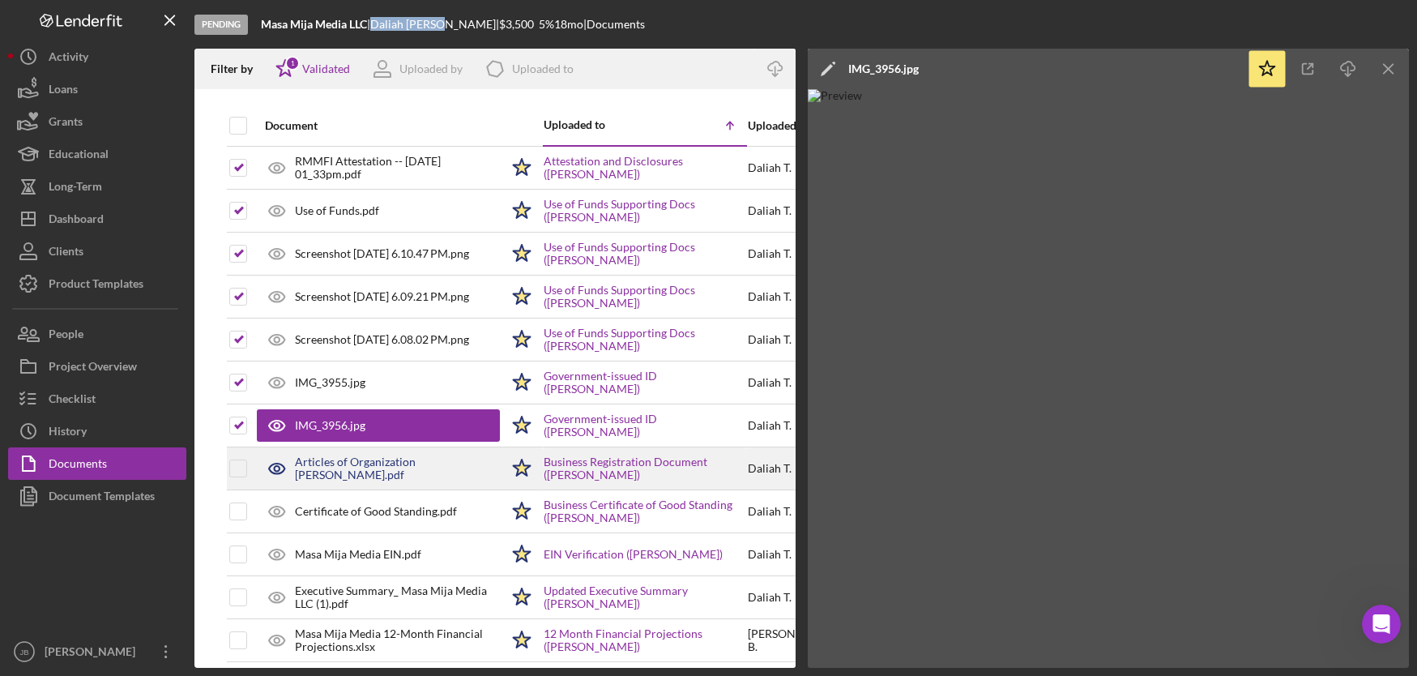
click at [306, 463] on div "Articles of Organization Masa Mija.pdf" at bounding box center [397, 468] width 205 height 26
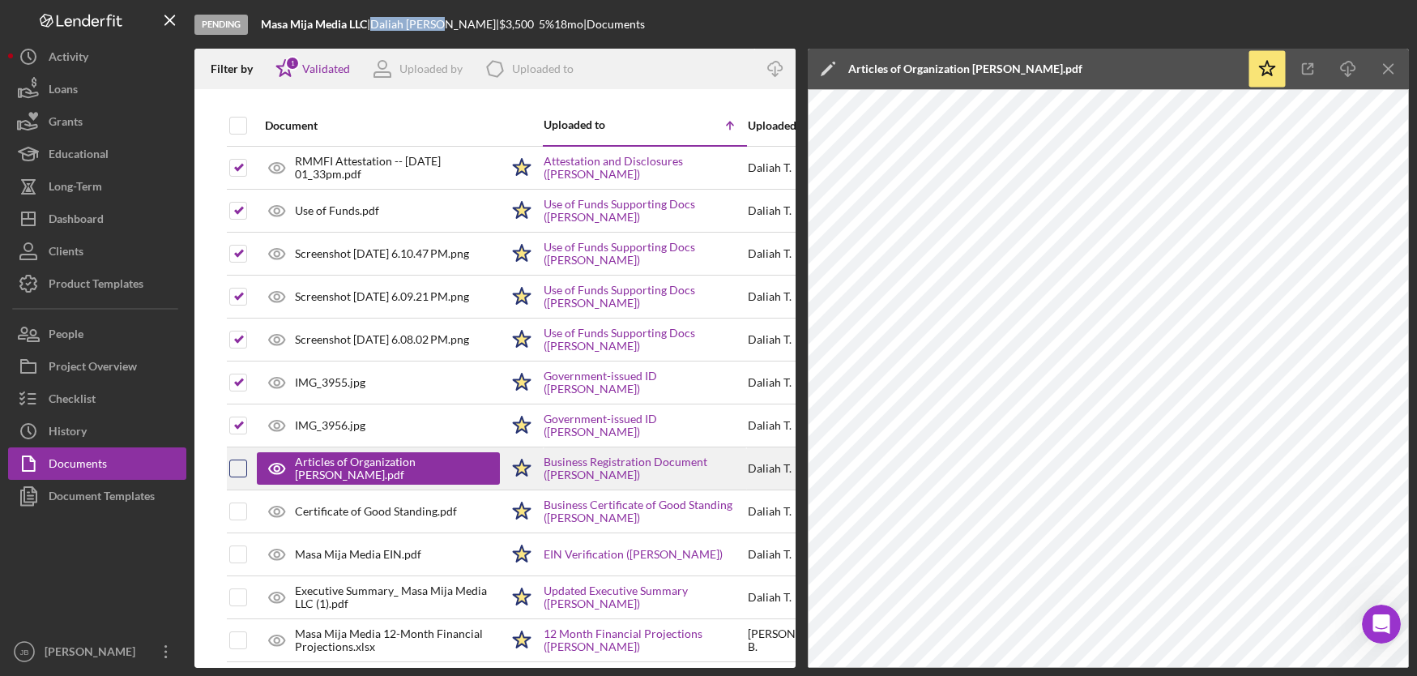
click at [243, 460] on input "checkbox" at bounding box center [238, 468] width 16 height 16
checkbox input "true"
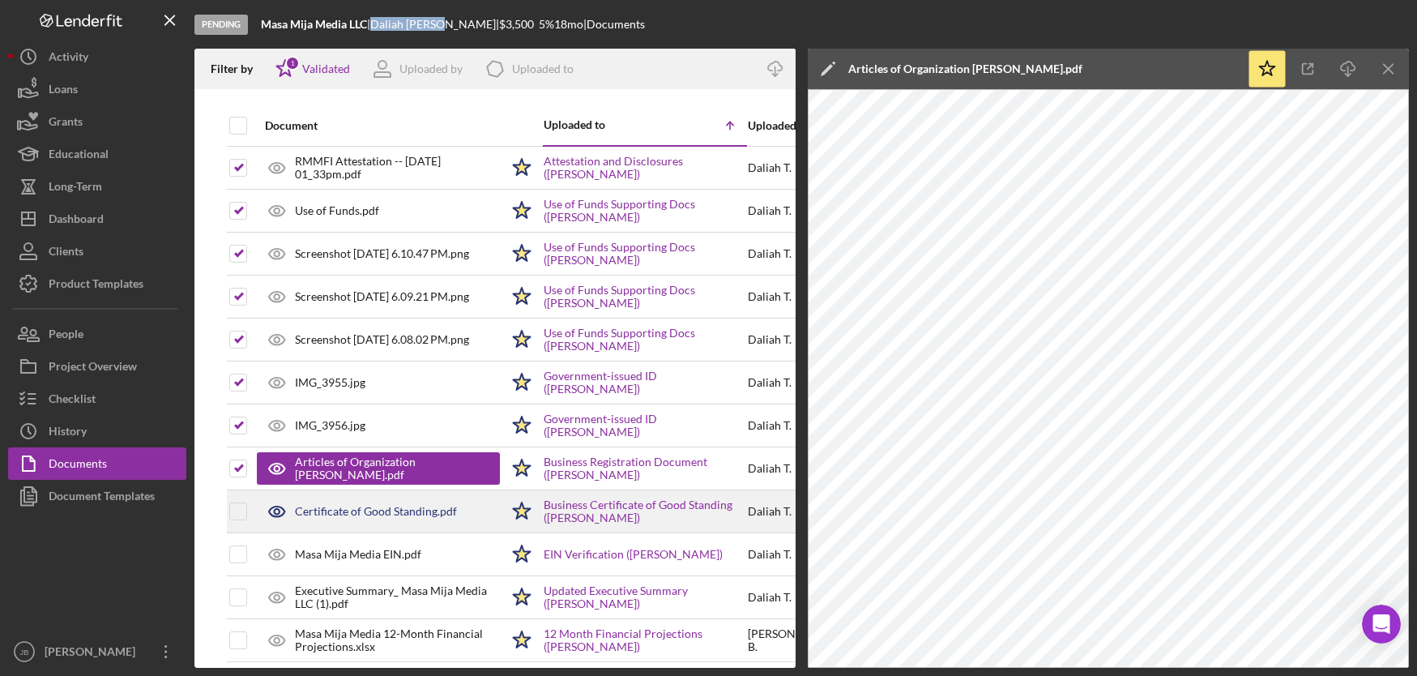
click at [335, 505] on div "Certificate of Good Standing.pdf" at bounding box center [376, 511] width 162 height 13
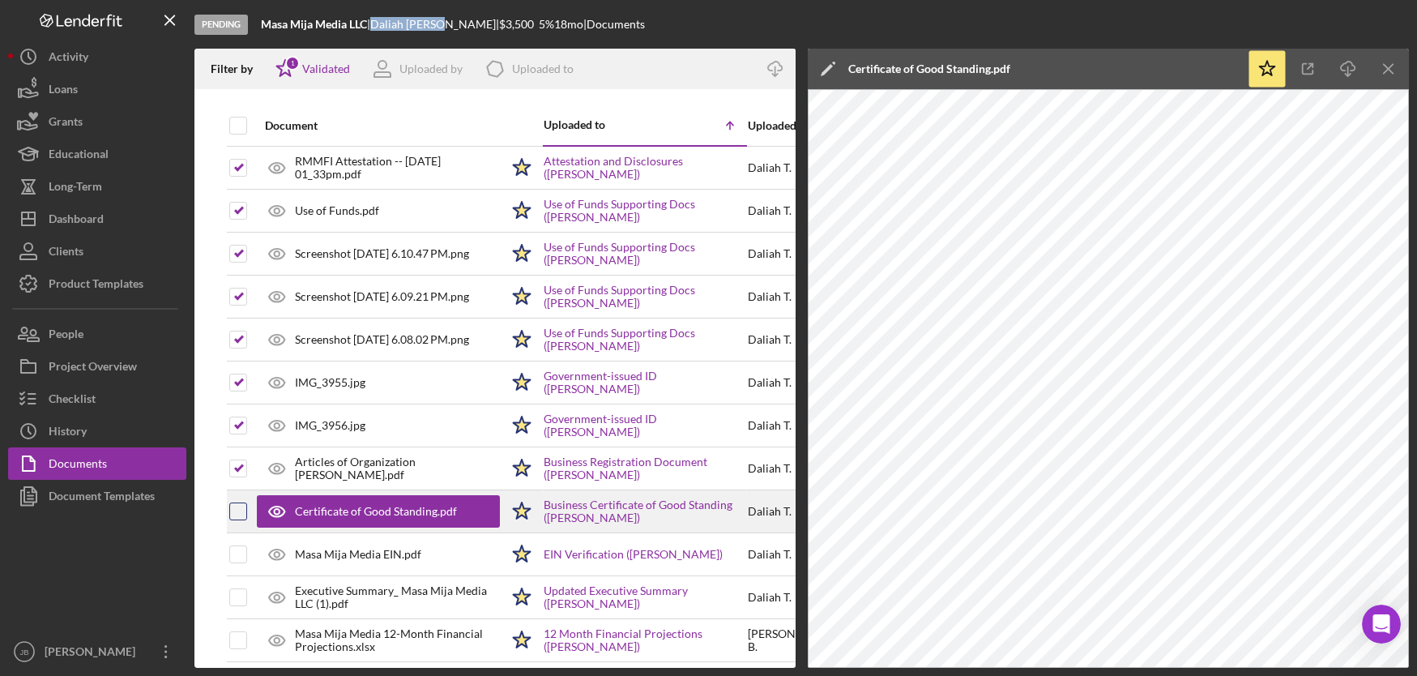
click at [240, 503] on input "checkbox" at bounding box center [238, 511] width 16 height 16
checkbox input "true"
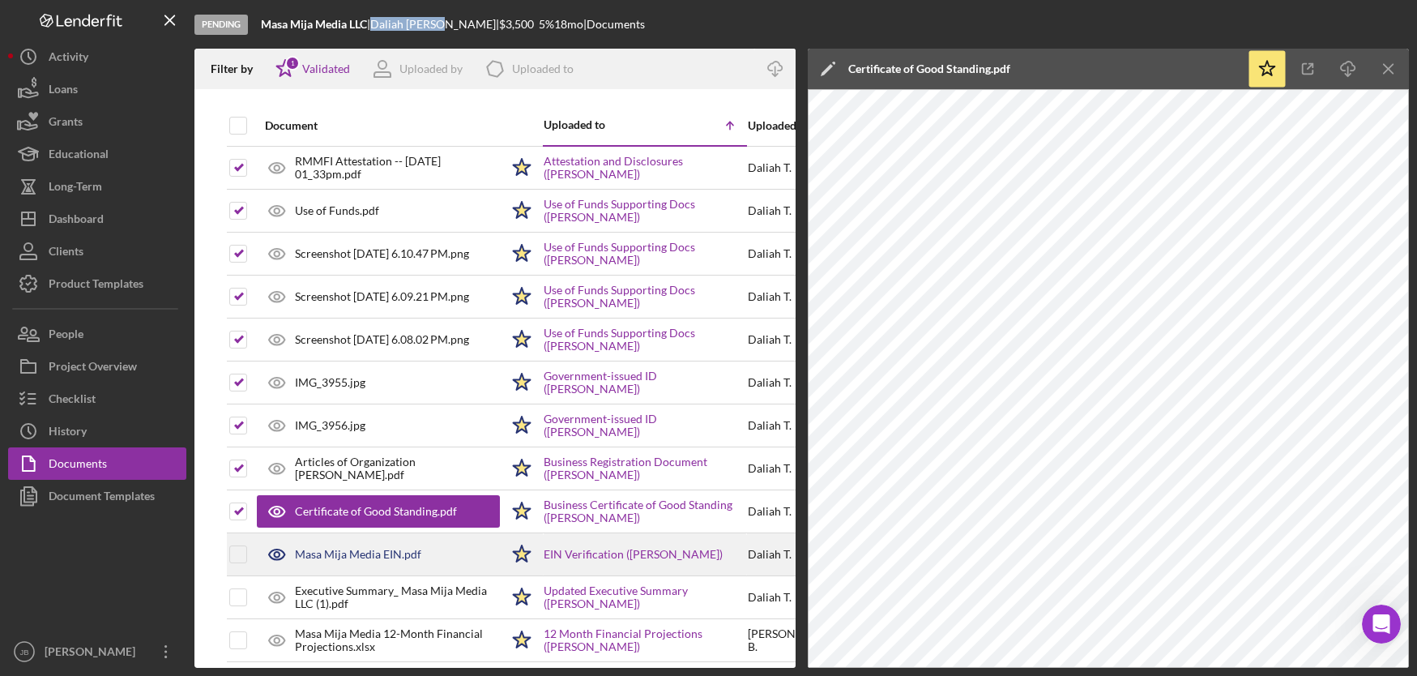
click at [361, 548] on div "Masa Mija Media EIN.pdf" at bounding box center [358, 554] width 126 height 13
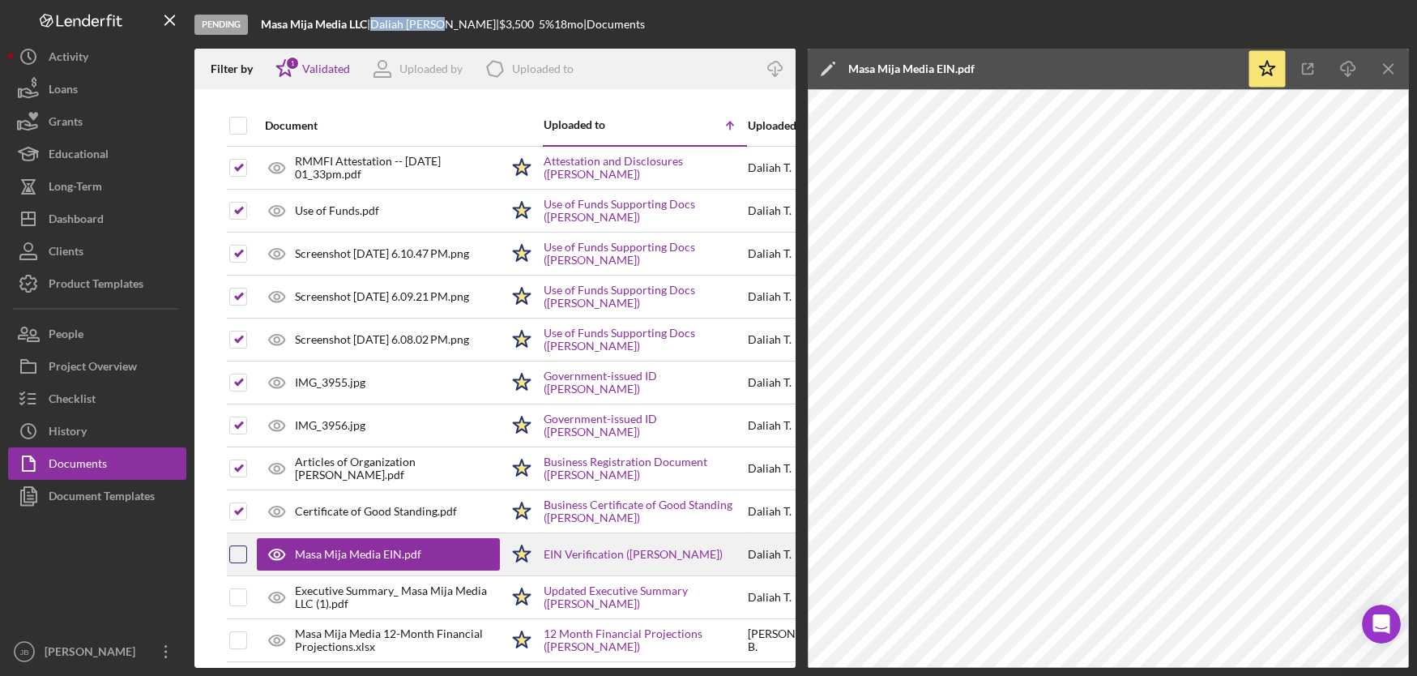
click at [231, 546] on input "checkbox" at bounding box center [238, 554] width 16 height 16
checkbox input "true"
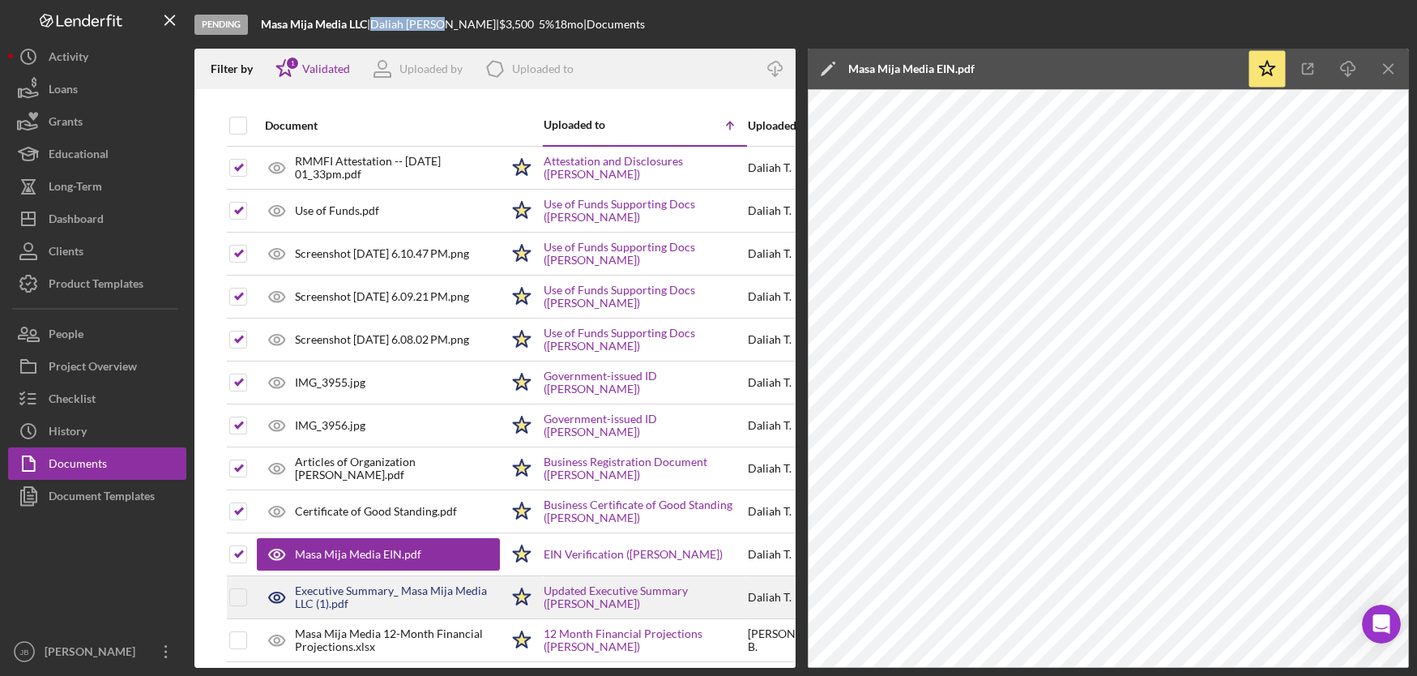
click at [358, 584] on div "Executive Summary_ Masa Mija Media LLC (1).pdf" at bounding box center [397, 597] width 205 height 26
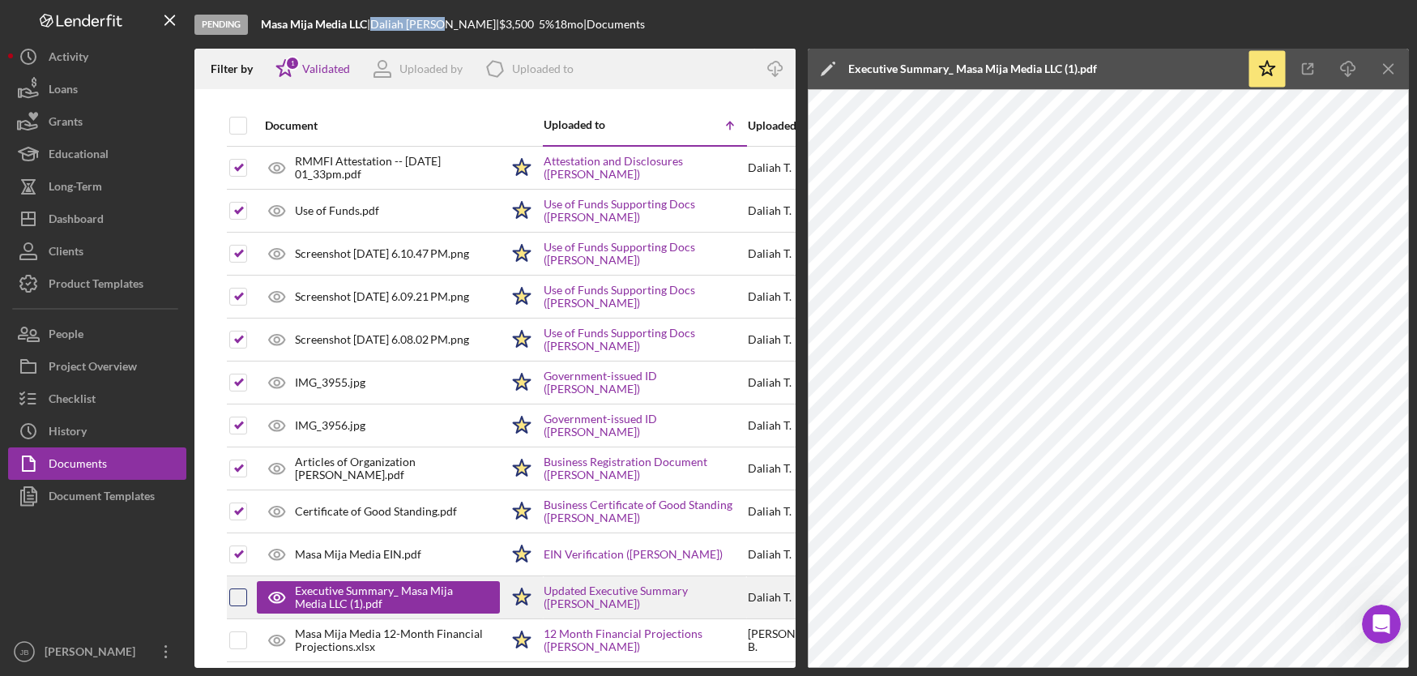
click at [245, 589] on input "checkbox" at bounding box center [238, 597] width 16 height 16
checkbox input "true"
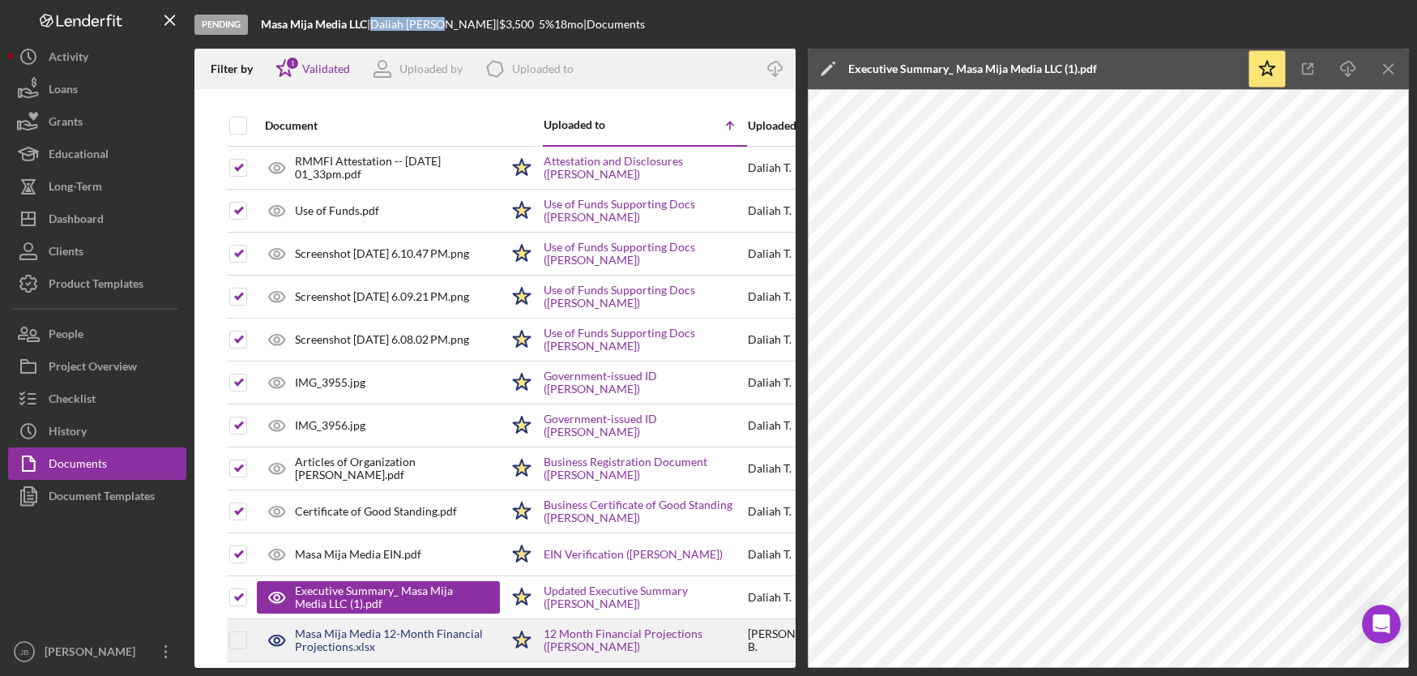
click at [347, 627] on div "Masa Mija Media 12-Month Financial Projections.xlsx" at bounding box center [397, 640] width 205 height 26
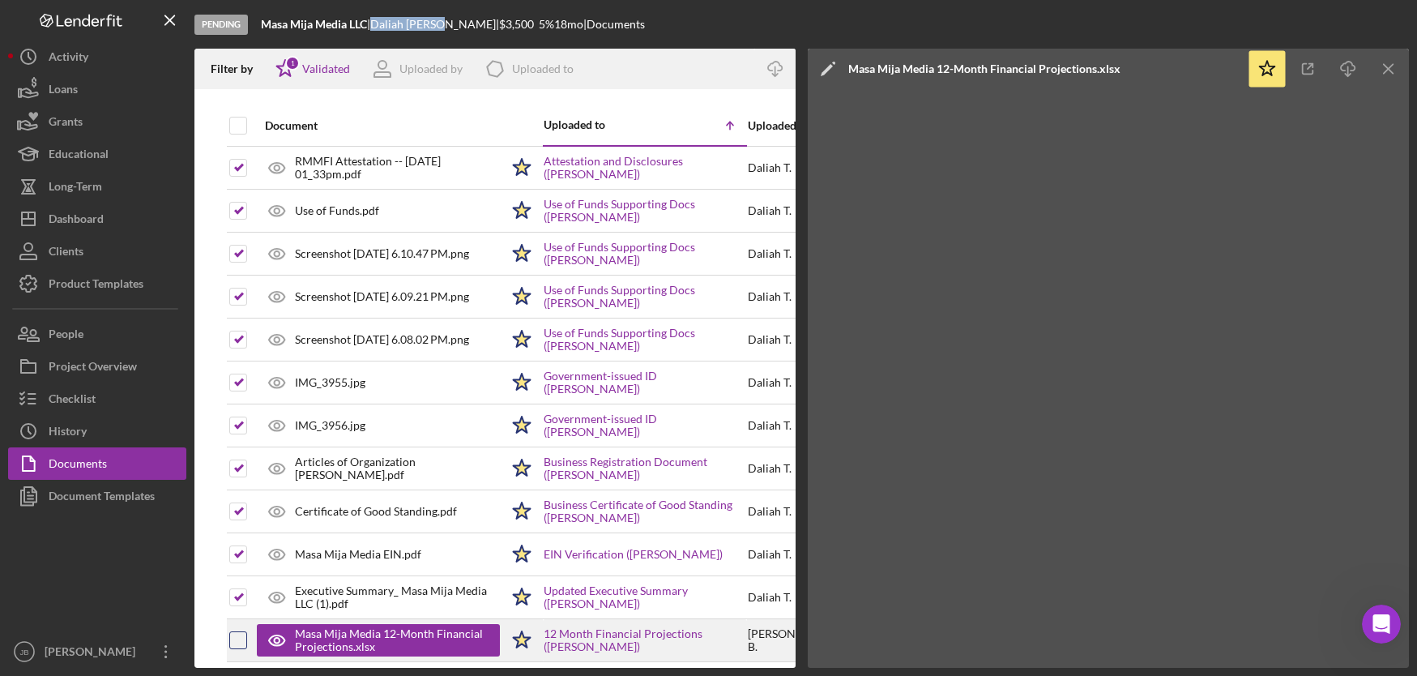
click at [234, 632] on input "checkbox" at bounding box center [238, 640] width 16 height 16
checkbox input "true"
click at [342, 675] on div "Masa Mija P_L - Sheet1.pdf" at bounding box center [362, 682] width 134 height 13
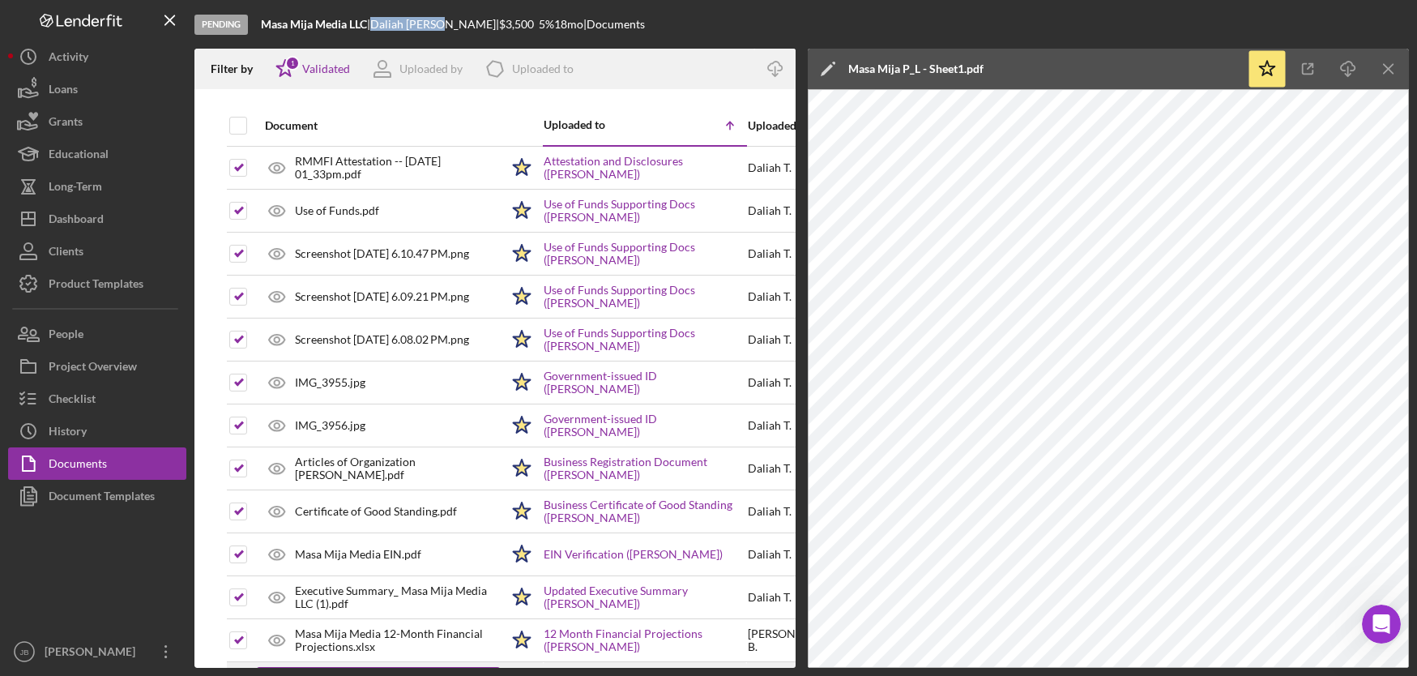
click at [234, 675] on input "checkbox" at bounding box center [238, 683] width 16 height 16
checkbox input "true"
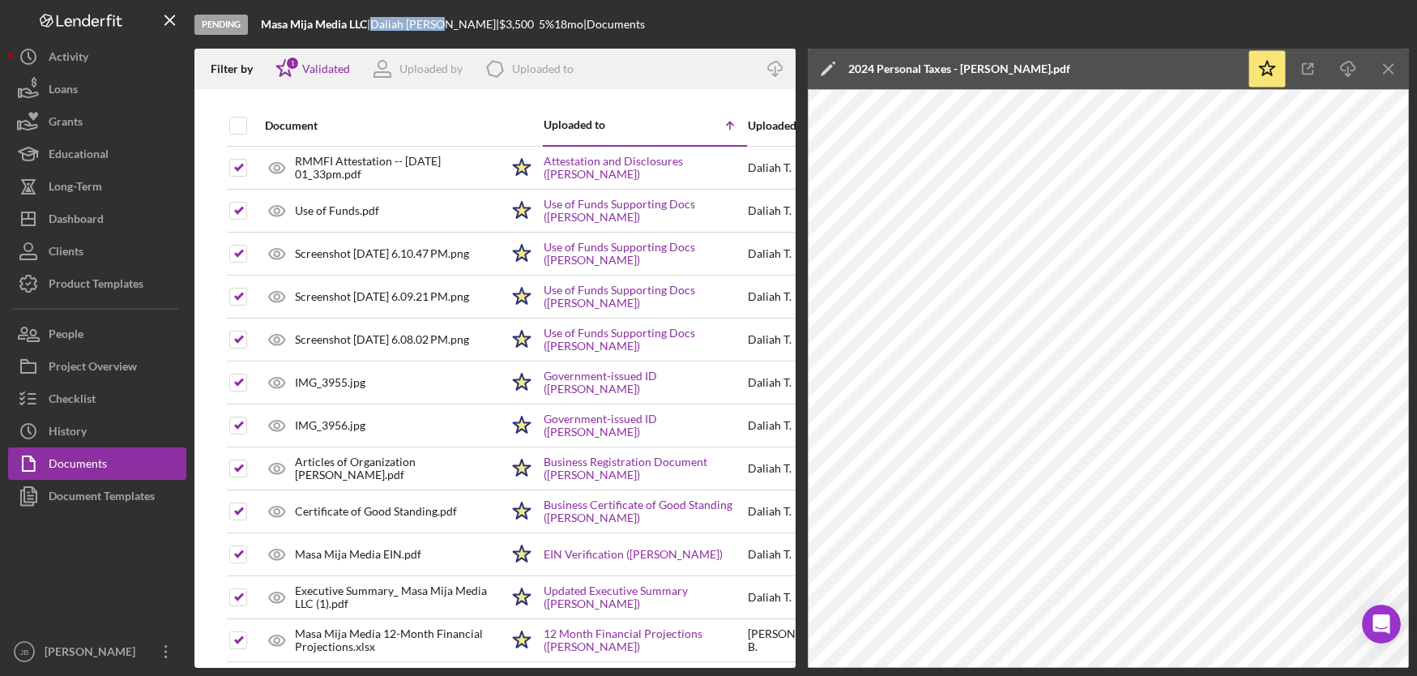
checkbox input "true"
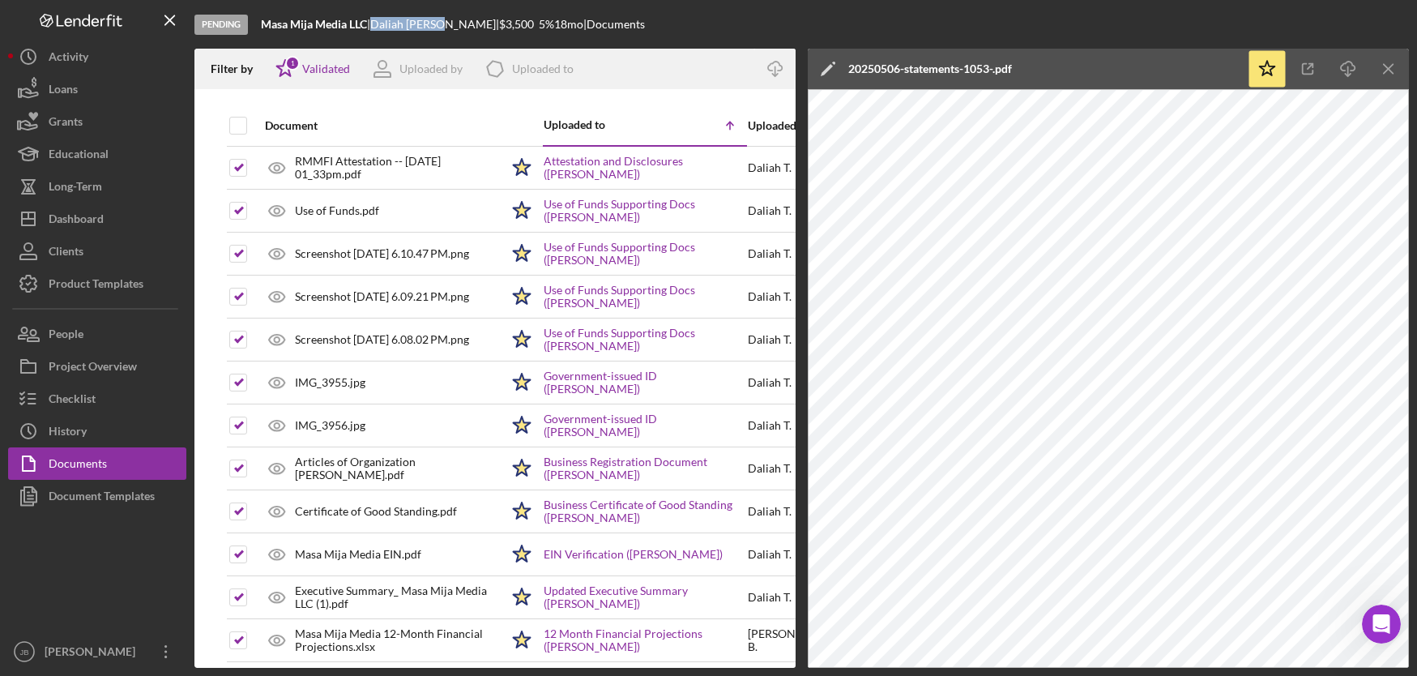
checkbox input "true"
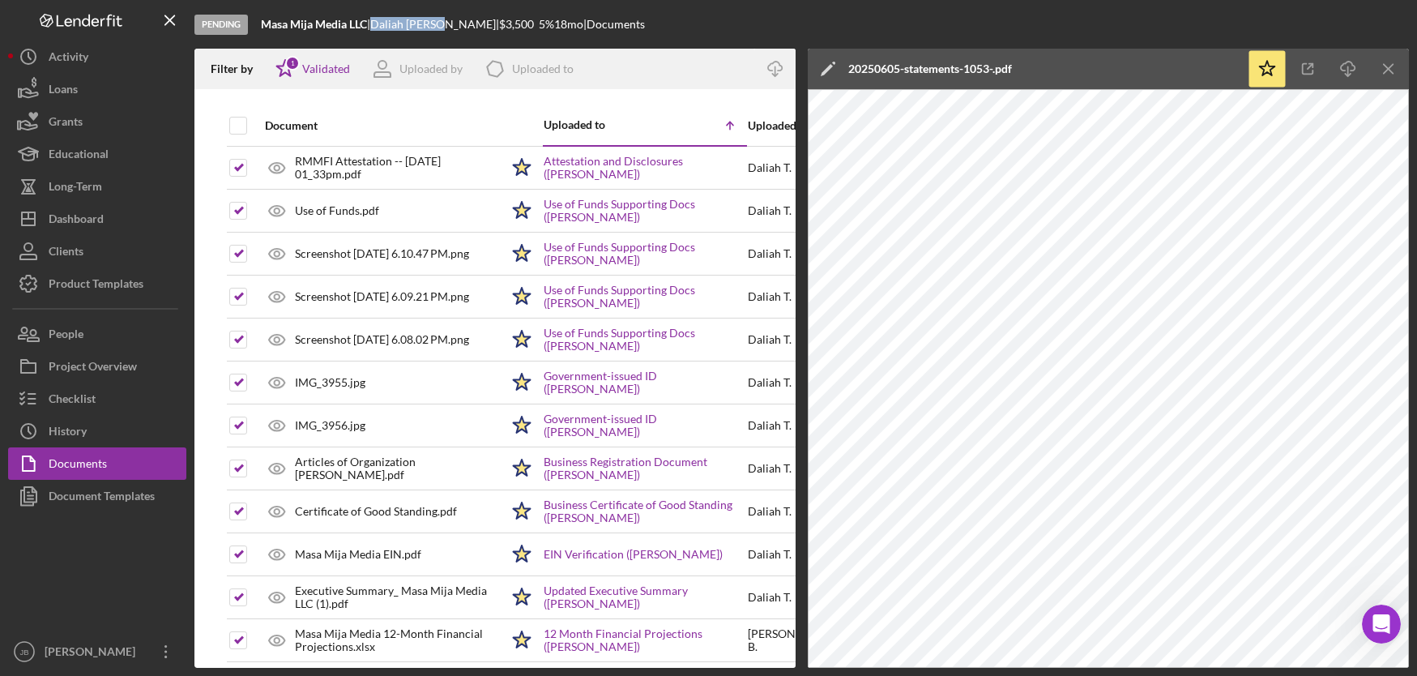
checkbox input "true"
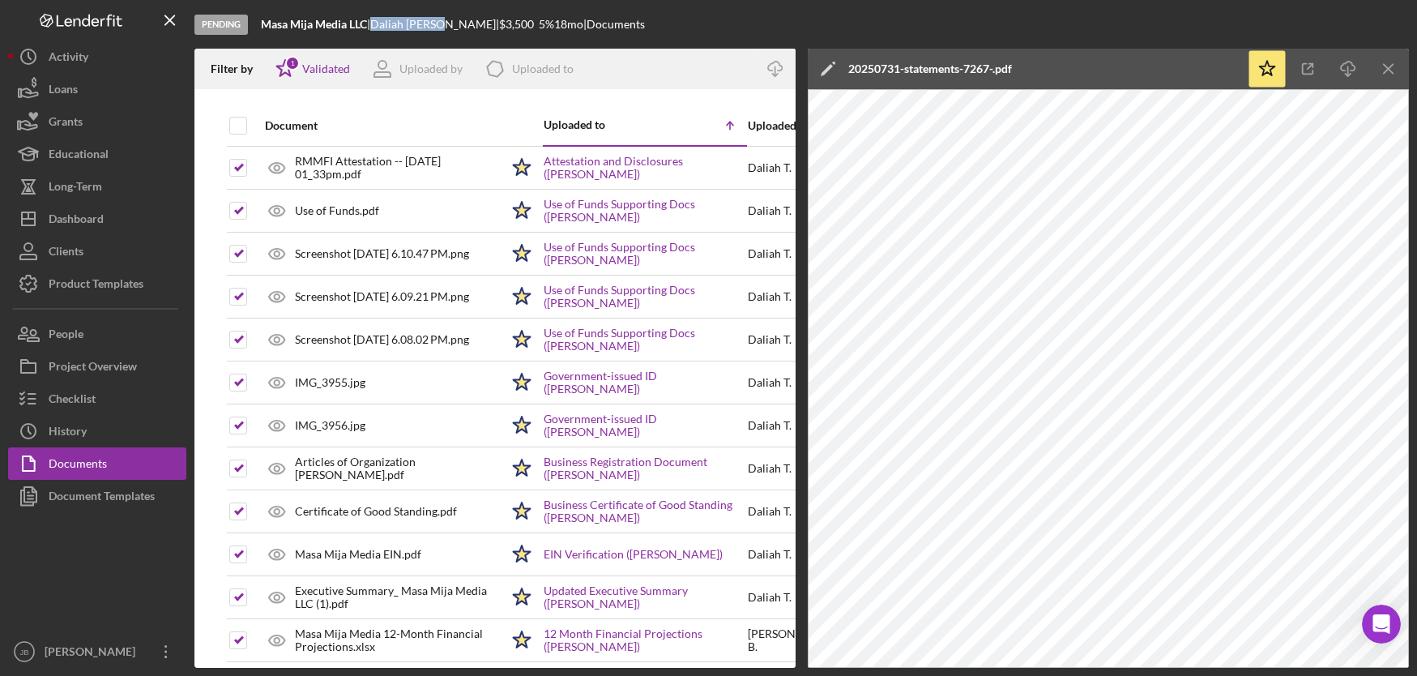
checkbox input "true"
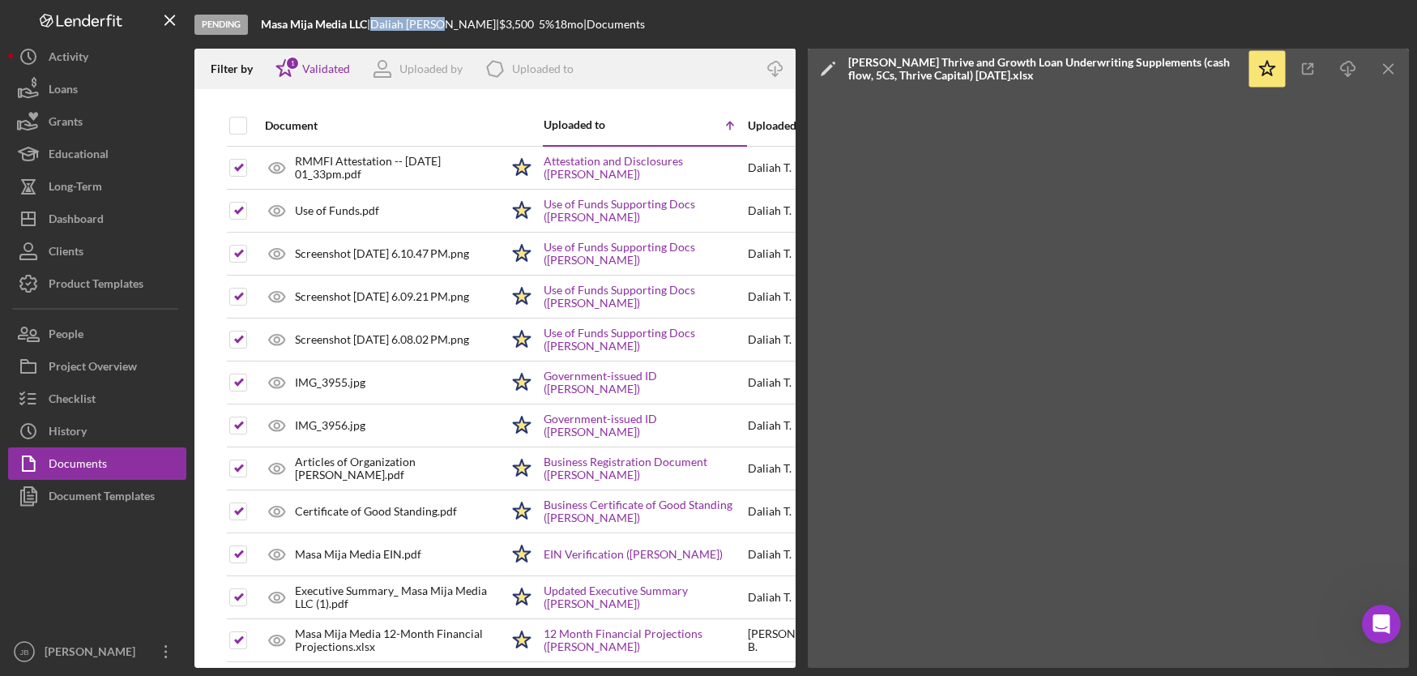
checkbox input "true"
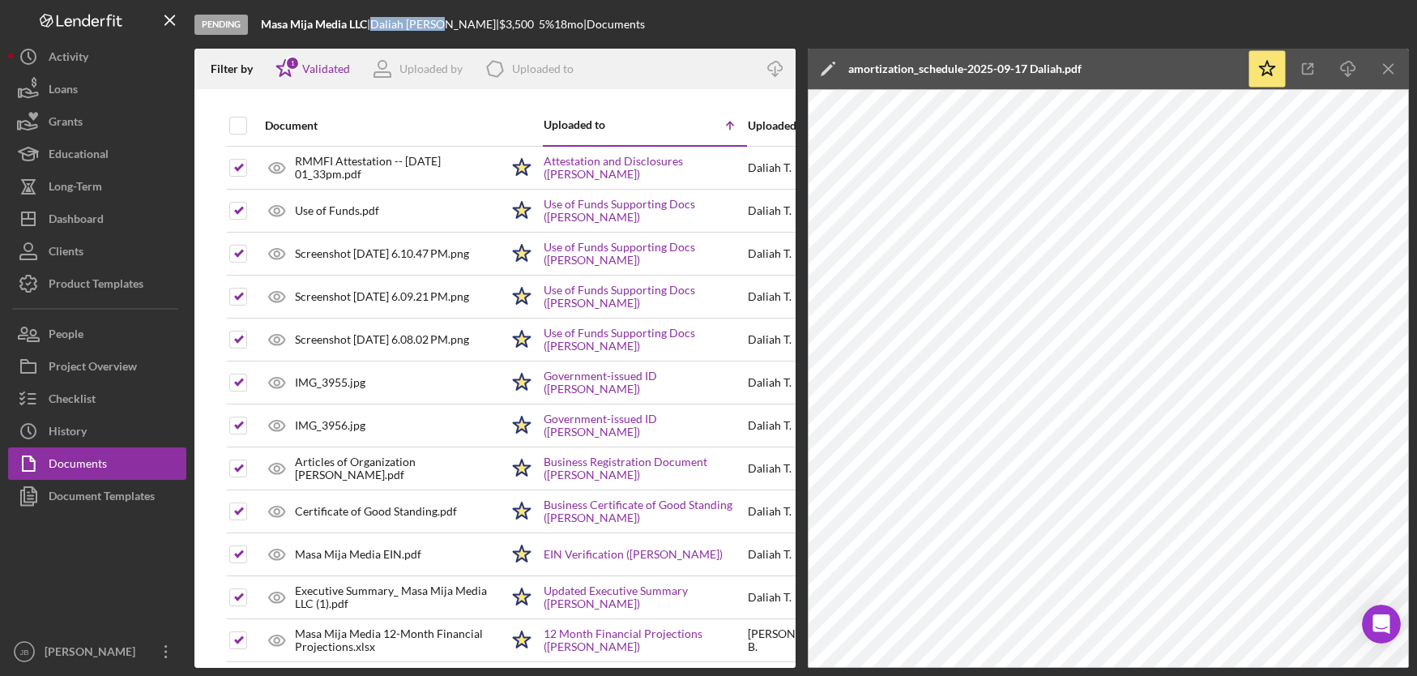
checkbox input "true"
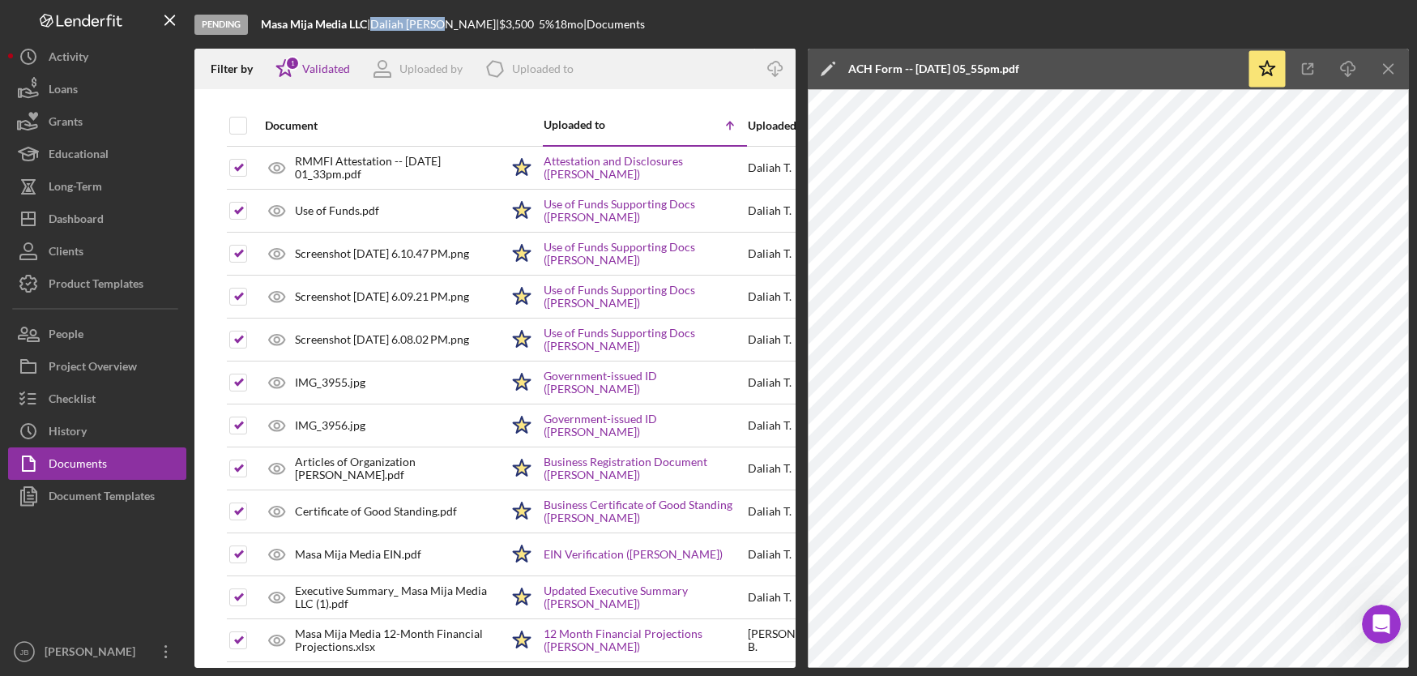
checkbox input "true"
click at [1387, 75] on icon "Icon/Menu Close" at bounding box center [1389, 69] width 36 height 36
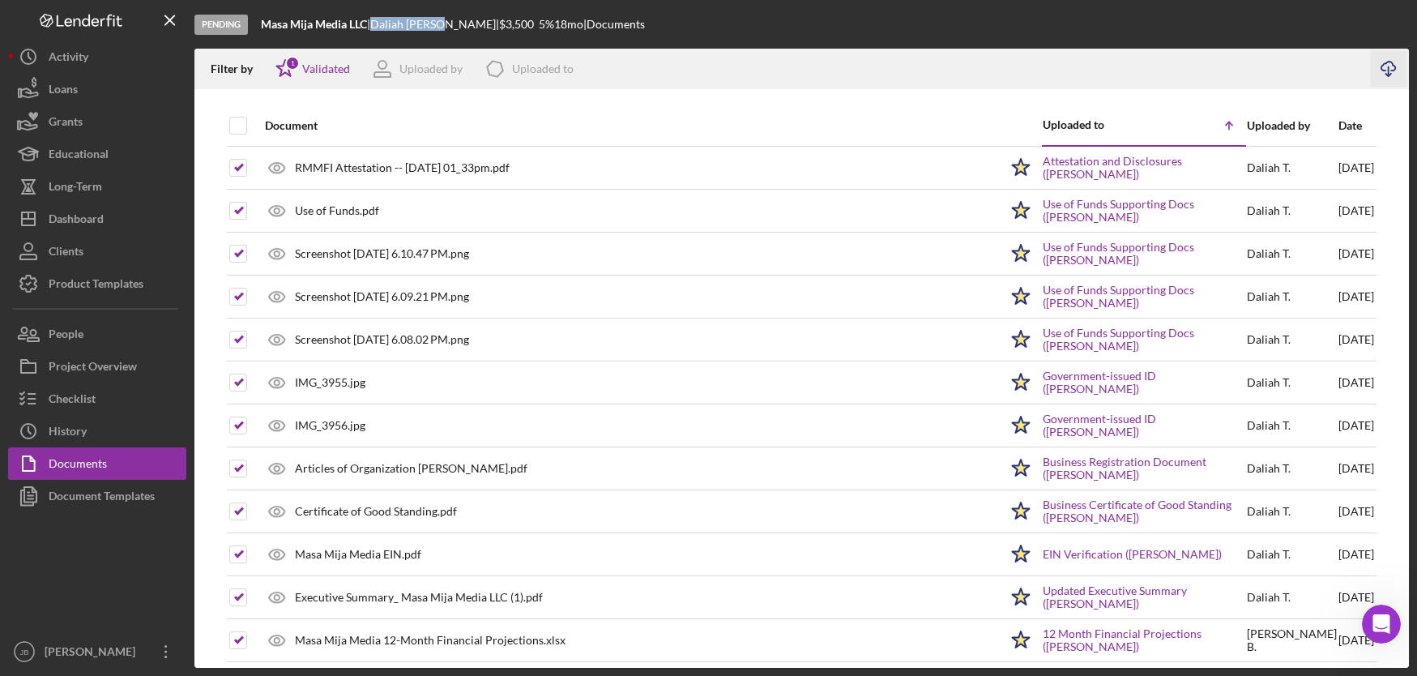
click at [1389, 75] on polyline "button" at bounding box center [1388, 75] width 6 height 2
click at [130, 394] on button "Checklist" at bounding box center [97, 398] width 178 height 32
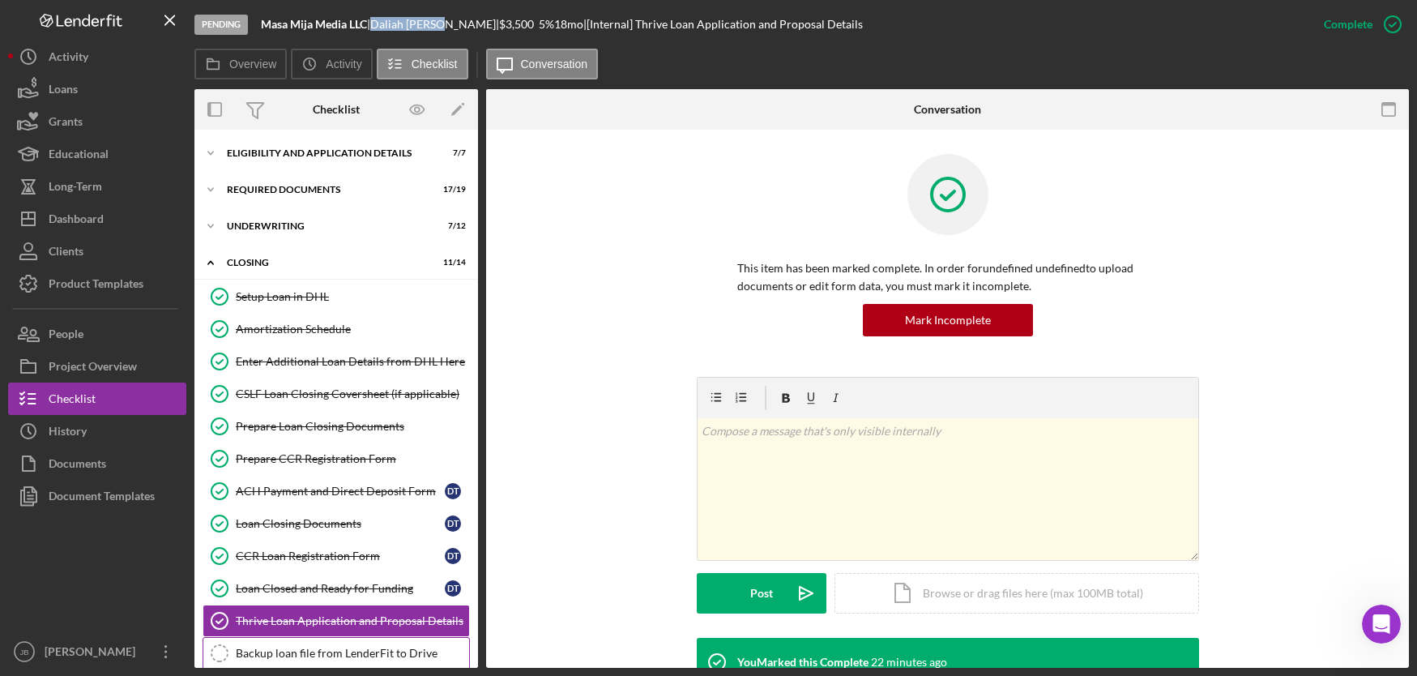
click at [343, 646] on div "Backup loan file from LenderFit to Drive" at bounding box center [352, 652] width 233 height 13
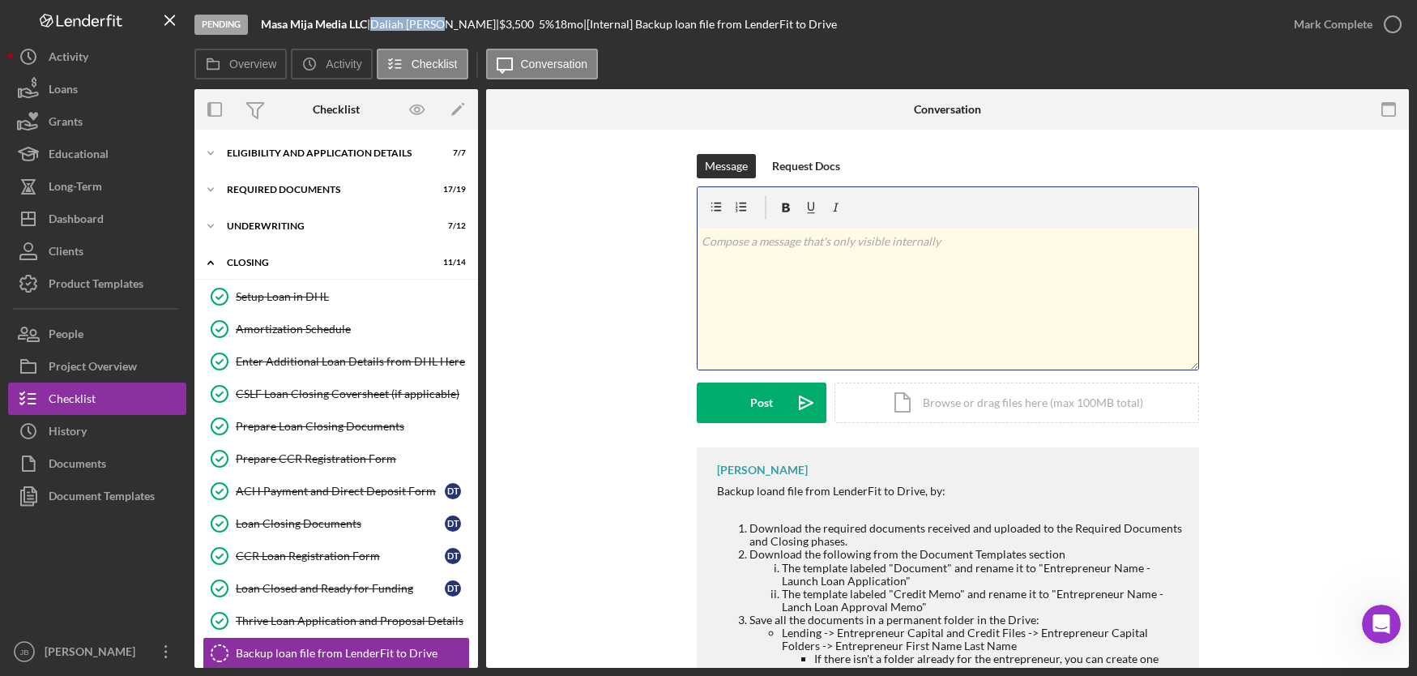
click at [731, 255] on div "v Color teal Color pink Remove color Add row above Add row below Add column bef…" at bounding box center [948, 299] width 501 height 142
drag, startPoint x: 942, startPoint y: 246, endPoint x: 749, endPoint y: 221, distance: 195.2
click at [749, 221] on div "v Color teal Color pink Remove color Add row above Add row below Add column bef…" at bounding box center [948, 278] width 501 height 182
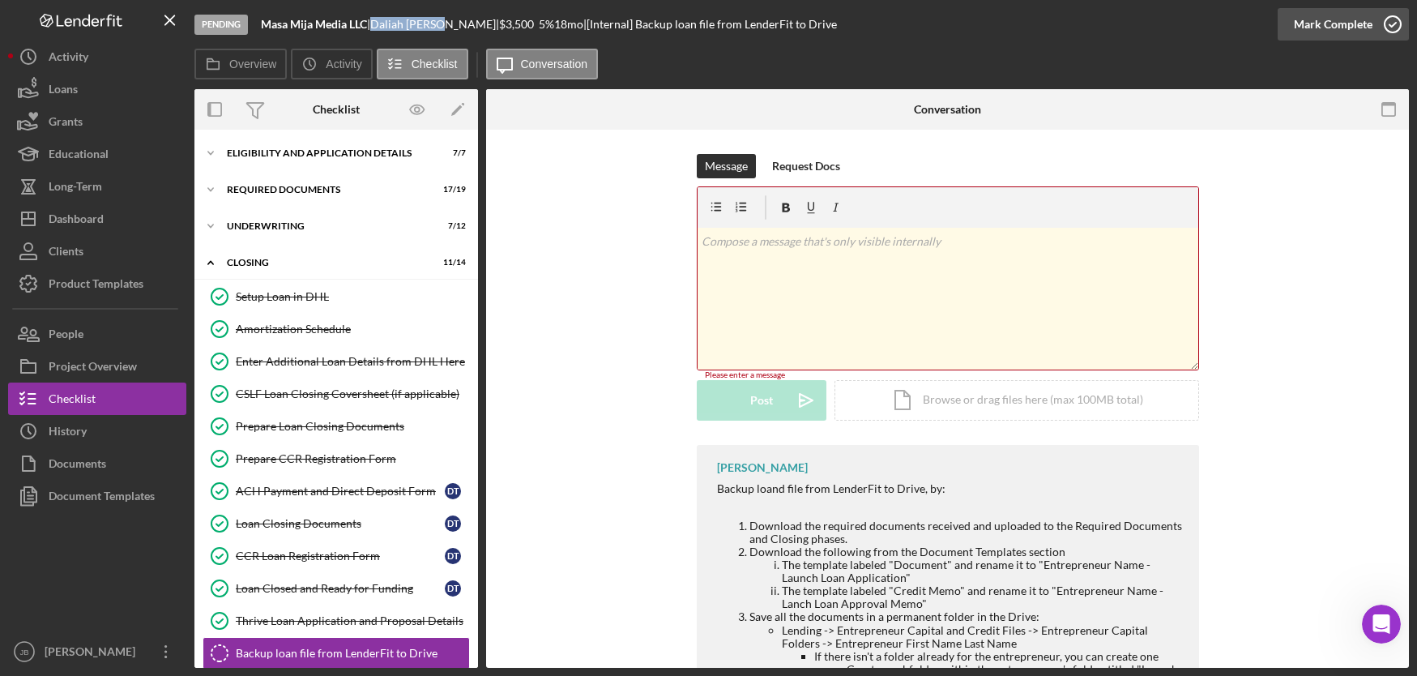
click at [1389, 22] on icon "button" at bounding box center [1392, 24] width 41 height 41
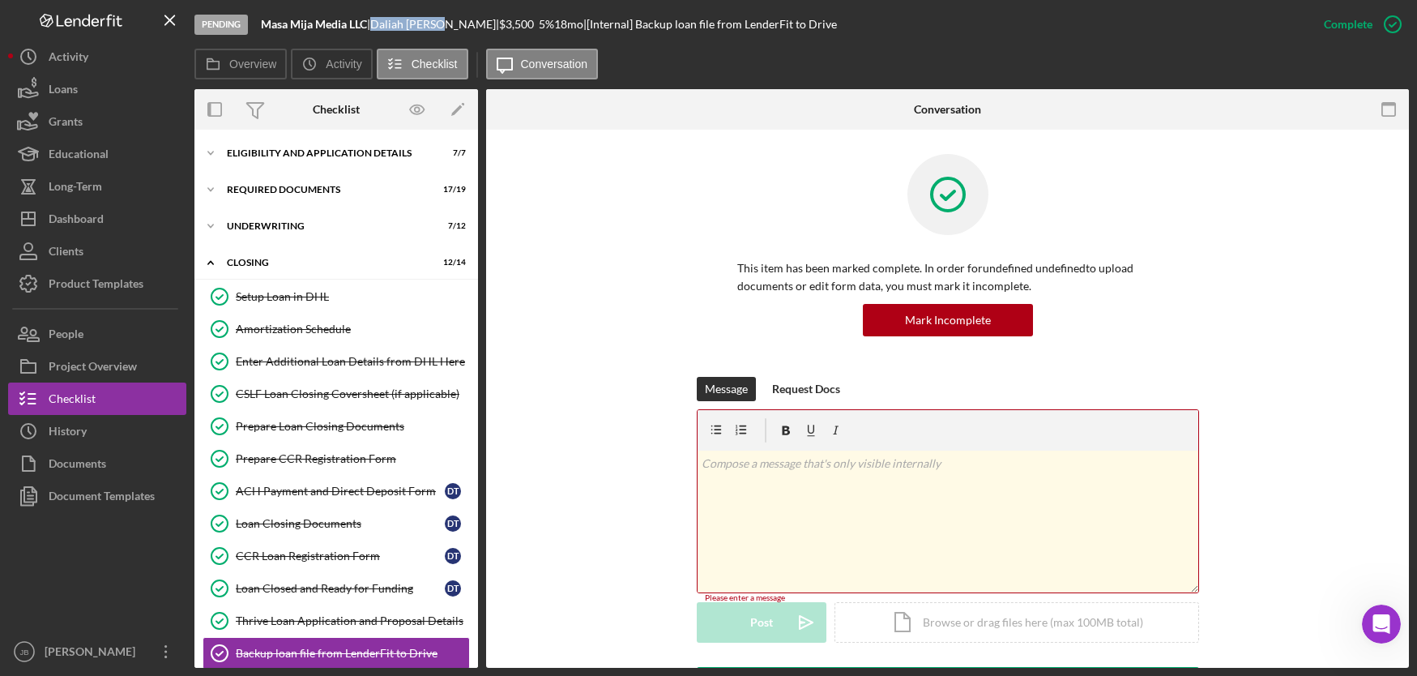
click at [370, 672] on div "Update Credit Impact Tracking sheet with closing date" at bounding box center [352, 685] width 233 height 26
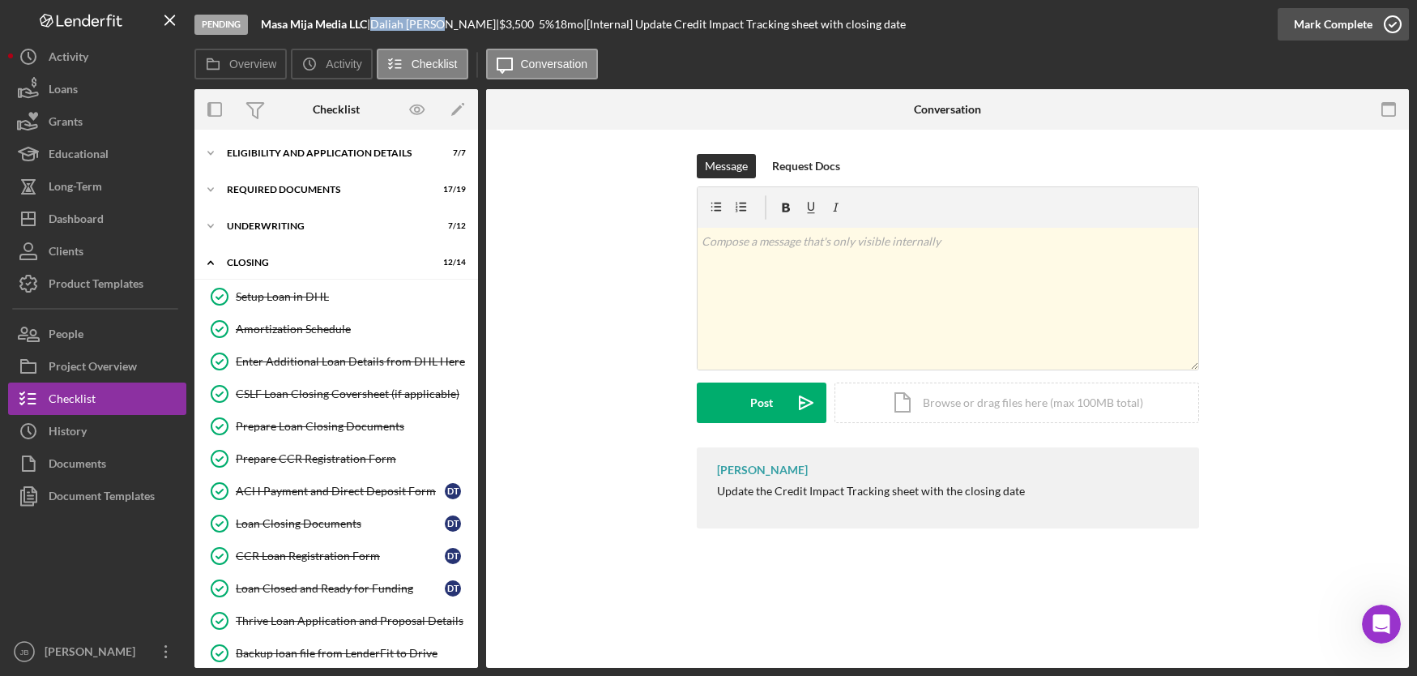
click at [1396, 27] on icon "button" at bounding box center [1392, 24] width 41 height 41
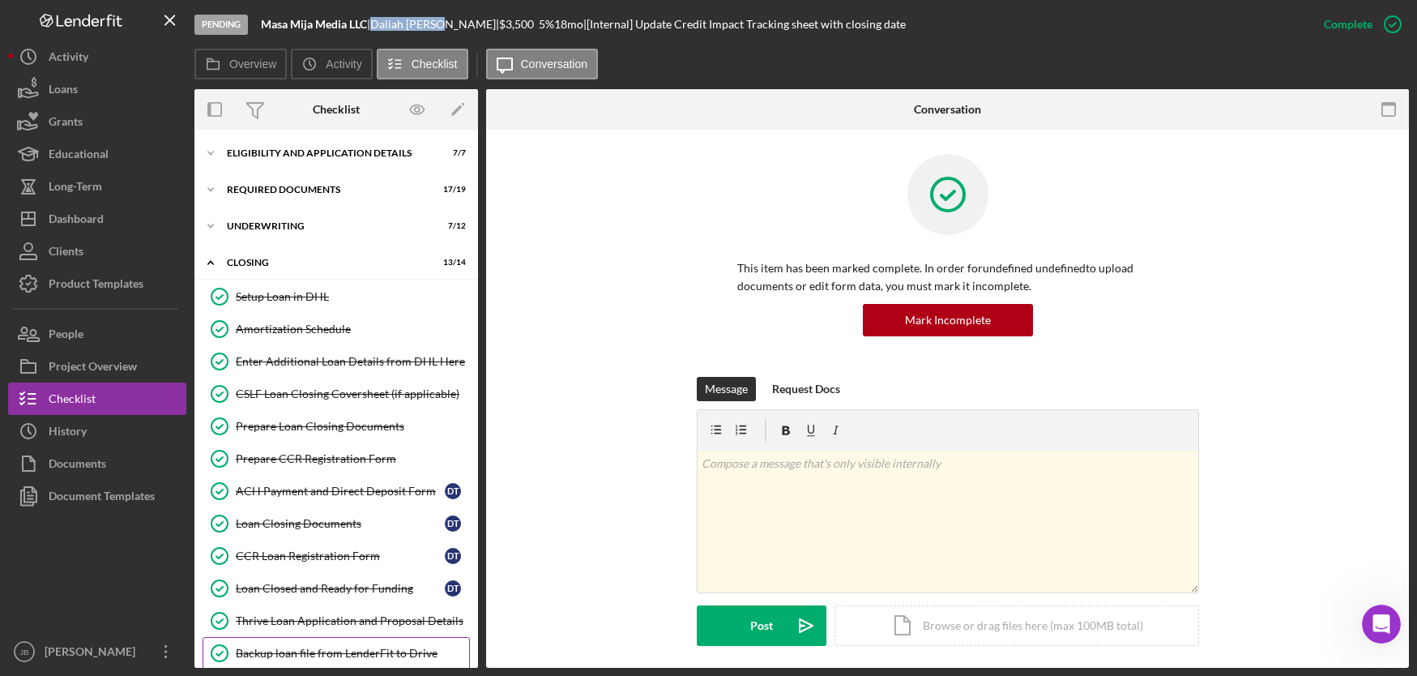
click at [404, 646] on div "Backup loan file from LenderFit to Drive" at bounding box center [352, 652] width 233 height 13
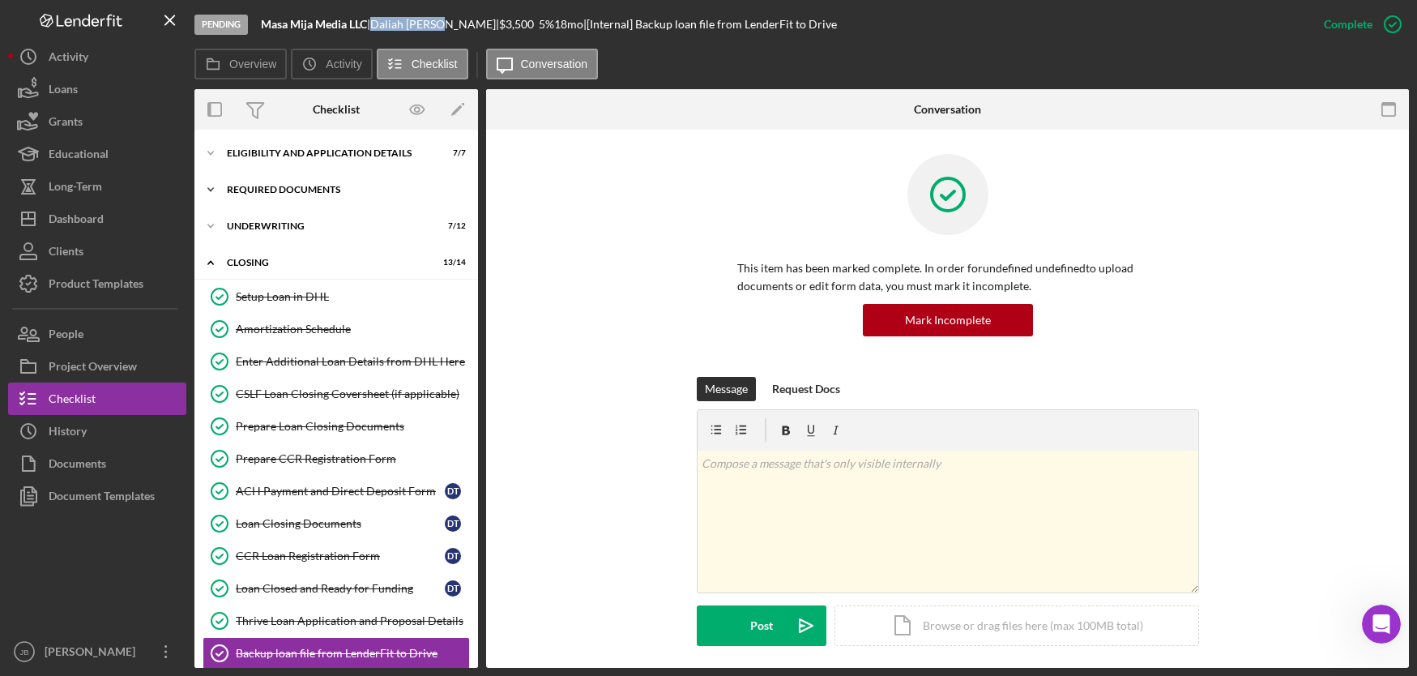
click at [338, 187] on div "REQUIRED DOCUMENTS" at bounding box center [342, 190] width 231 height 10
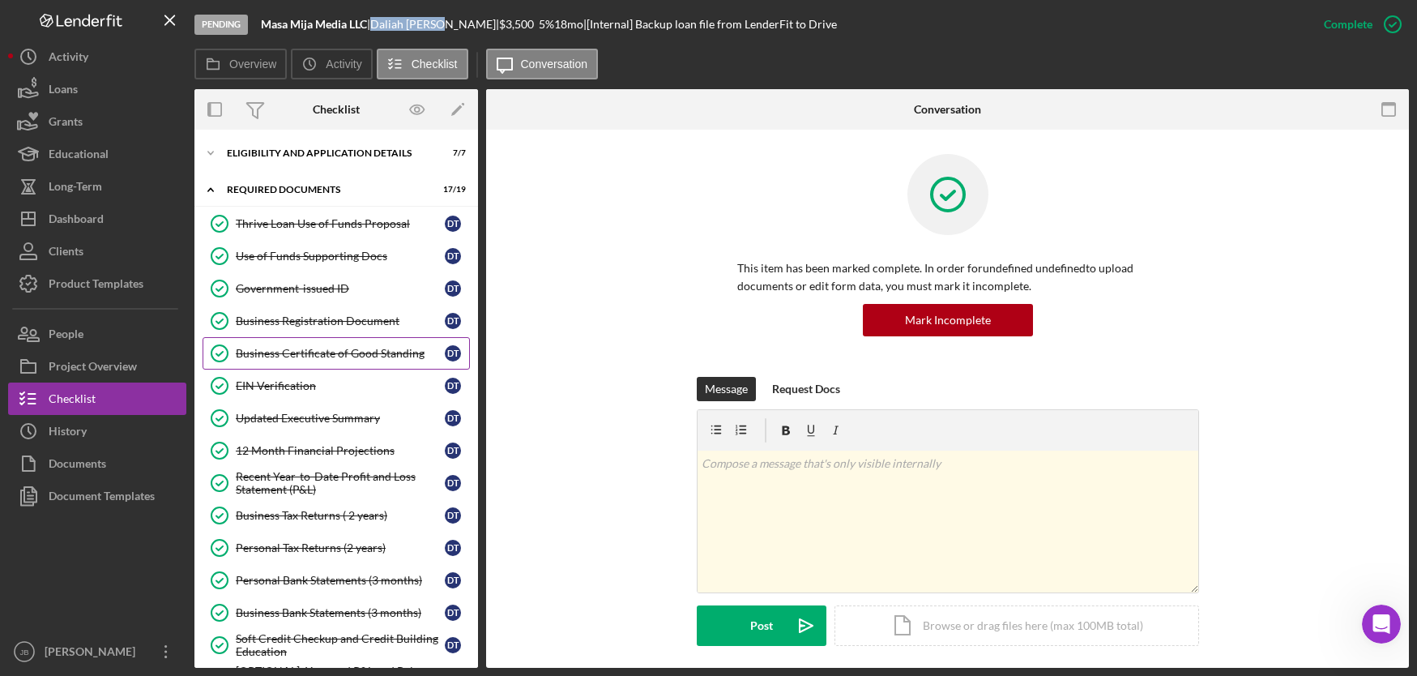
click at [327, 350] on div "Business Certificate of Good Standing" at bounding box center [340, 353] width 209 height 13
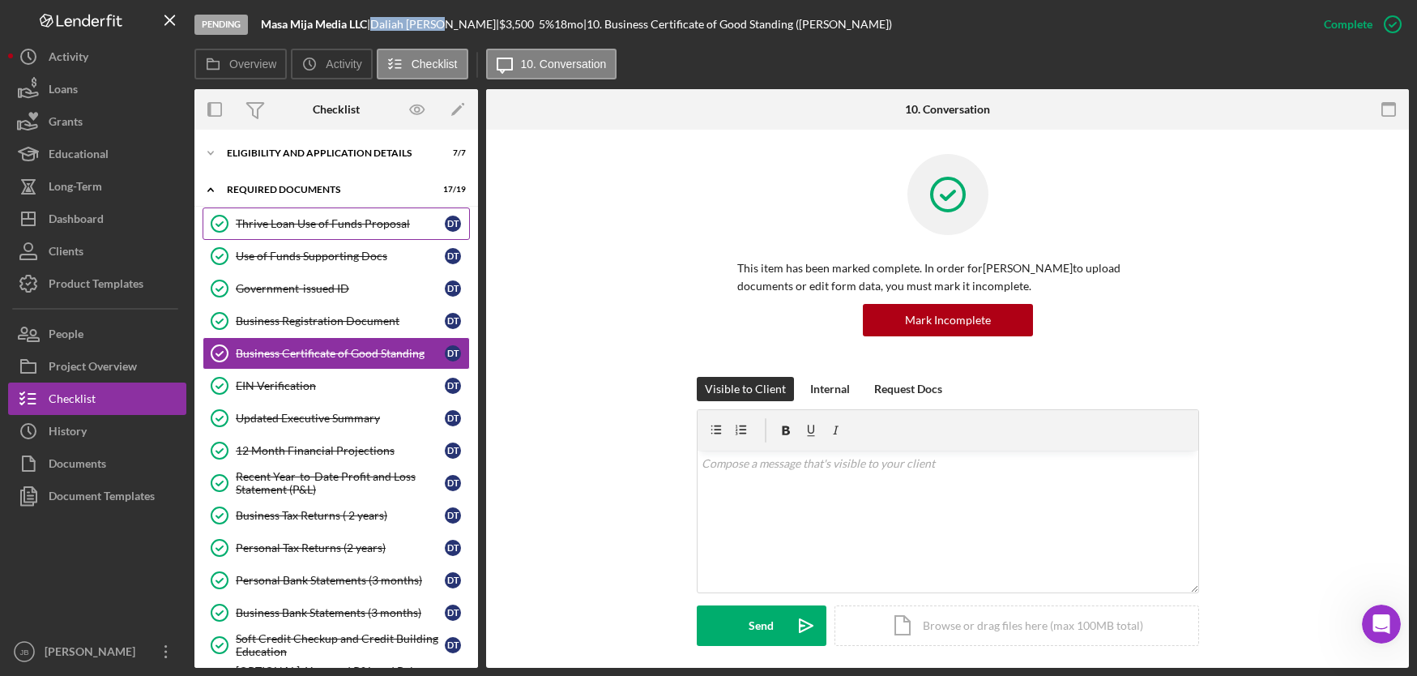
click at [359, 224] on div "Thrive Loan Use of Funds Proposal" at bounding box center [340, 223] width 209 height 13
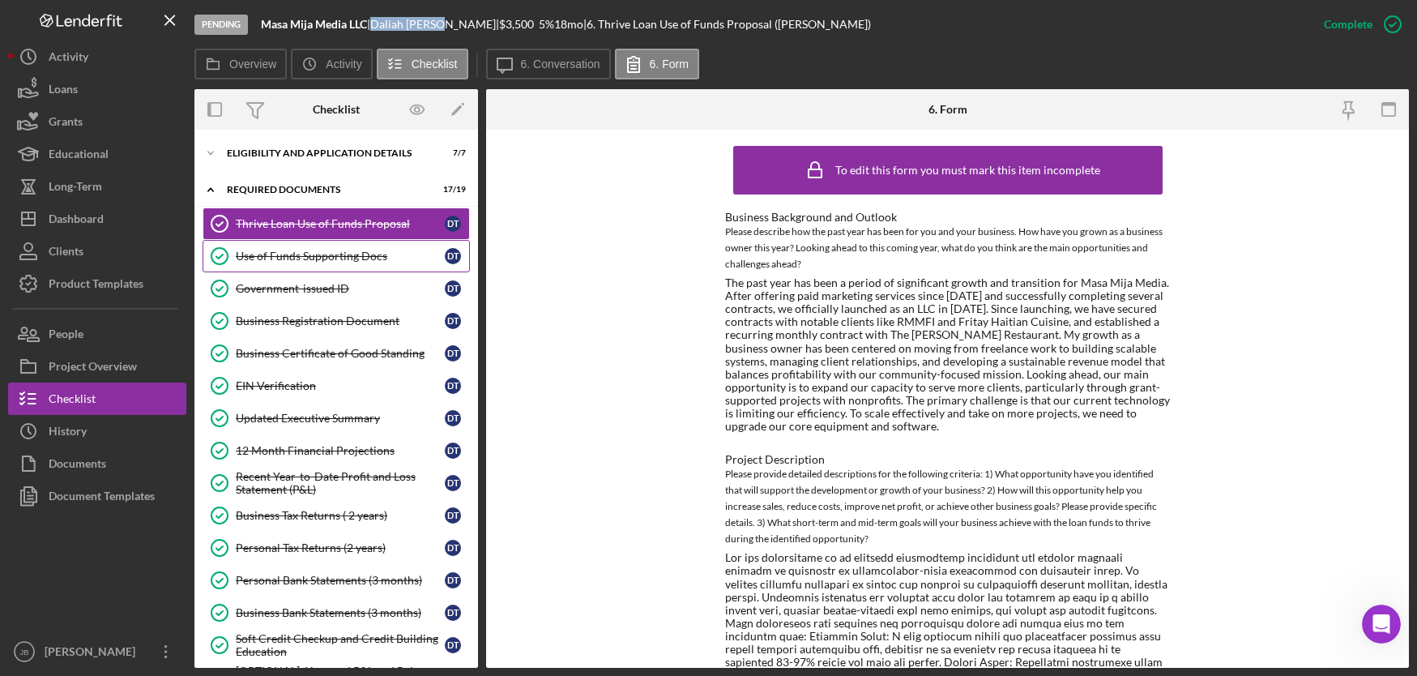
click at [361, 251] on div "Use of Funds Supporting Docs" at bounding box center [340, 256] width 209 height 13
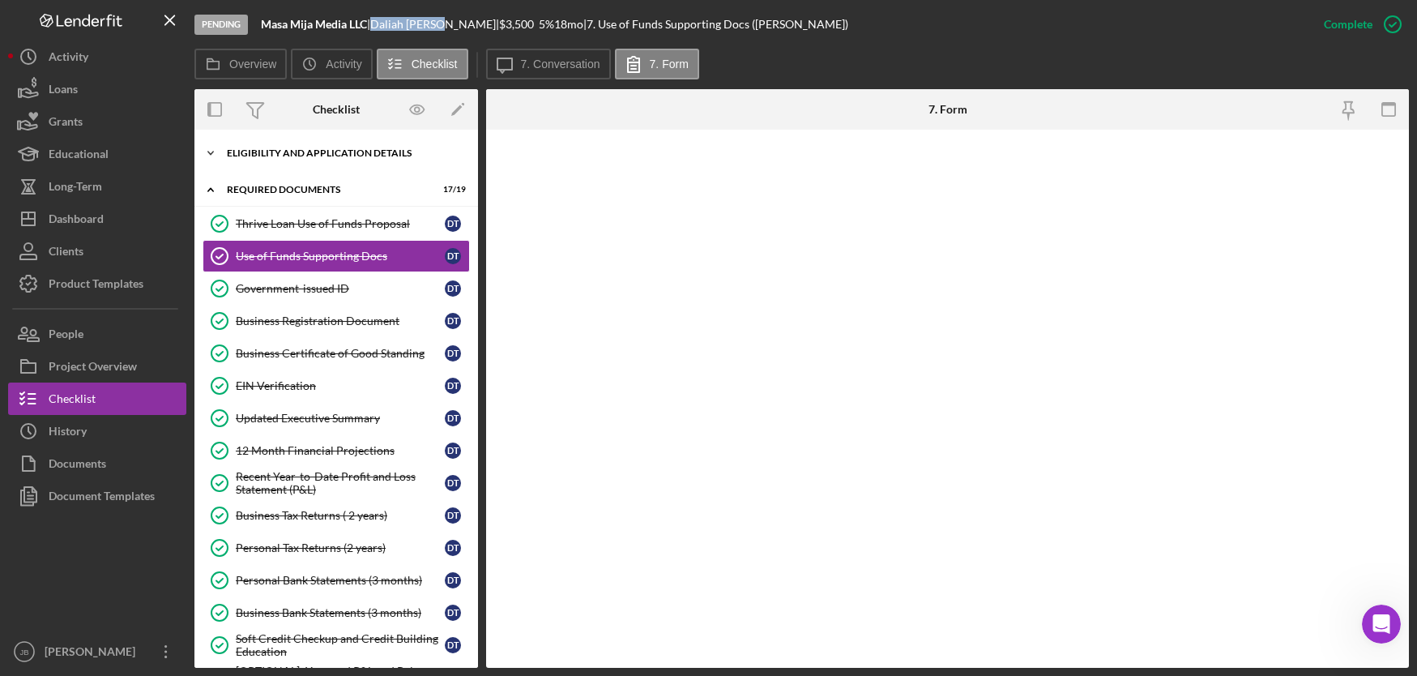
click at [376, 153] on div "Eligibility and Application Details" at bounding box center [342, 153] width 231 height 10
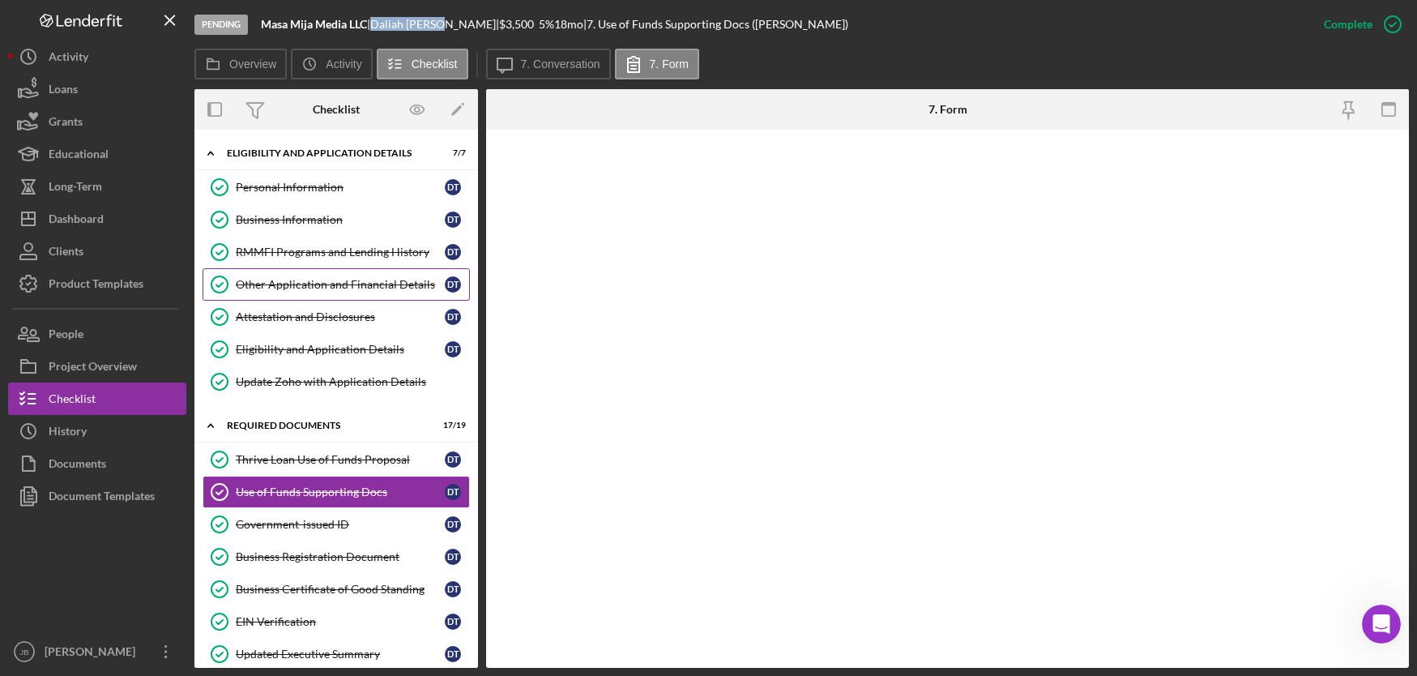
click at [353, 283] on div "Other Application and Financial Details" at bounding box center [340, 284] width 209 height 13
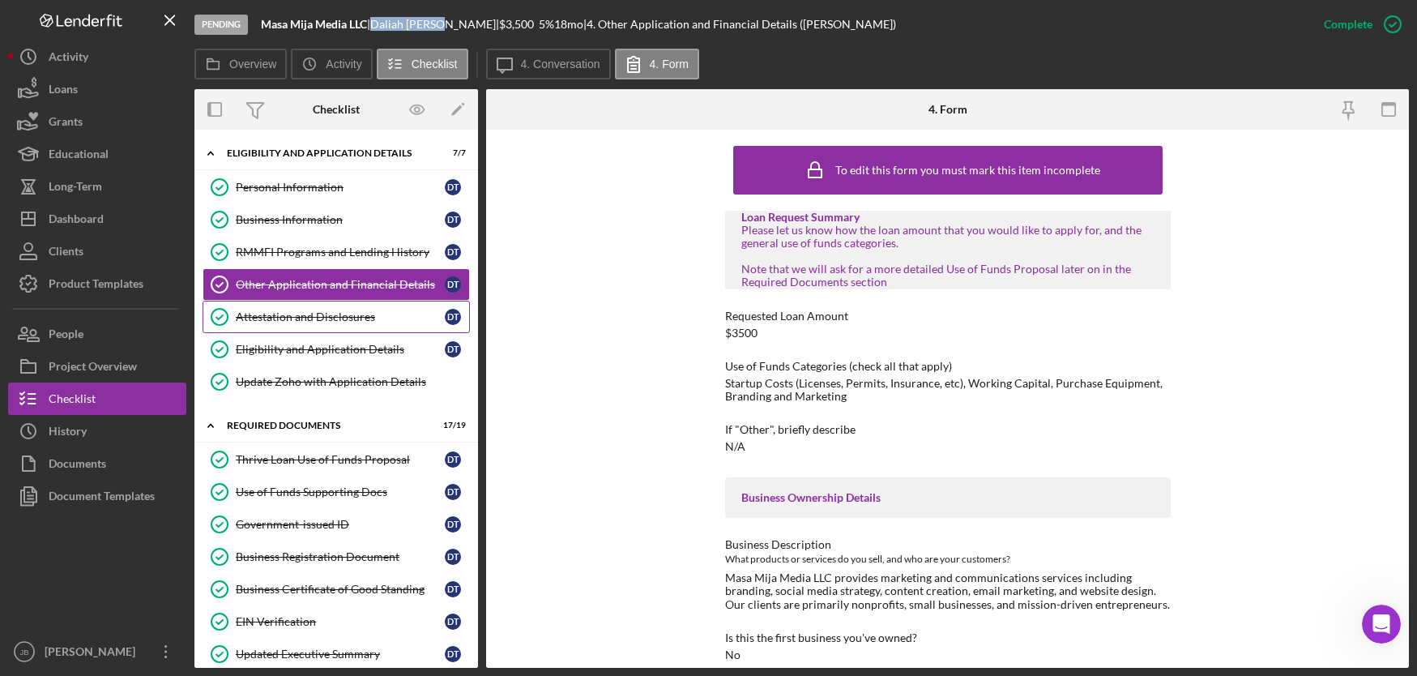
click at [302, 309] on link "Attestation and Disclosures Attestation and Disclosures D T" at bounding box center [336, 317] width 267 height 32
